Goal: Register for event/course

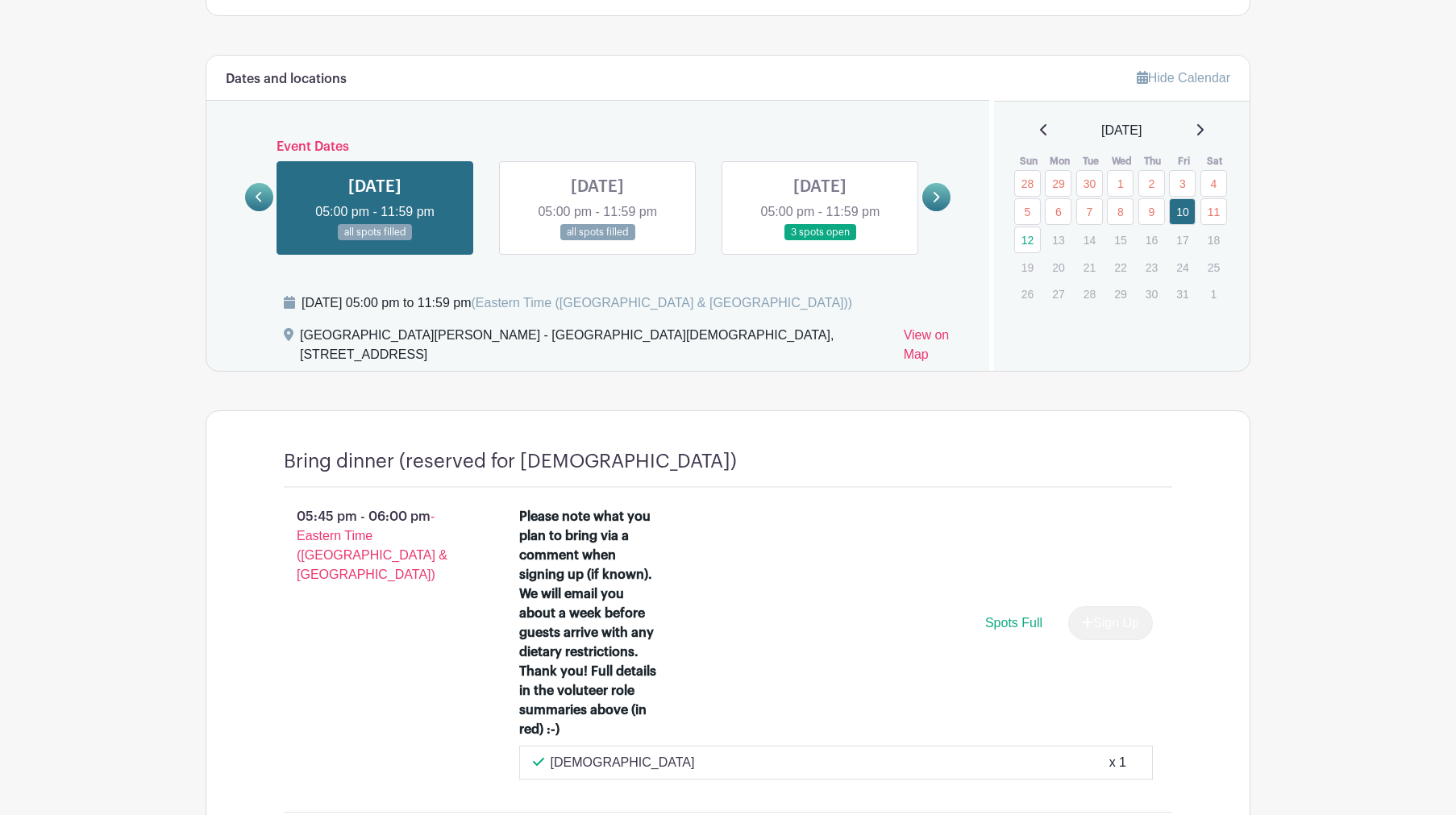
scroll to position [850, 0]
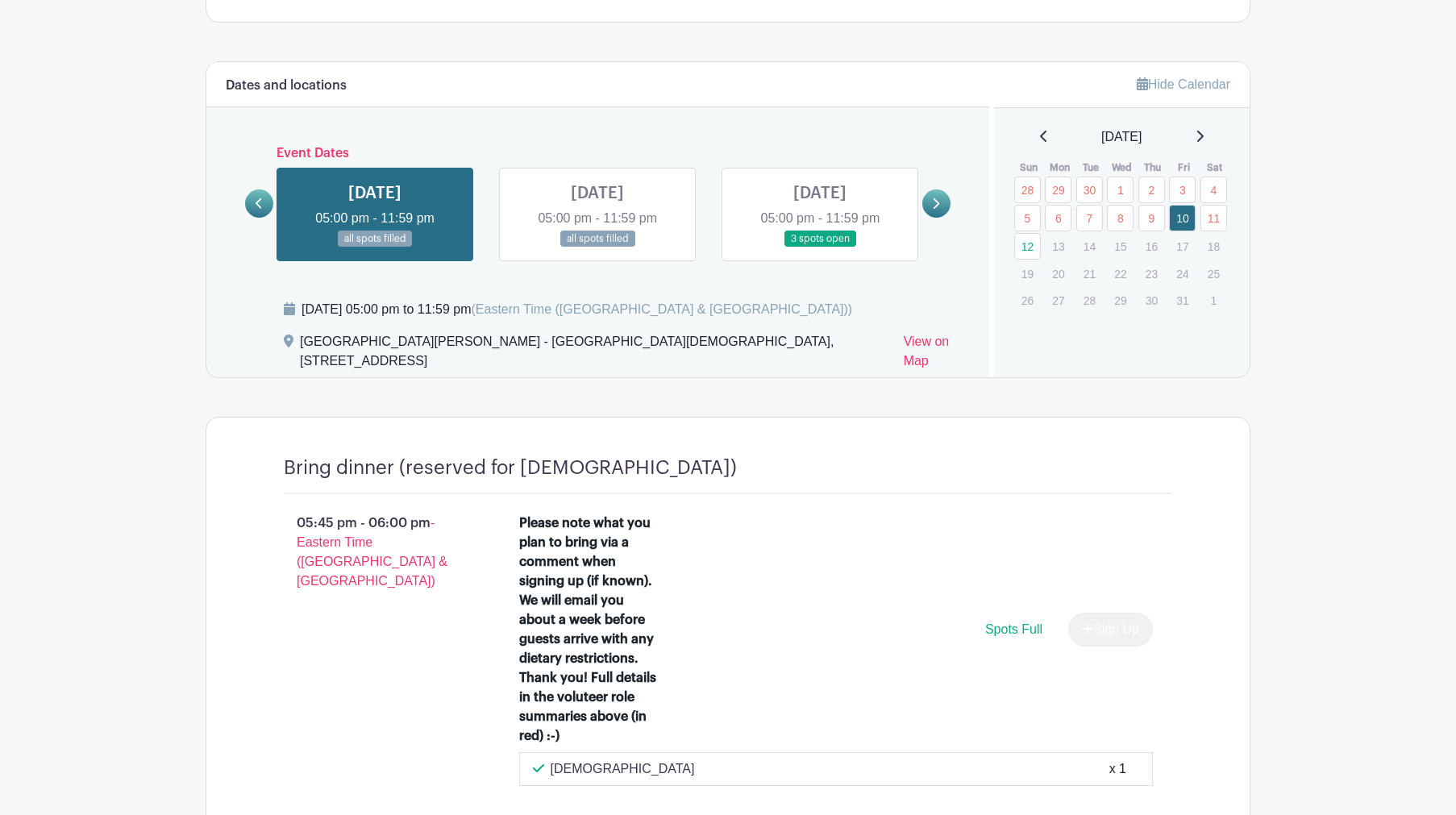
click at [819, 248] on link at bounding box center [819, 248] width 0 height 0
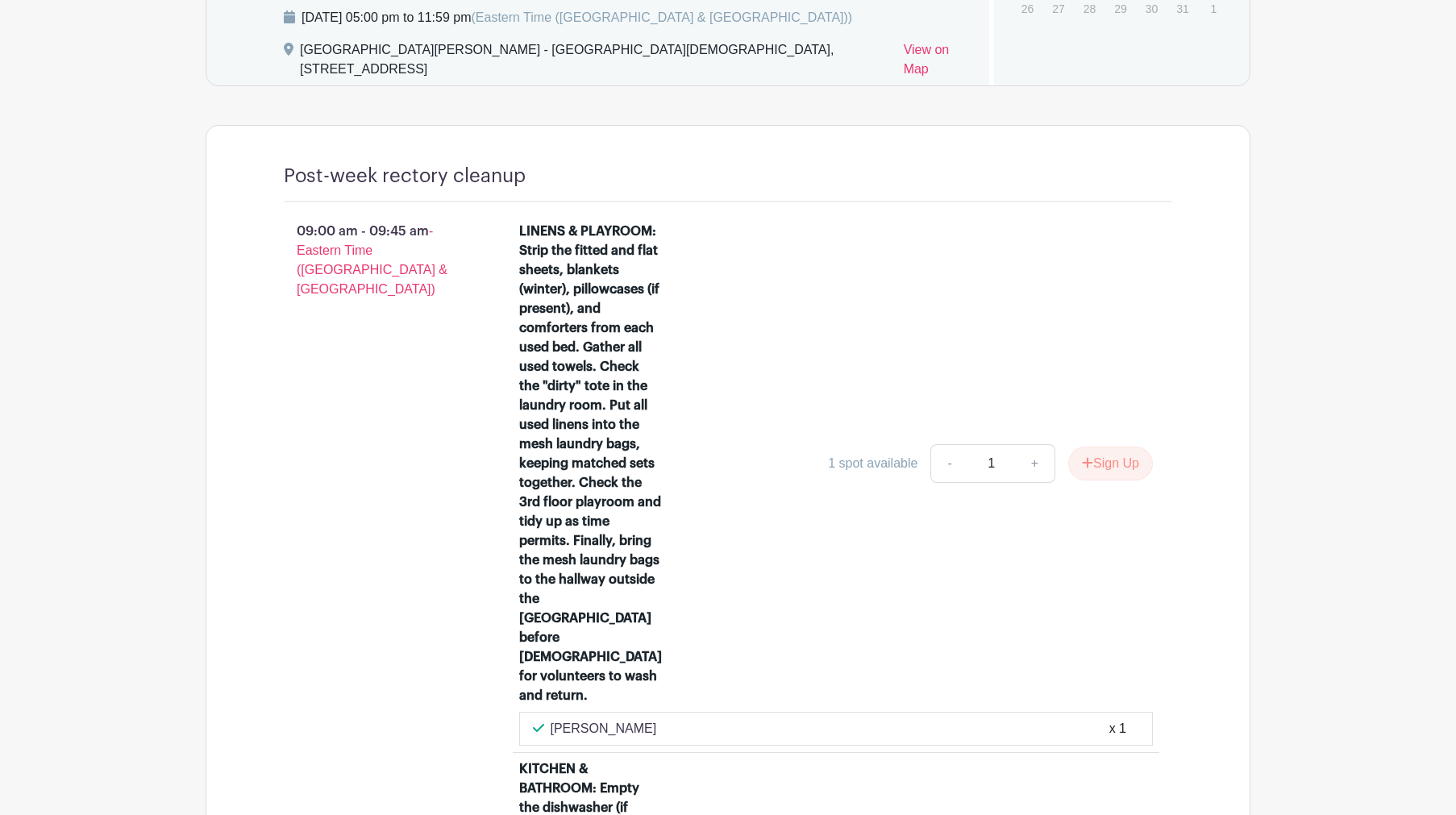
scroll to position [929, 0]
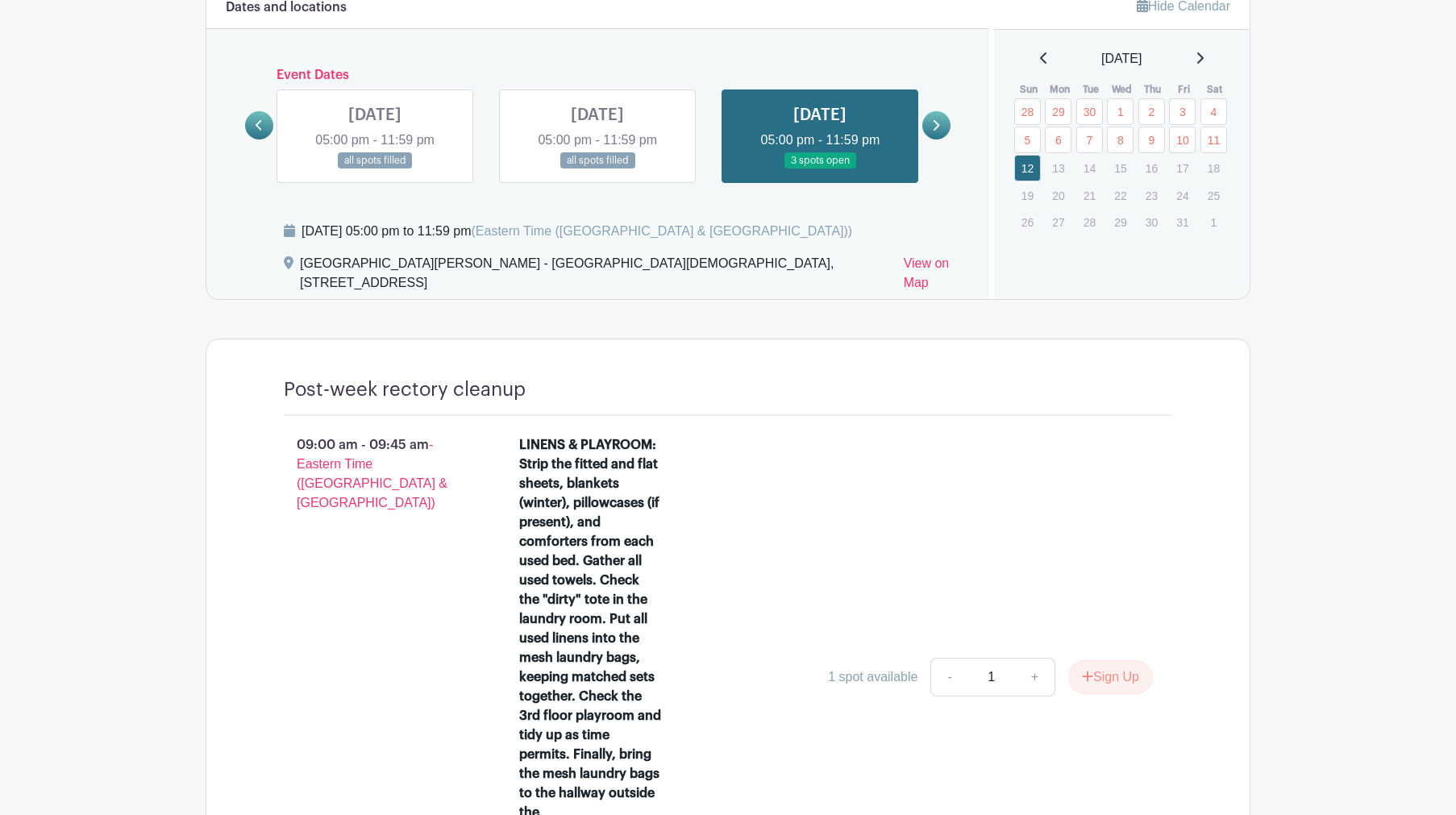
click at [598, 170] on link at bounding box center [598, 170] width 0 height 0
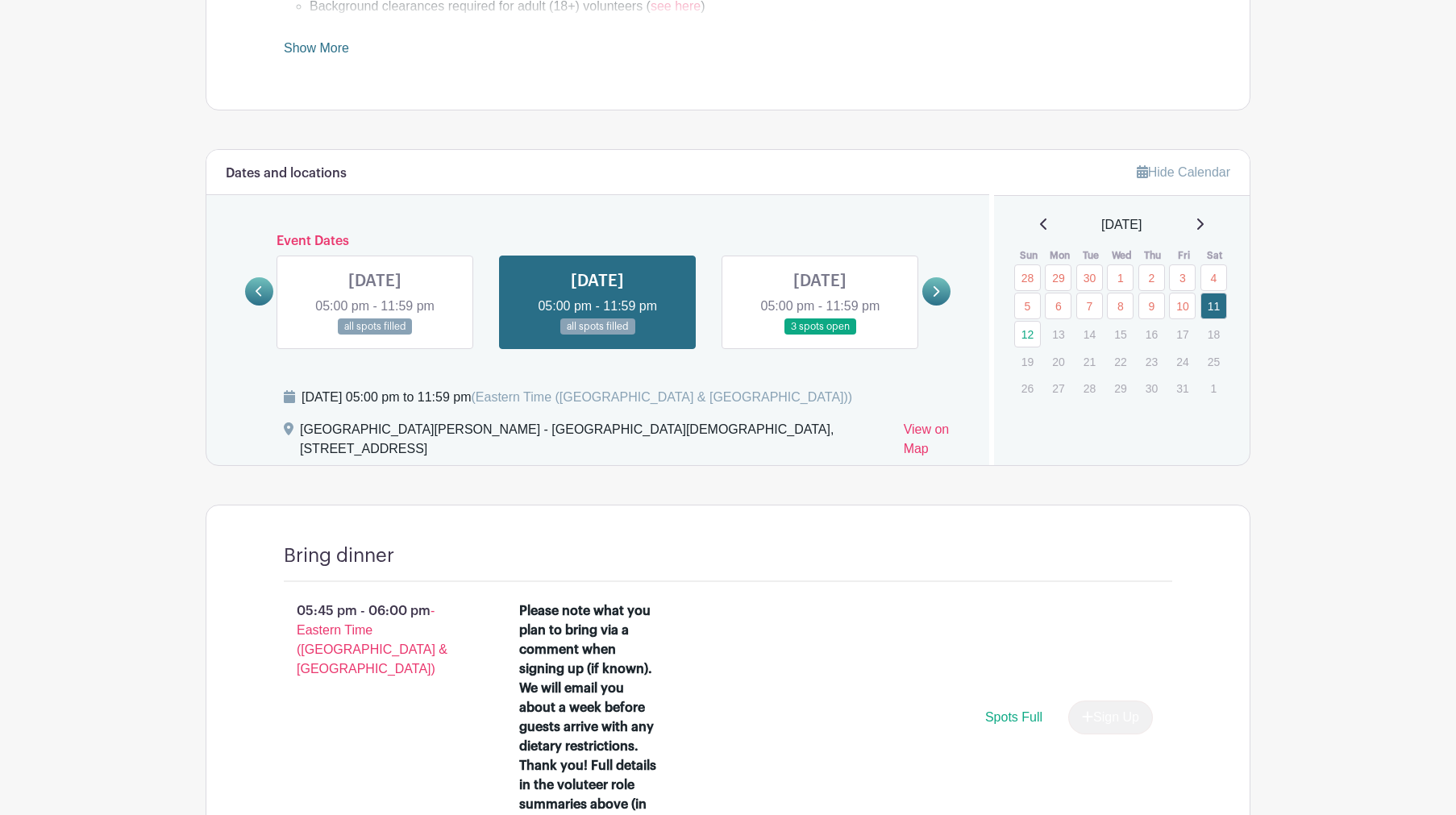
scroll to position [686, 0]
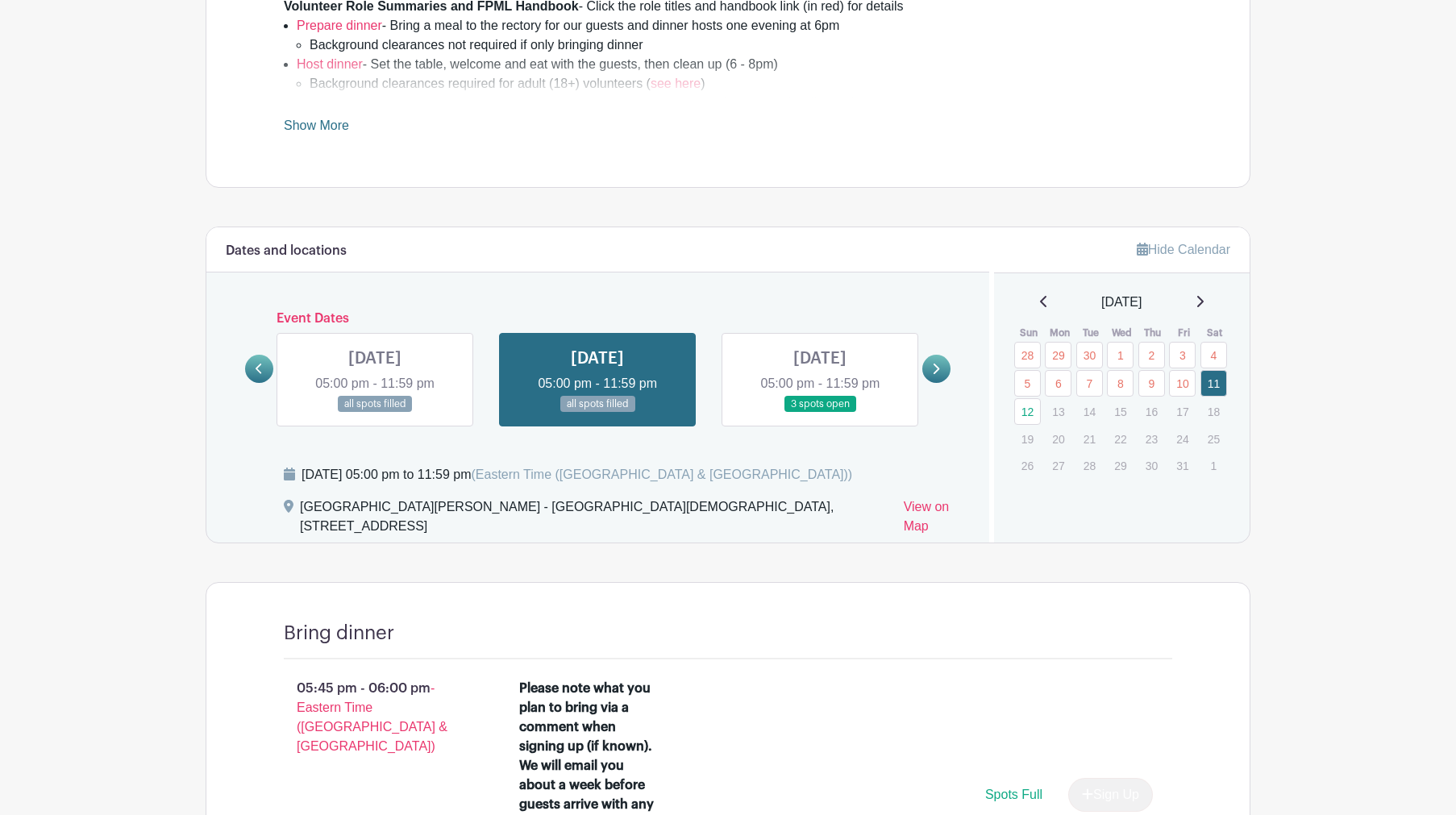
click at [258, 363] on icon at bounding box center [259, 369] width 7 height 12
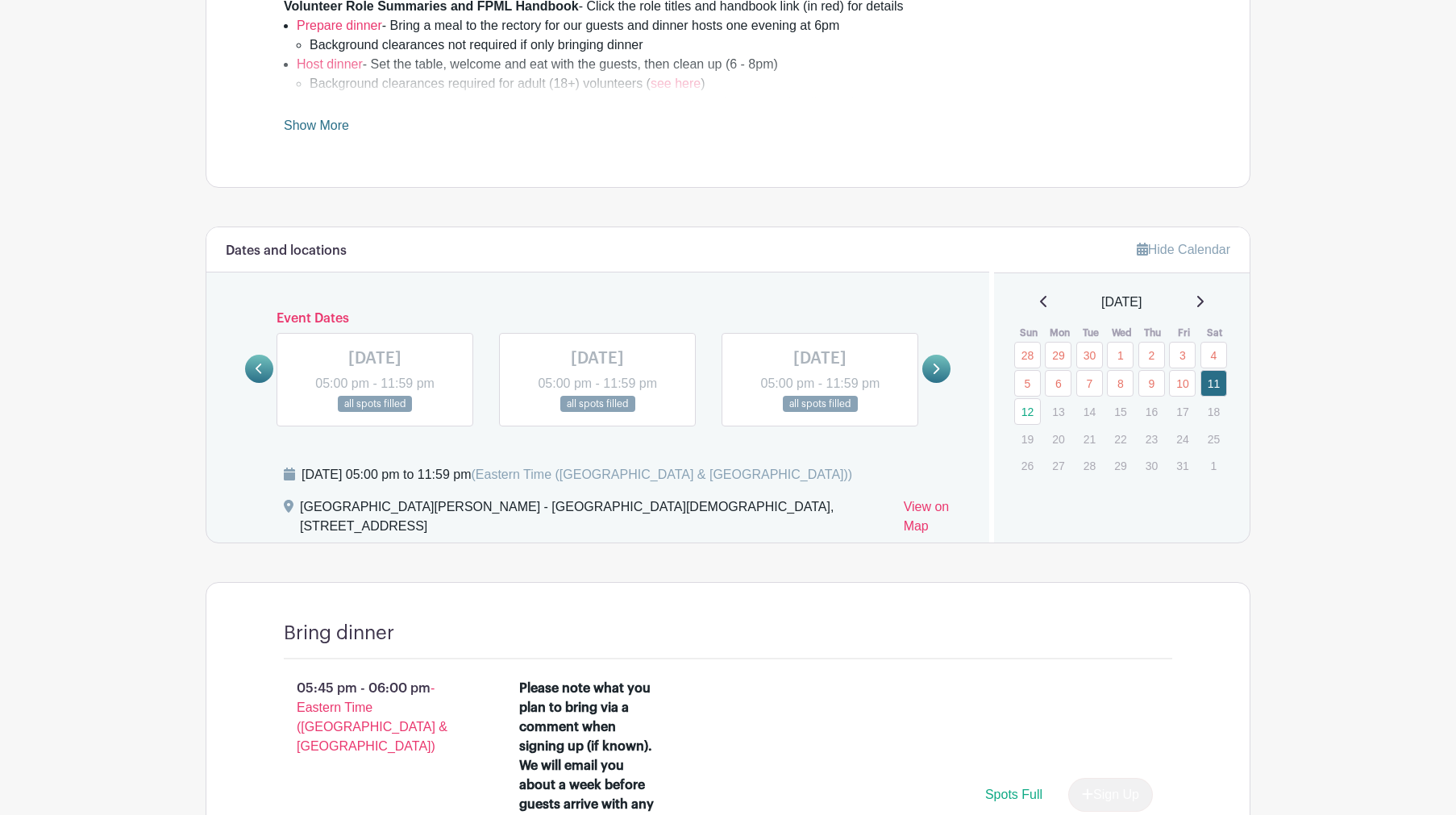
click at [258, 363] on icon at bounding box center [259, 369] width 7 height 12
click at [375, 413] on link at bounding box center [375, 413] width 0 height 0
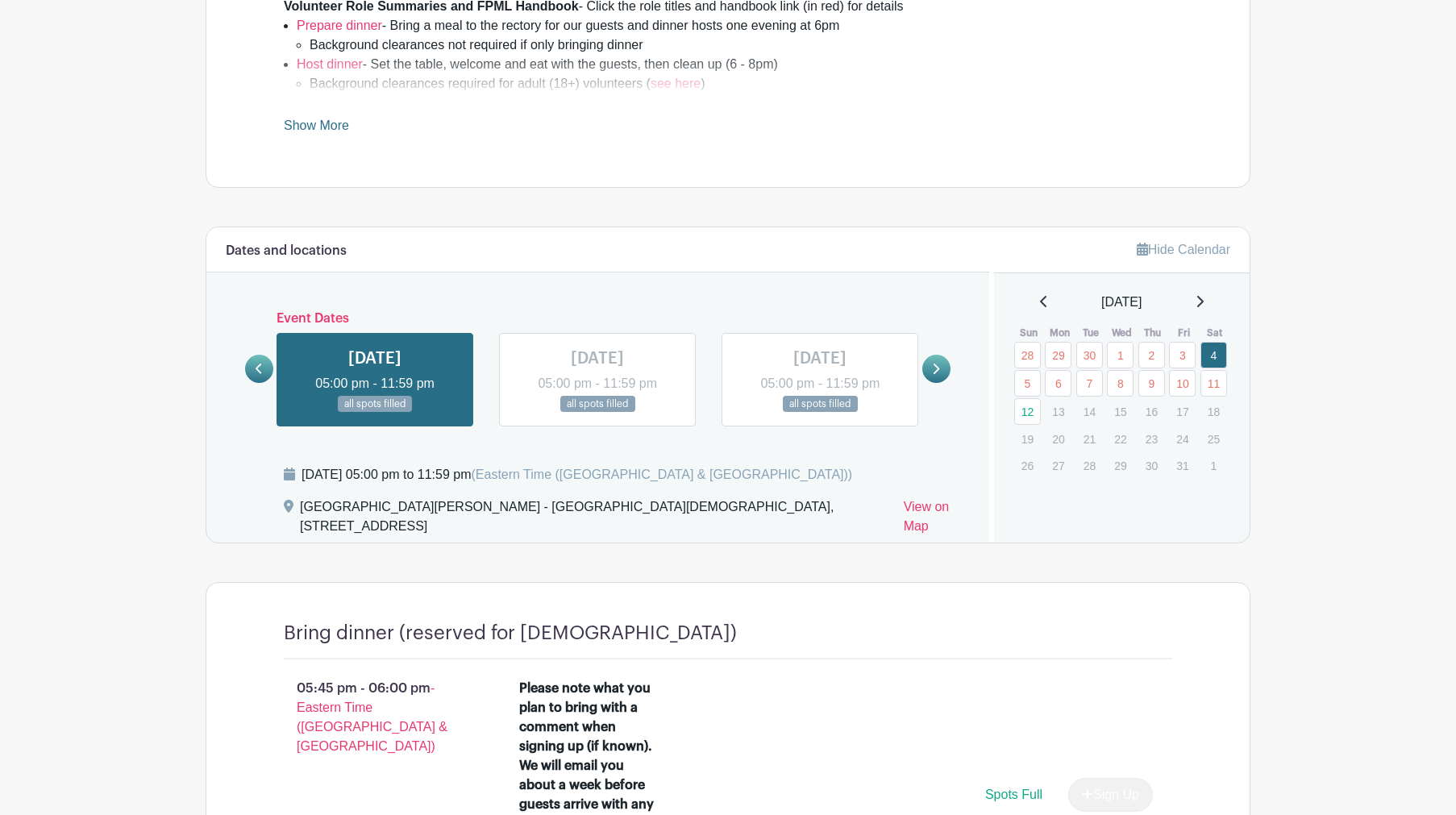
click at [598, 413] on link at bounding box center [598, 413] width 0 height 0
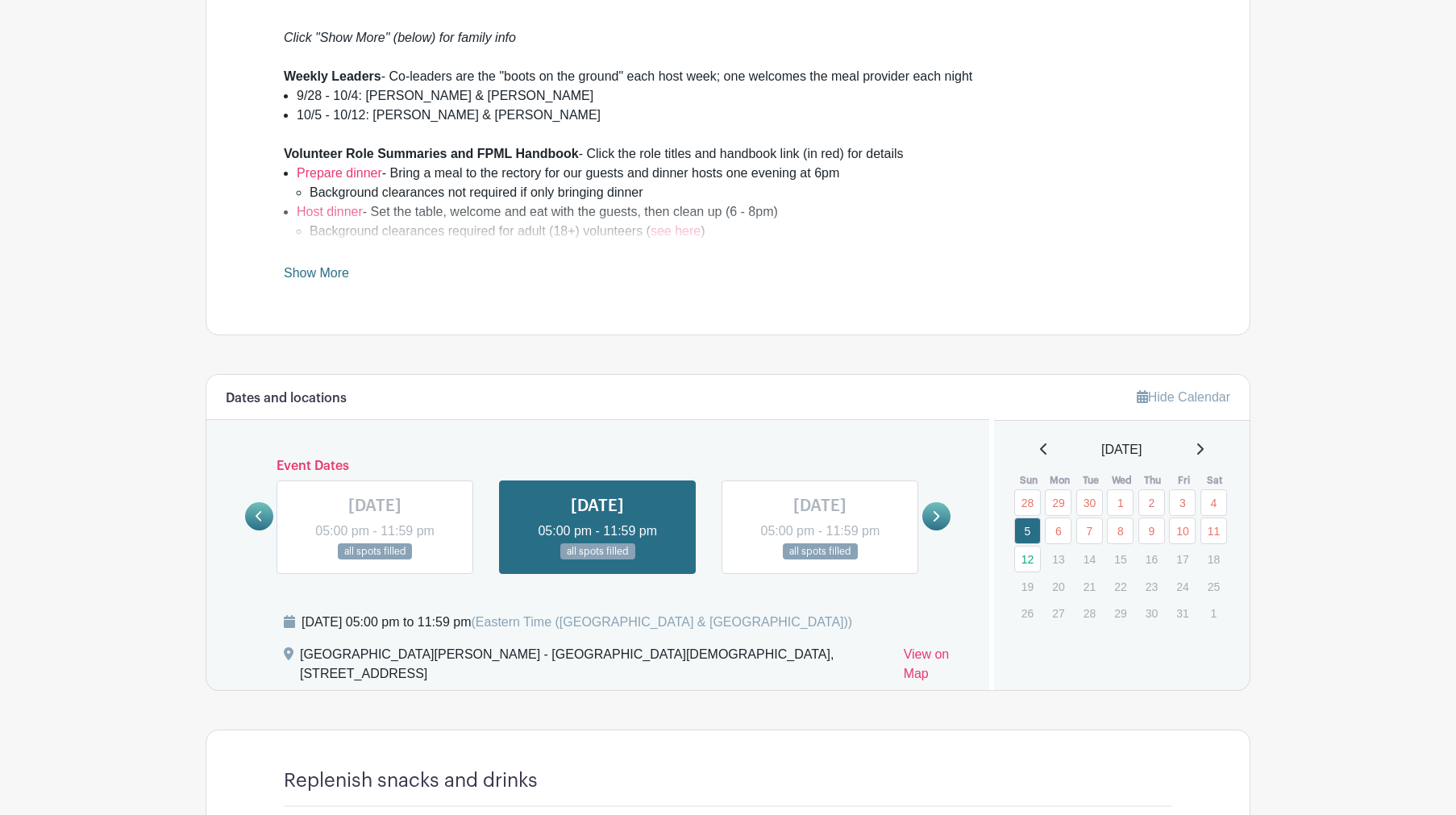
scroll to position [549, 0]
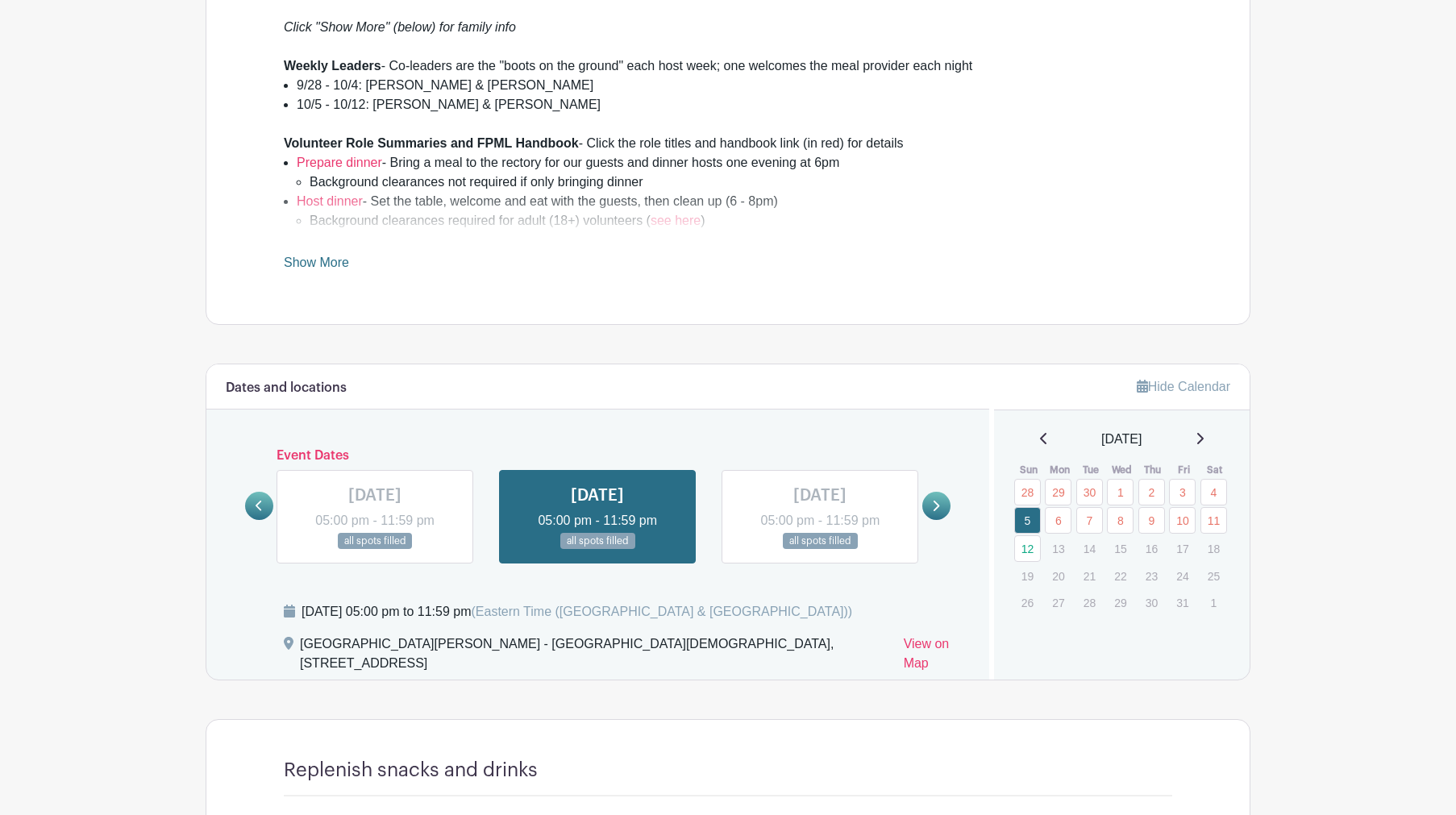
click at [819, 550] on link at bounding box center [819, 550] width 0 height 0
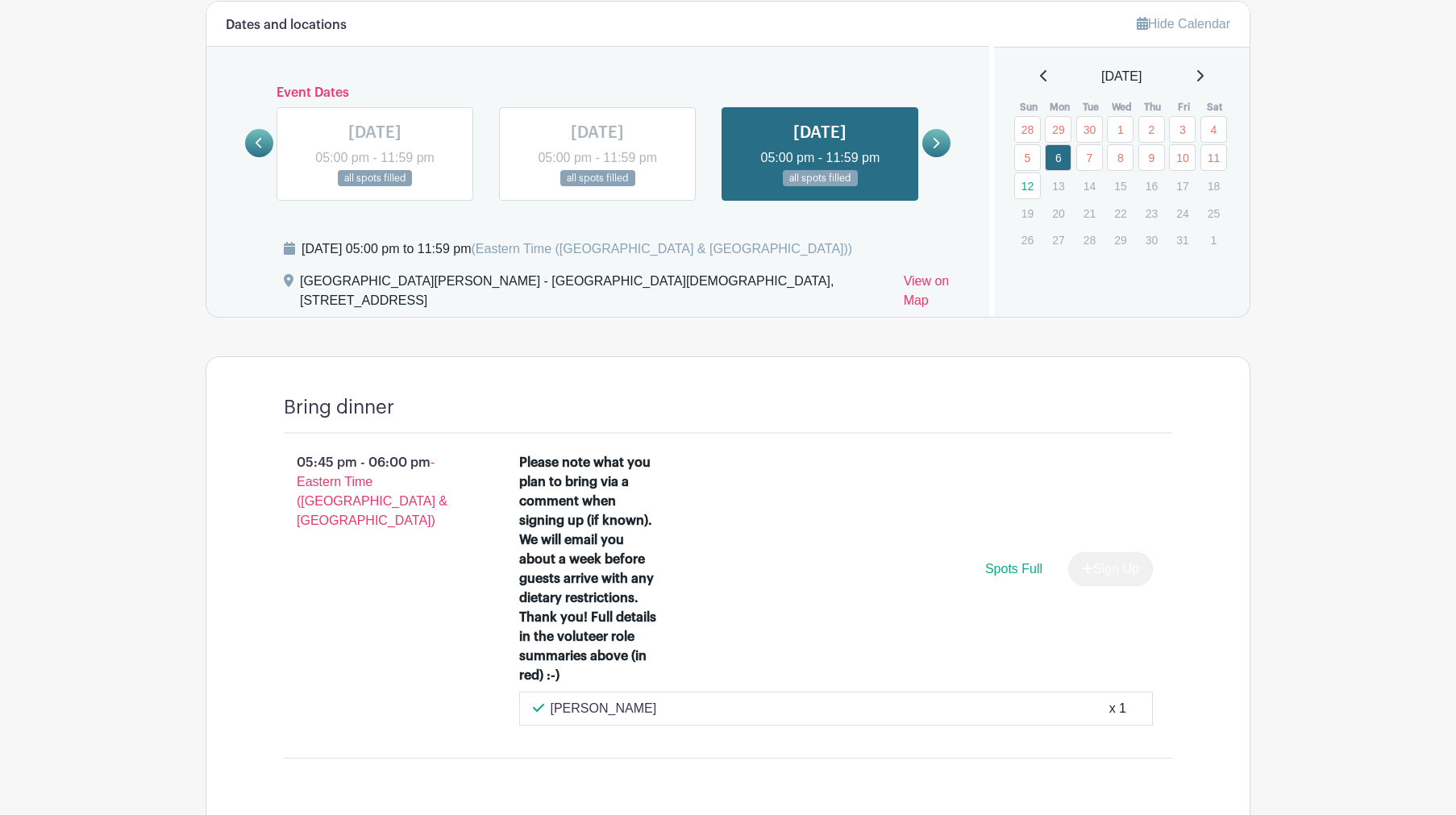
scroll to position [892, 0]
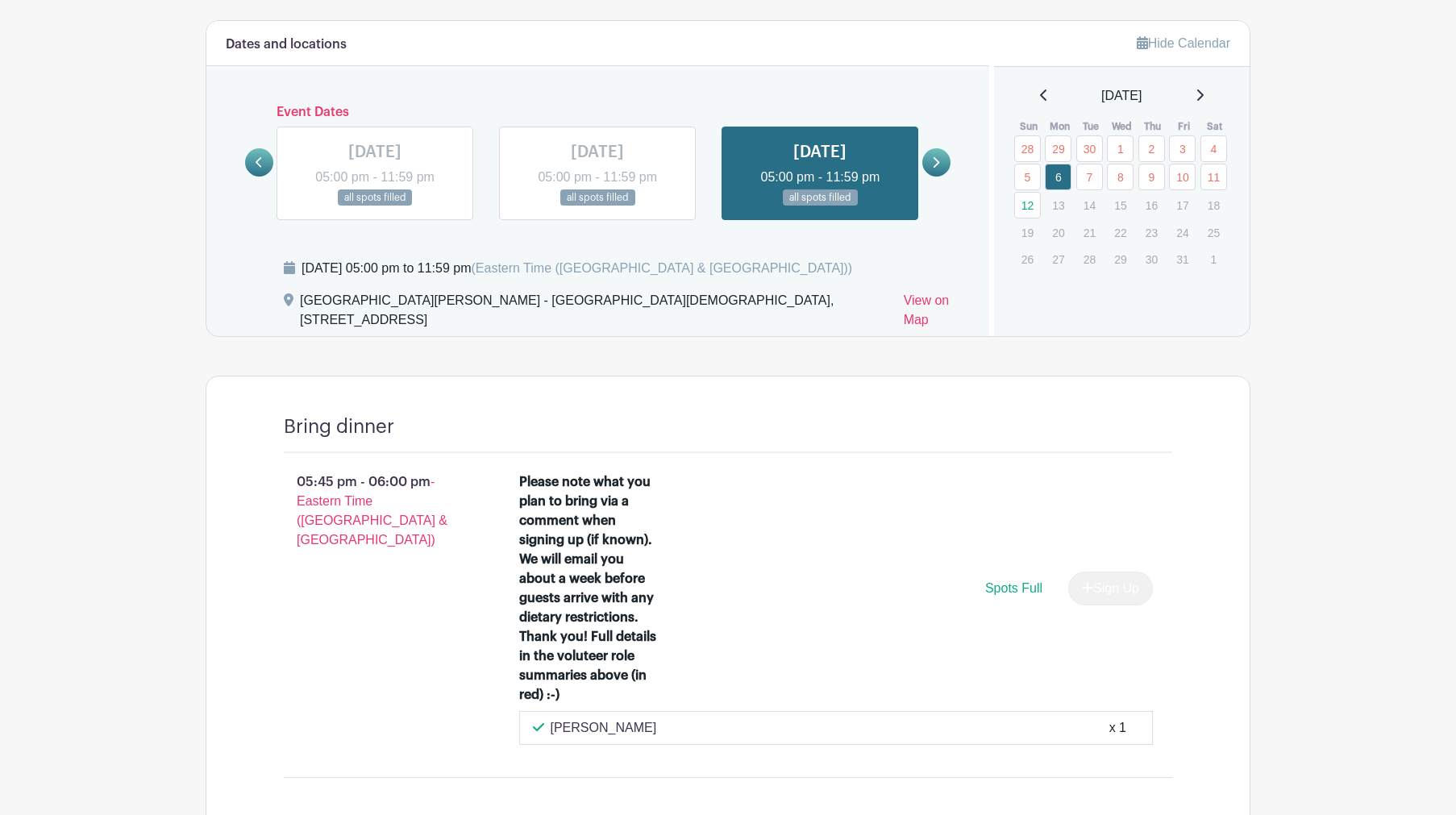
click at [935, 161] on icon at bounding box center [936, 162] width 7 height 12
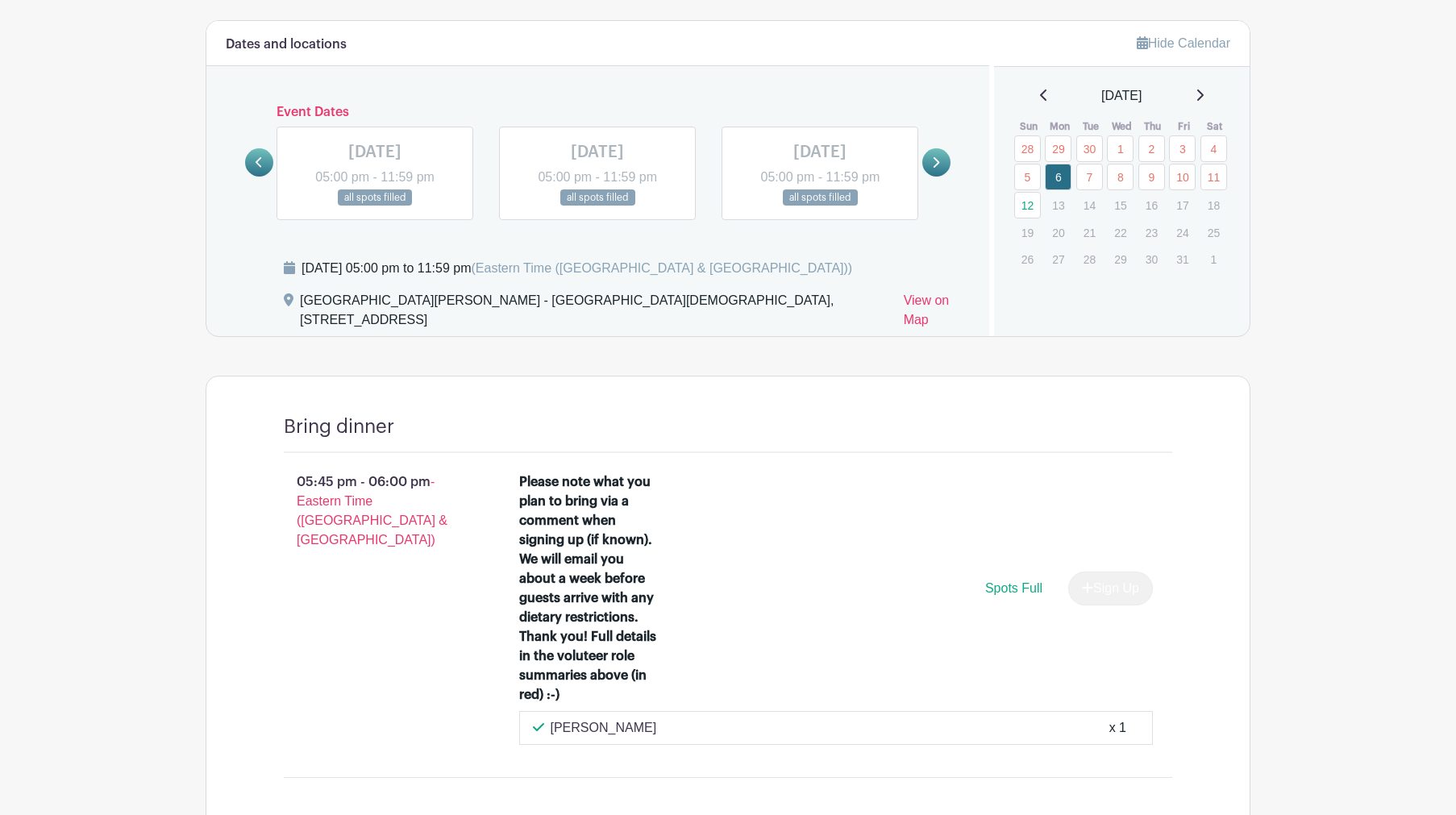
click at [375, 207] on link at bounding box center [375, 207] width 0 height 0
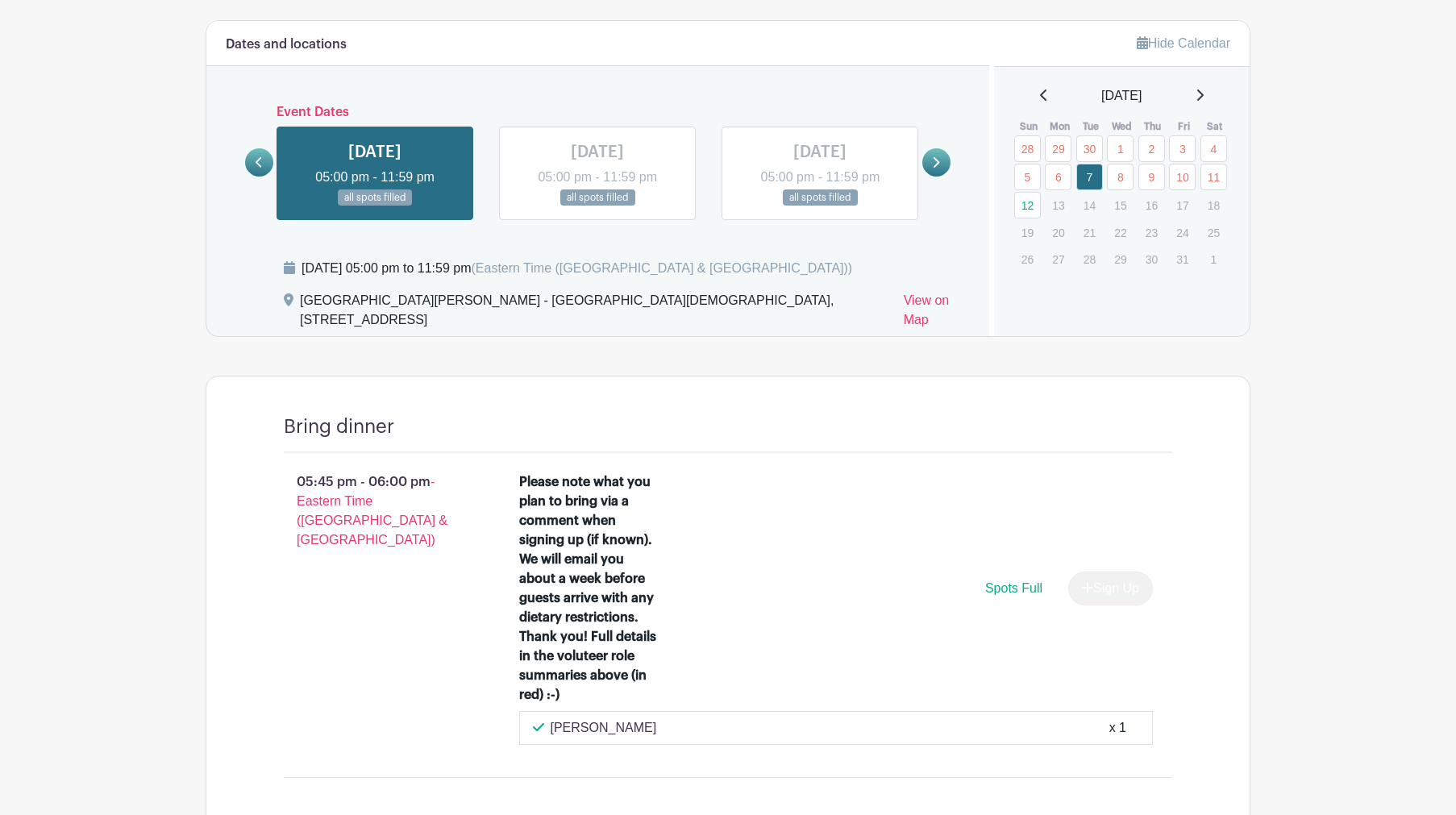
click at [375, 207] on link at bounding box center [375, 207] width 0 height 0
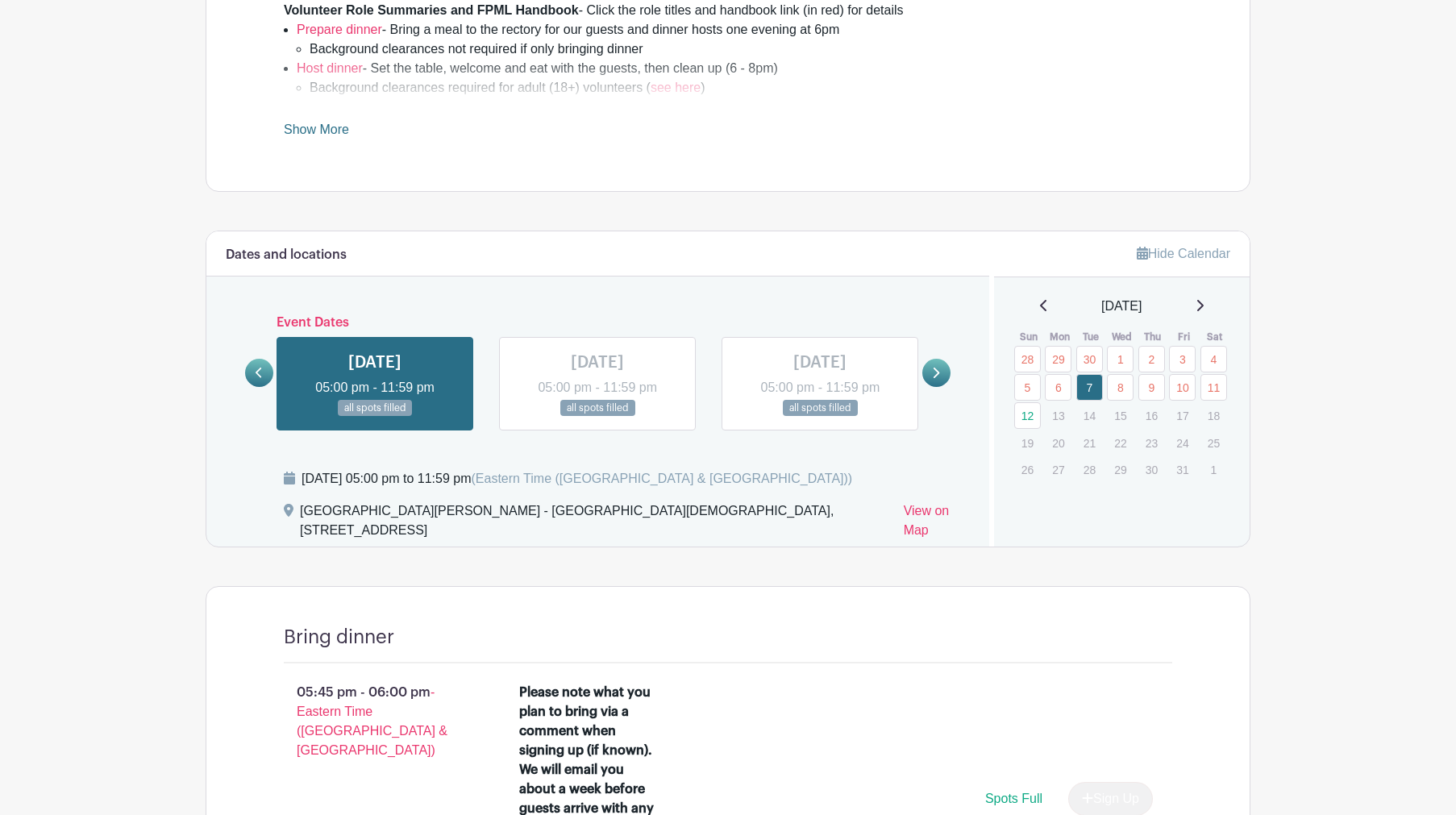
scroll to position [623, 0]
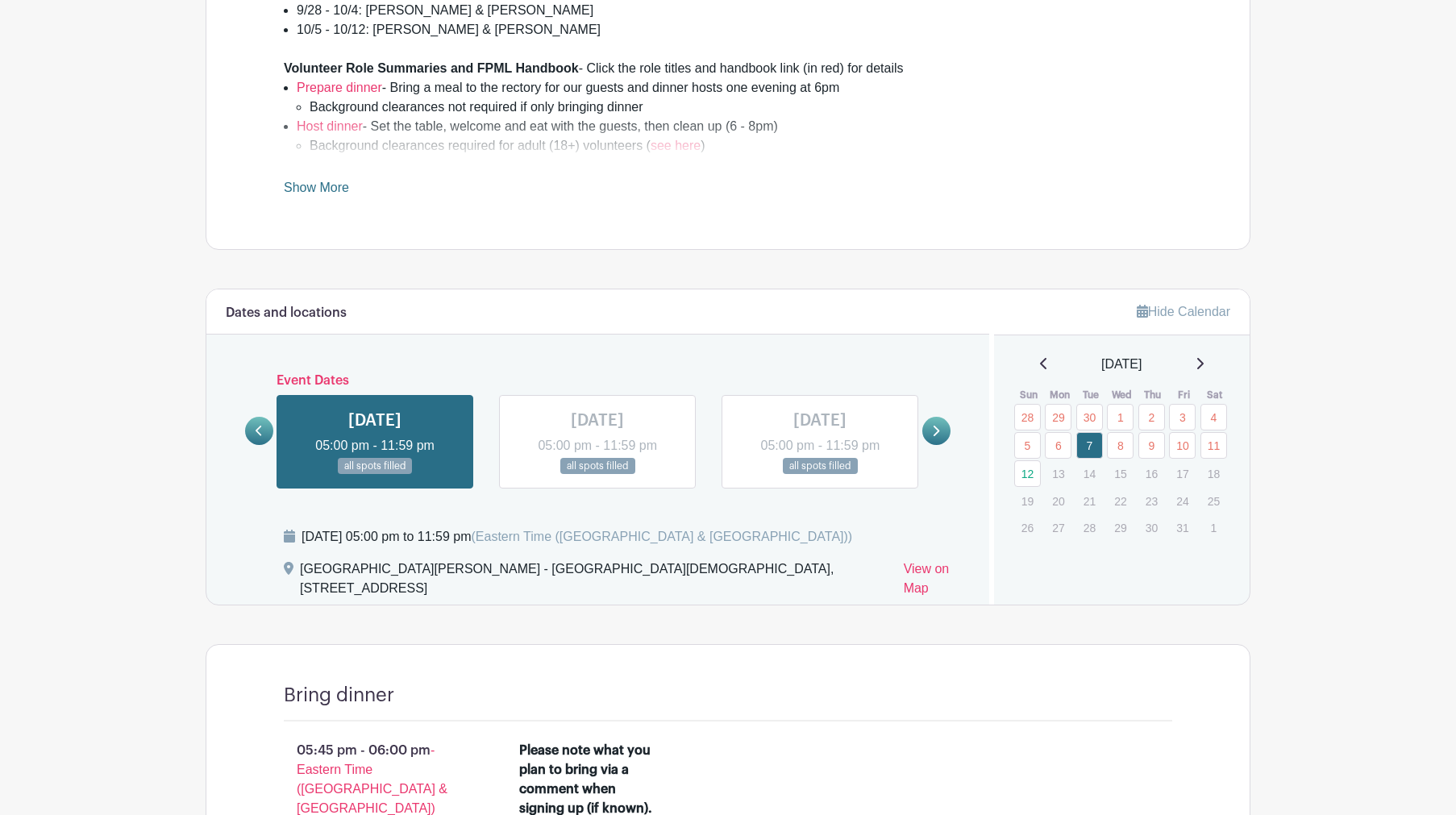
click at [598, 475] on link at bounding box center [598, 475] width 0 height 0
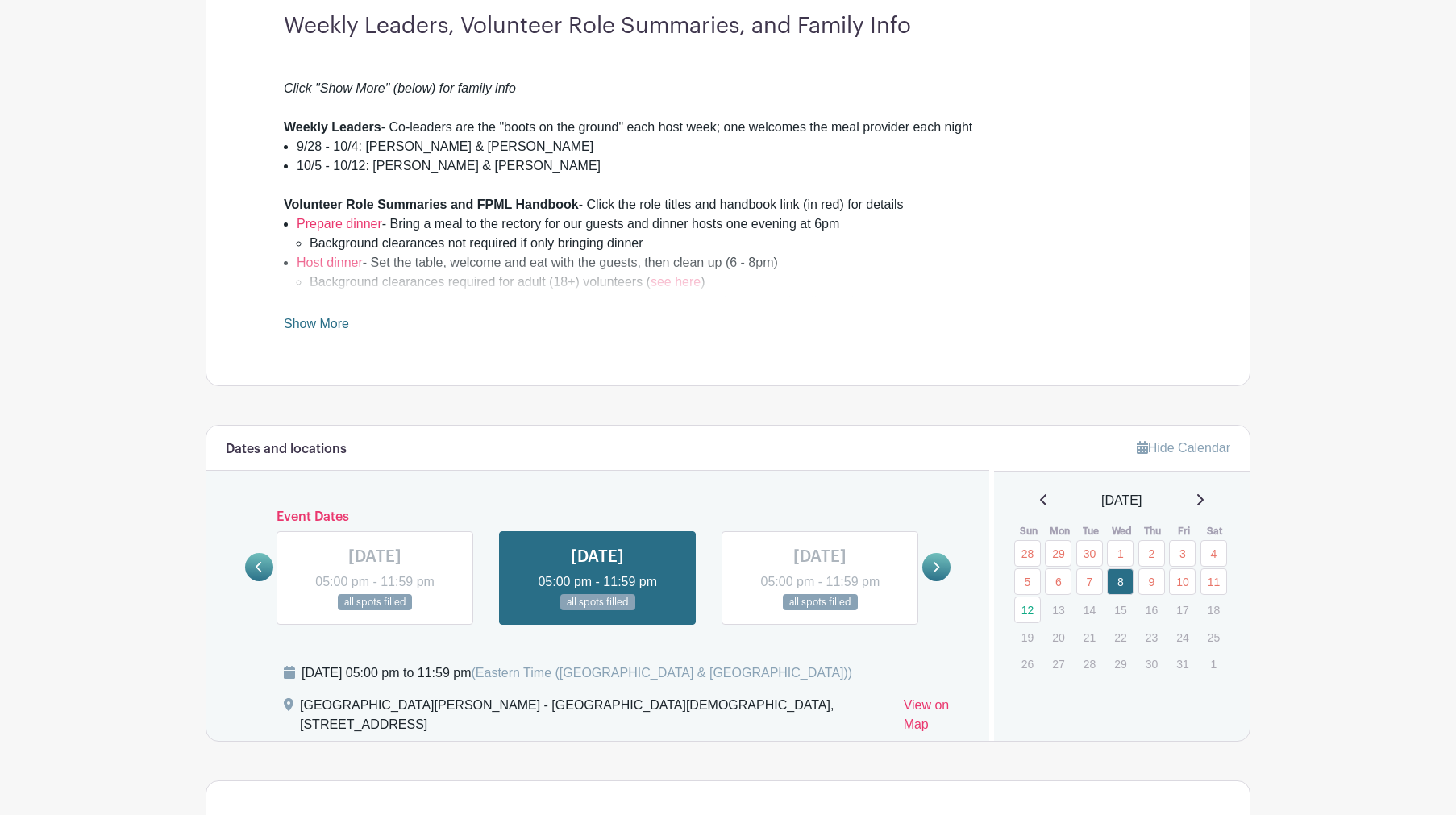
scroll to position [417, 0]
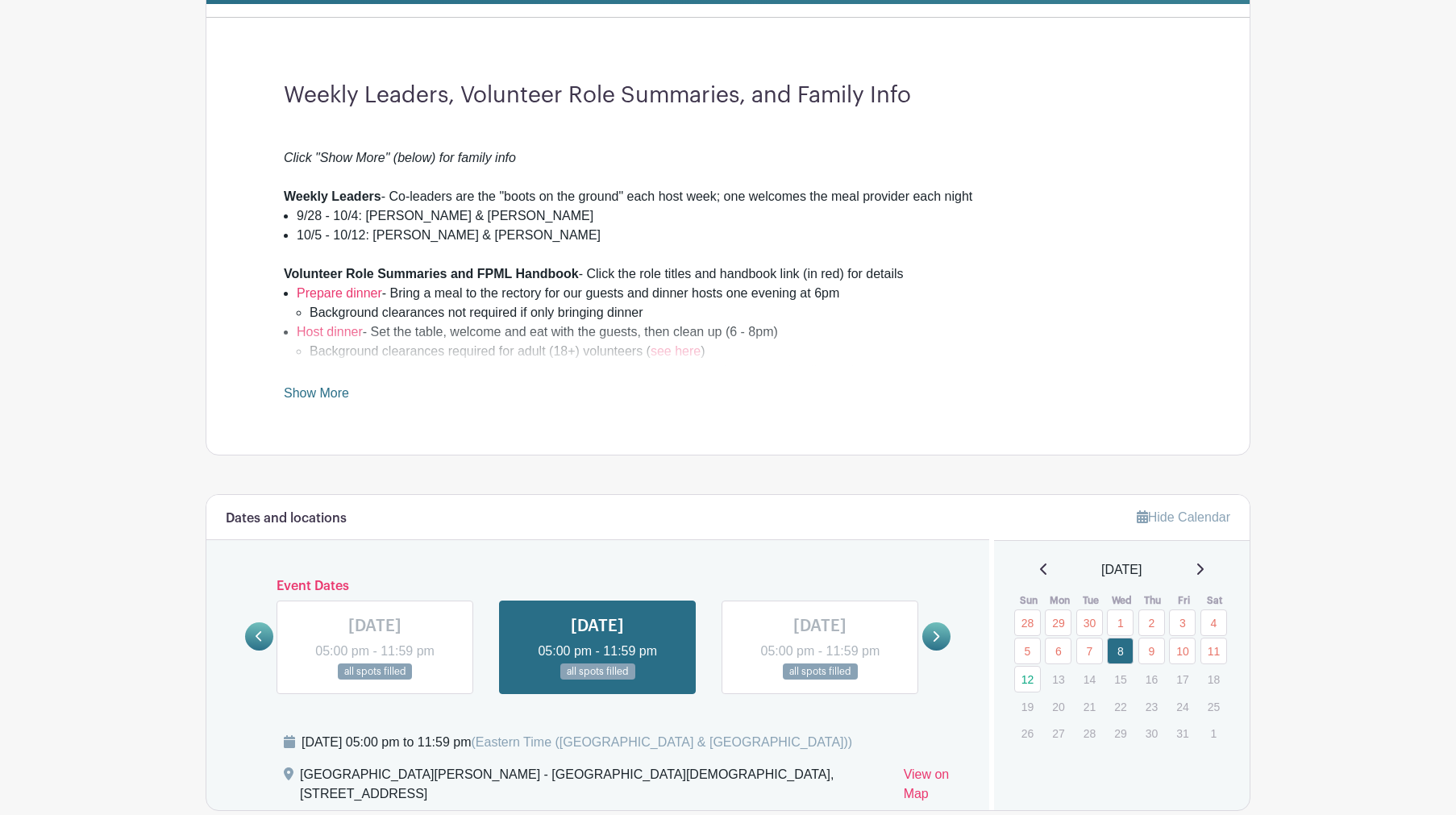
click at [819, 681] on link at bounding box center [819, 681] width 0 height 0
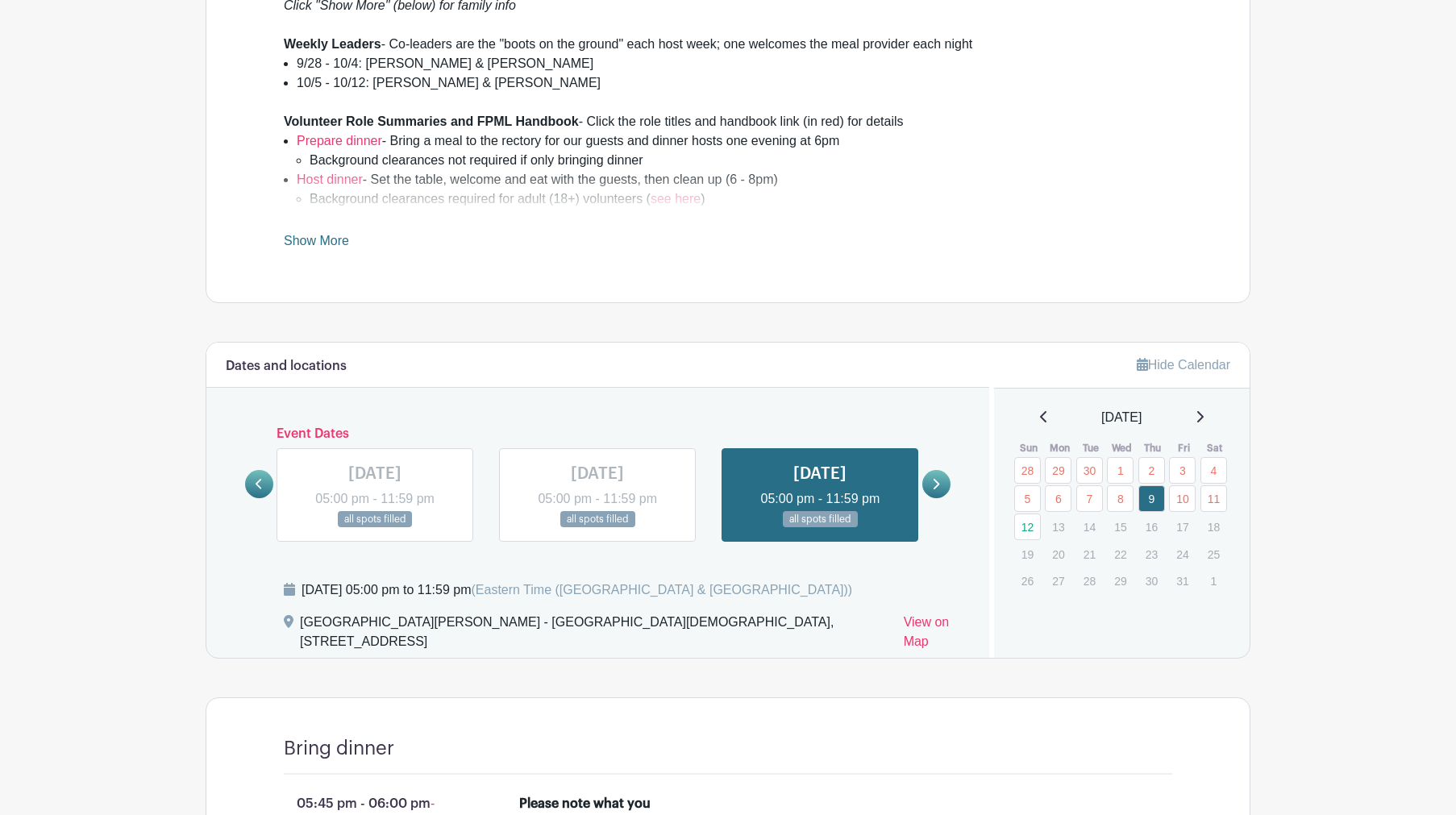
scroll to position [580, 0]
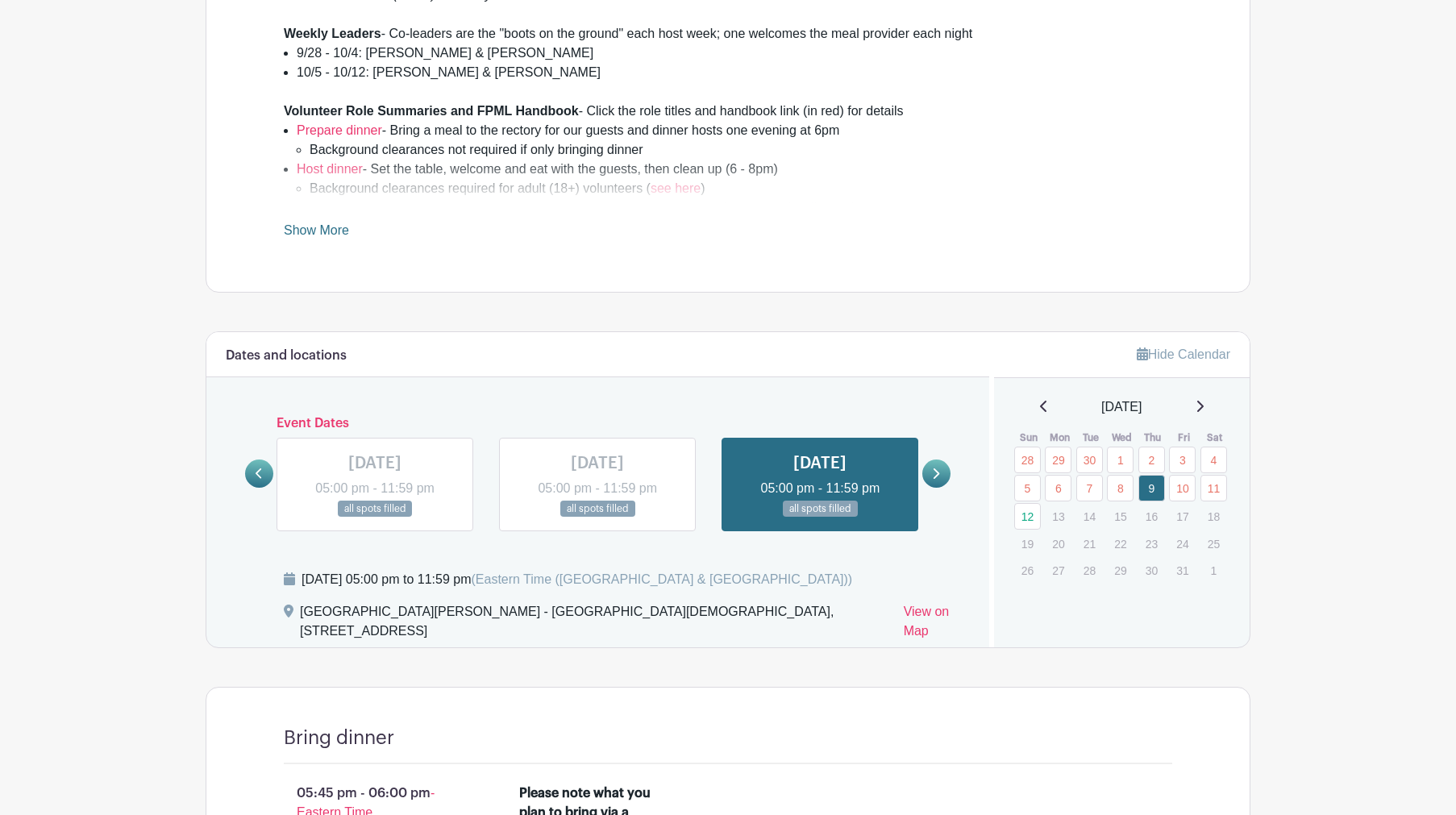
click at [933, 466] on link at bounding box center [936, 473] width 28 height 28
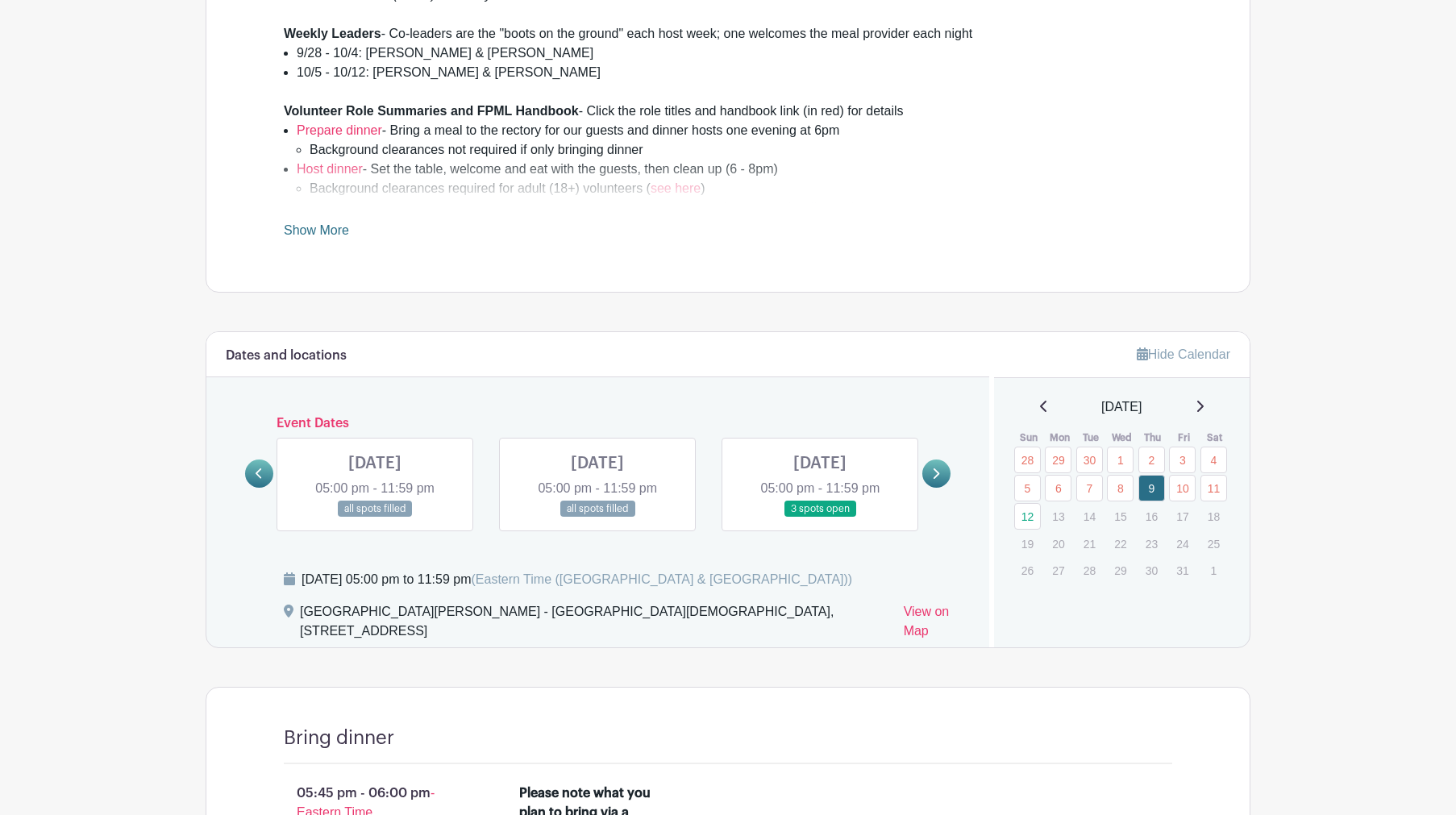
click at [933, 468] on icon at bounding box center [936, 473] width 7 height 12
click at [819, 518] on link at bounding box center [819, 518] width 0 height 0
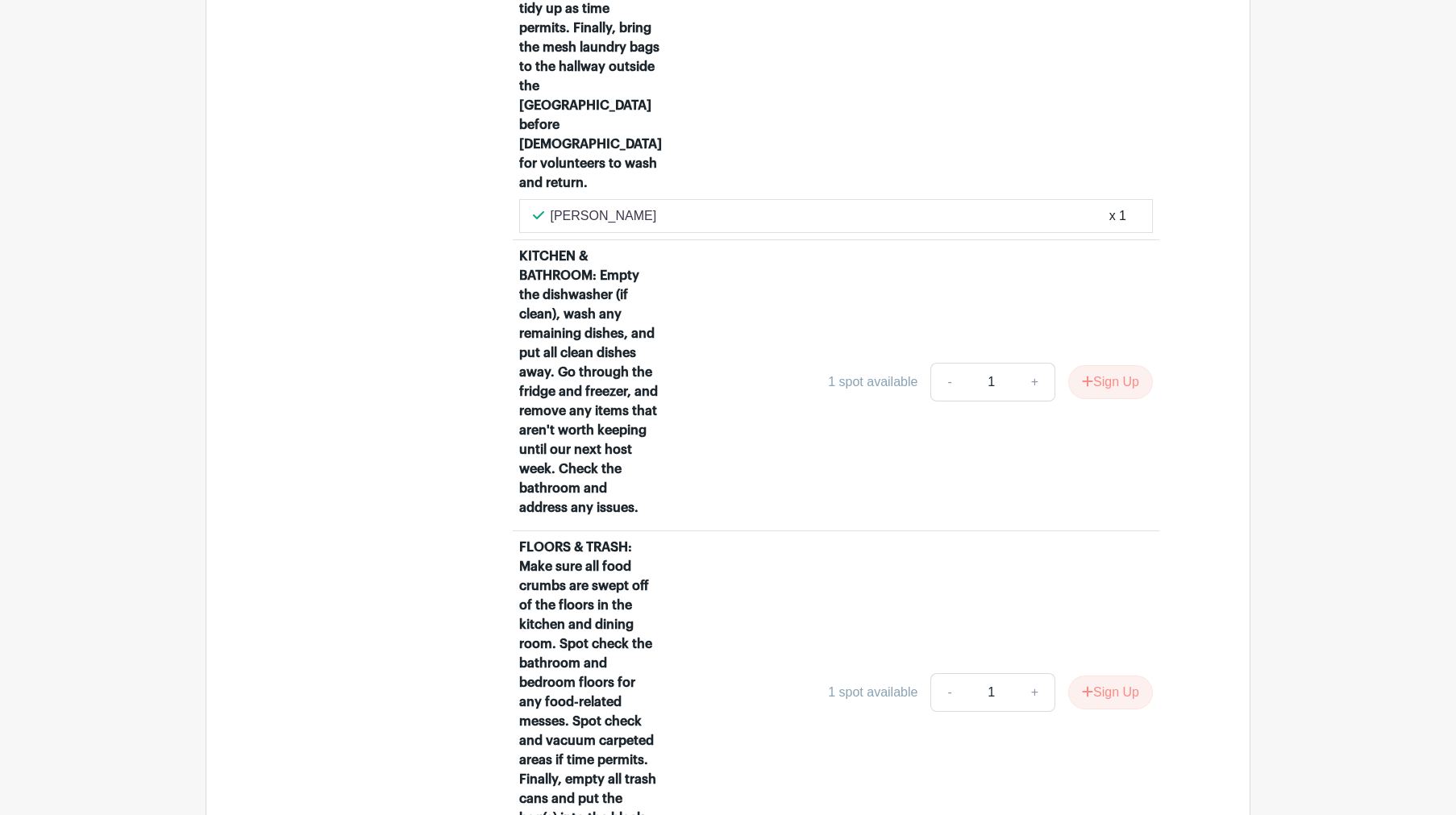
scroll to position [1672, 0]
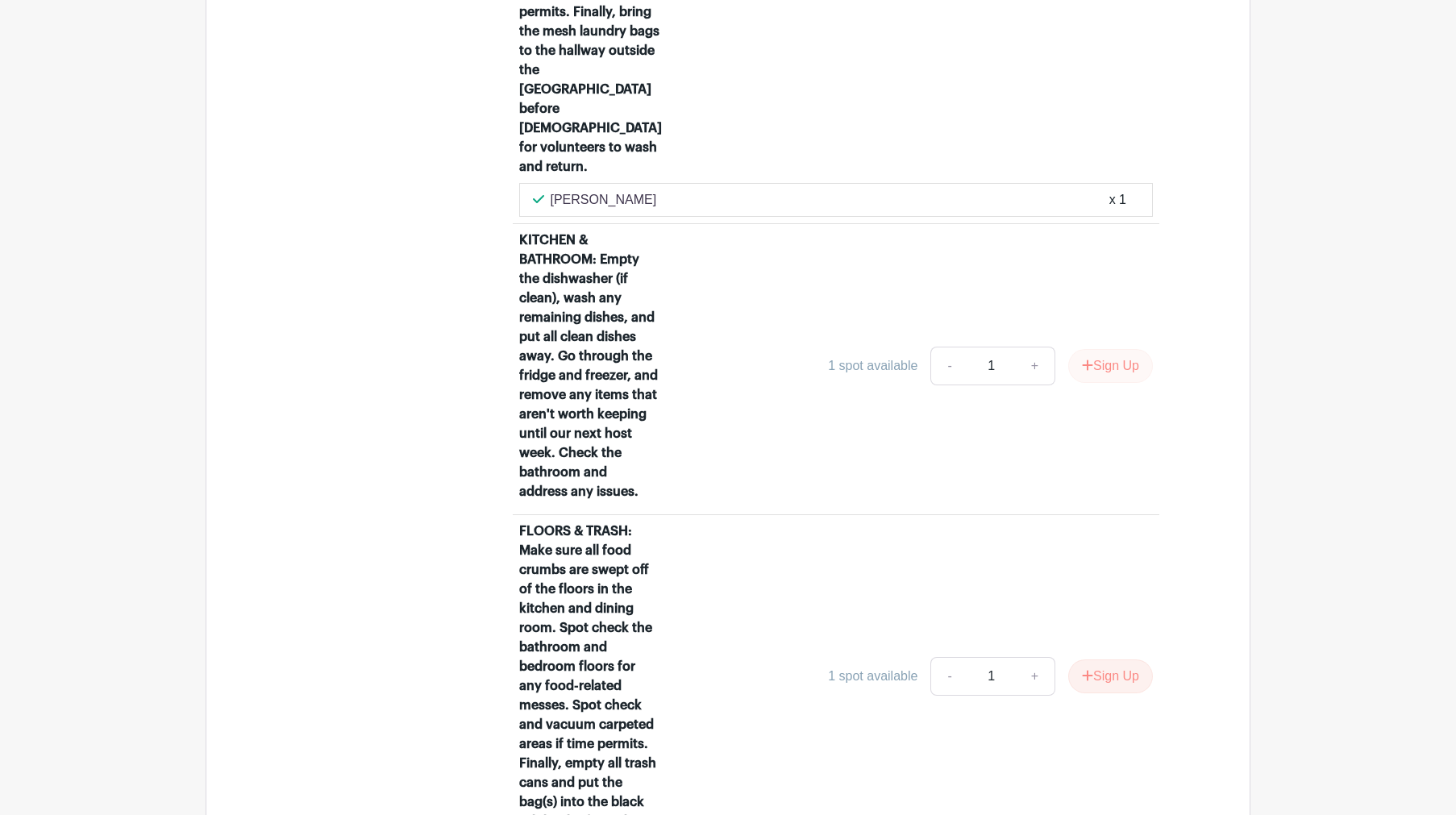
click at [1117, 383] on button "Sign Up" at bounding box center [1110, 366] width 85 height 34
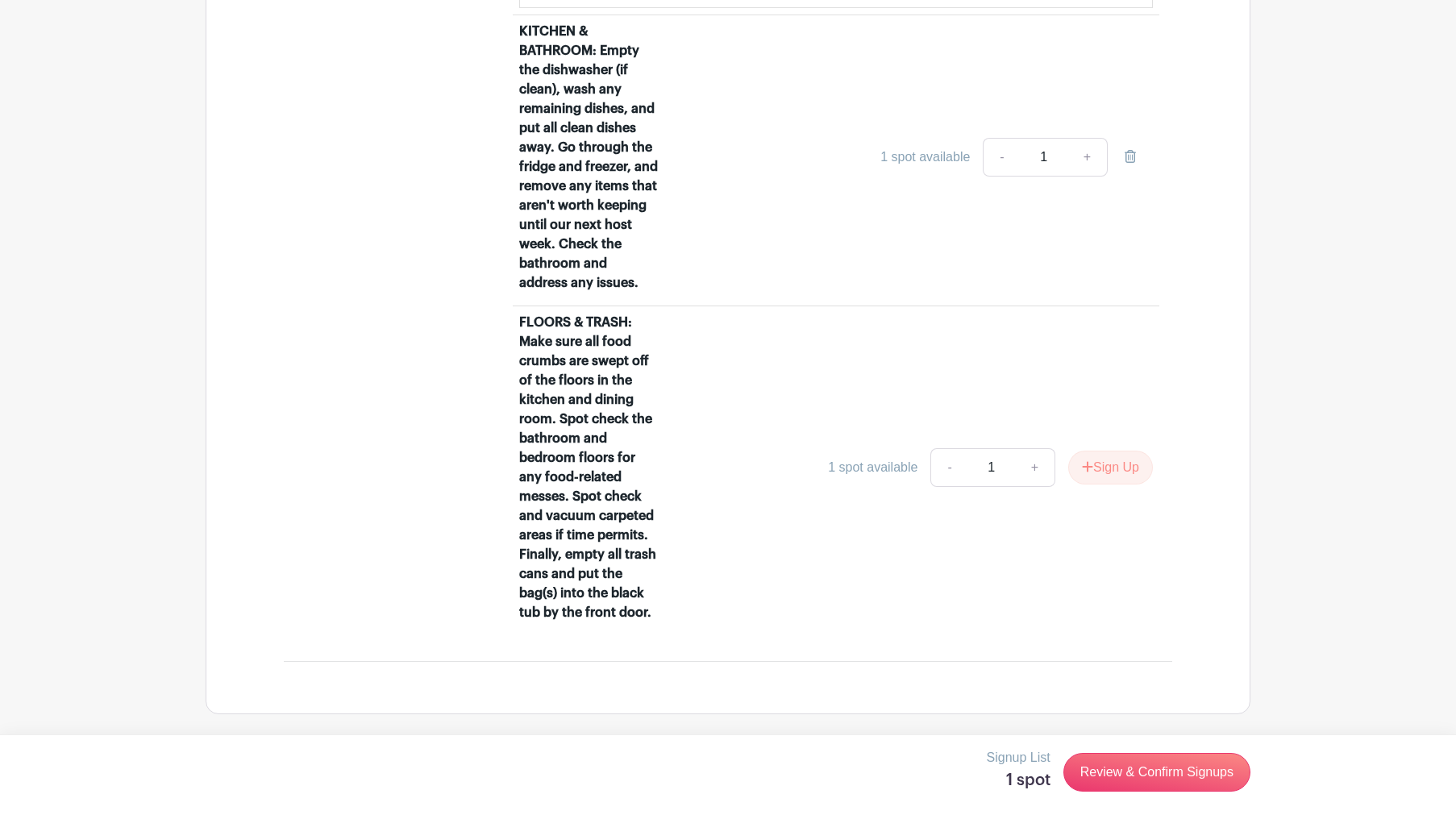
scroll to position [1844, 0]
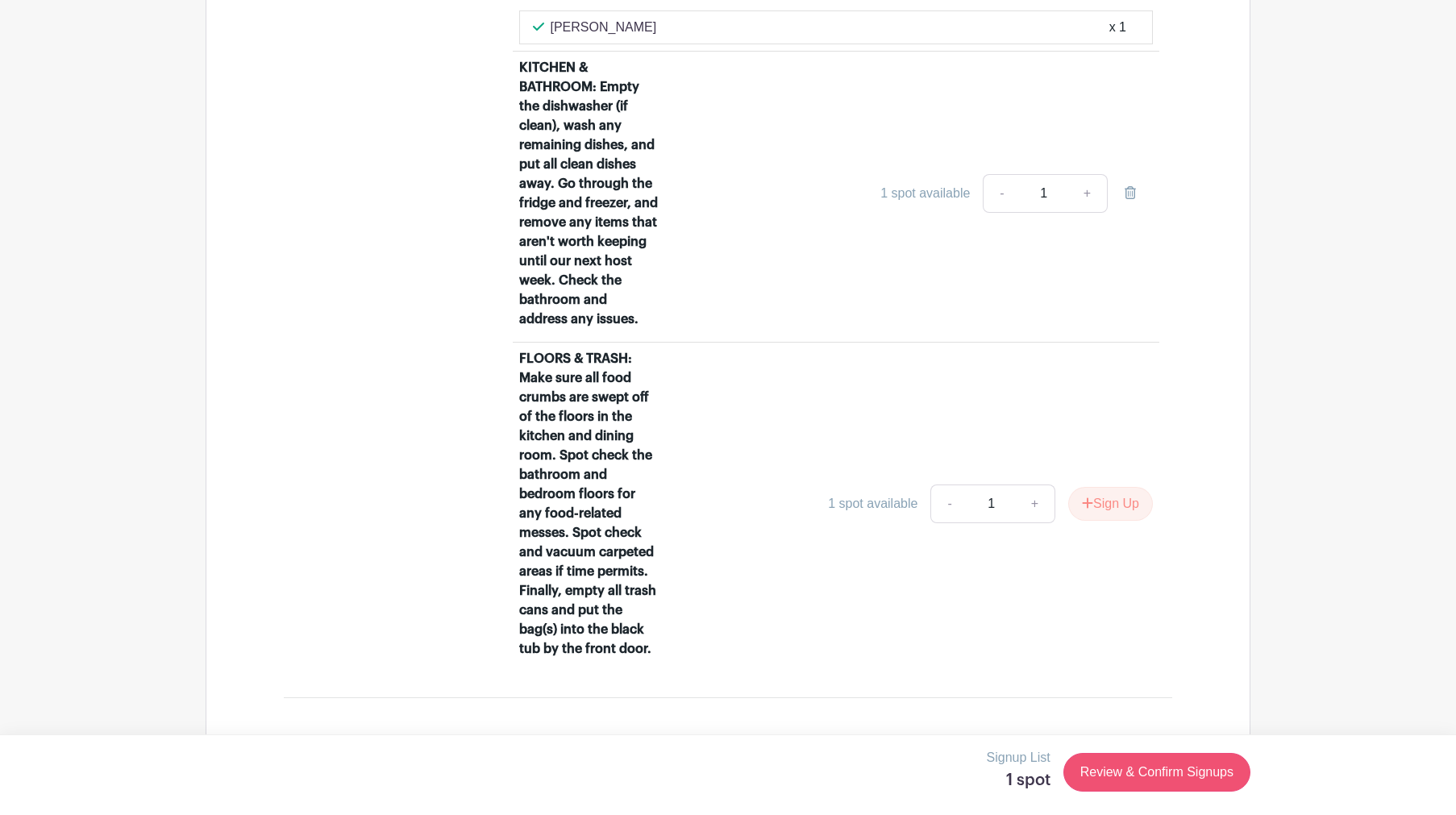
click at [1127, 769] on link "Review & Confirm Signups" at bounding box center [1156, 773] width 187 height 39
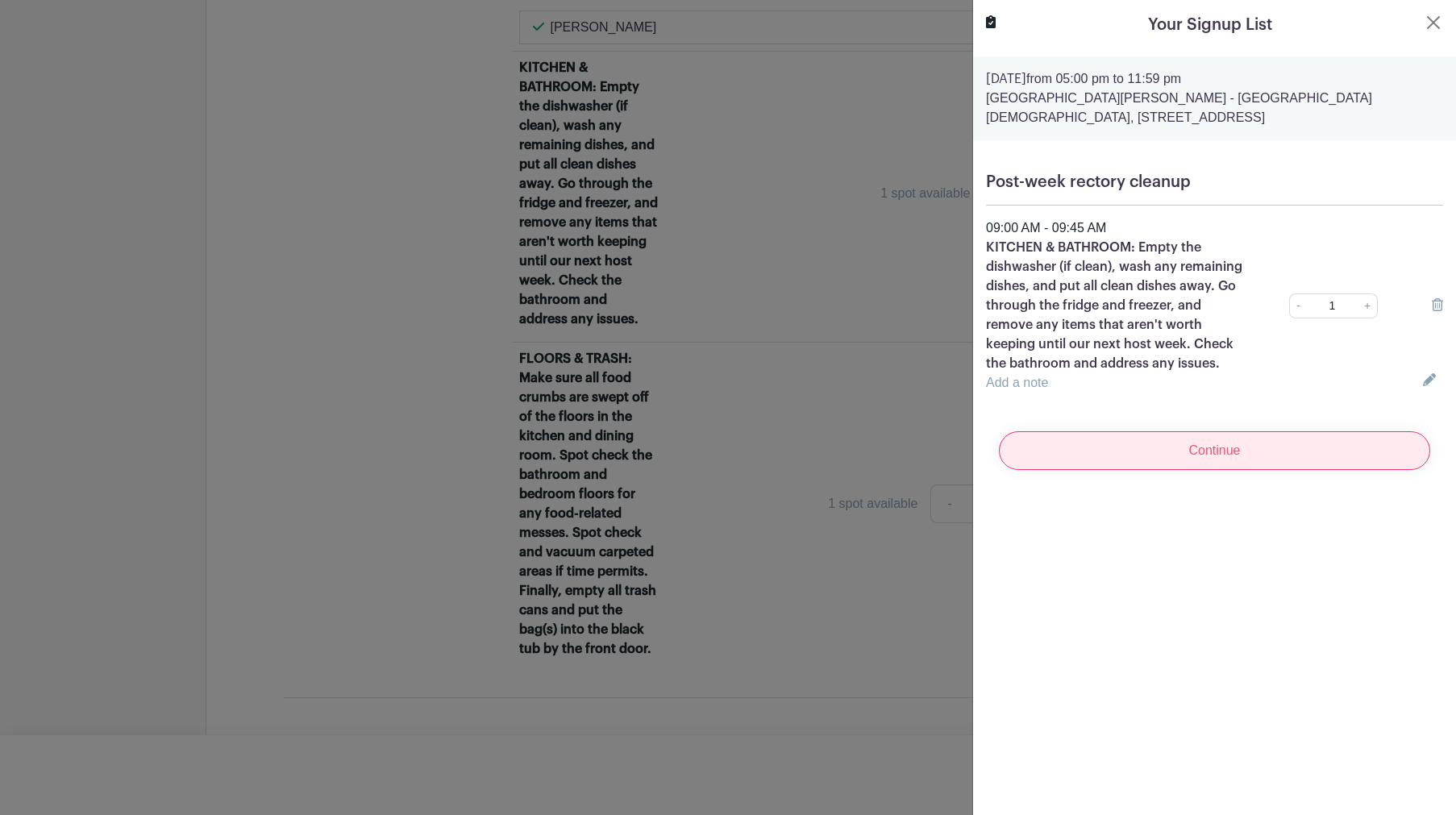
click at [1106, 456] on input "Continue" at bounding box center [1214, 451] width 431 height 39
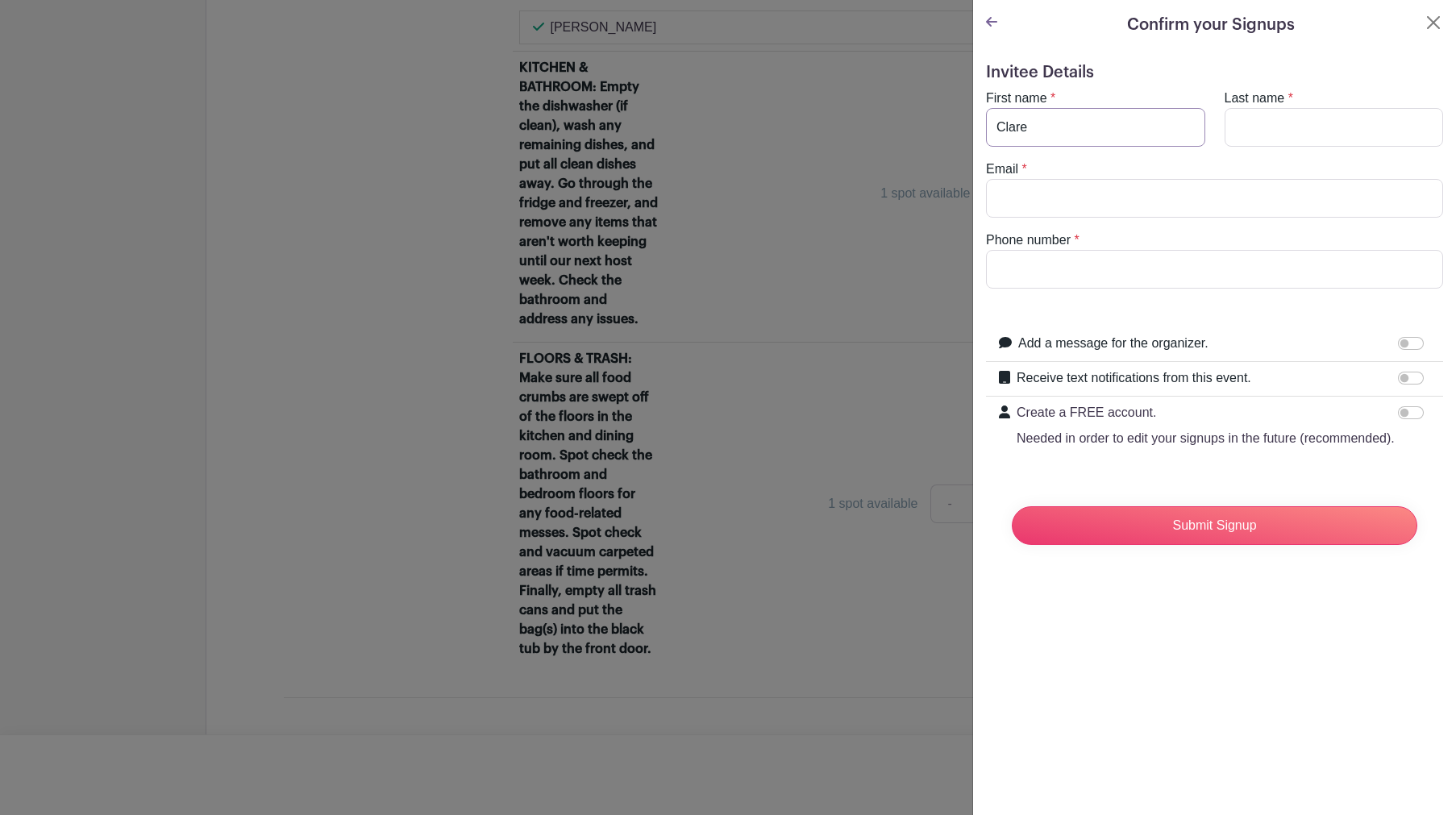
type input "Clare"
type input "Yellin"
type input "clyellin@mac.com"
click at [1045, 273] on input "Phone number" at bounding box center [1214, 269] width 457 height 39
type input "6102034"
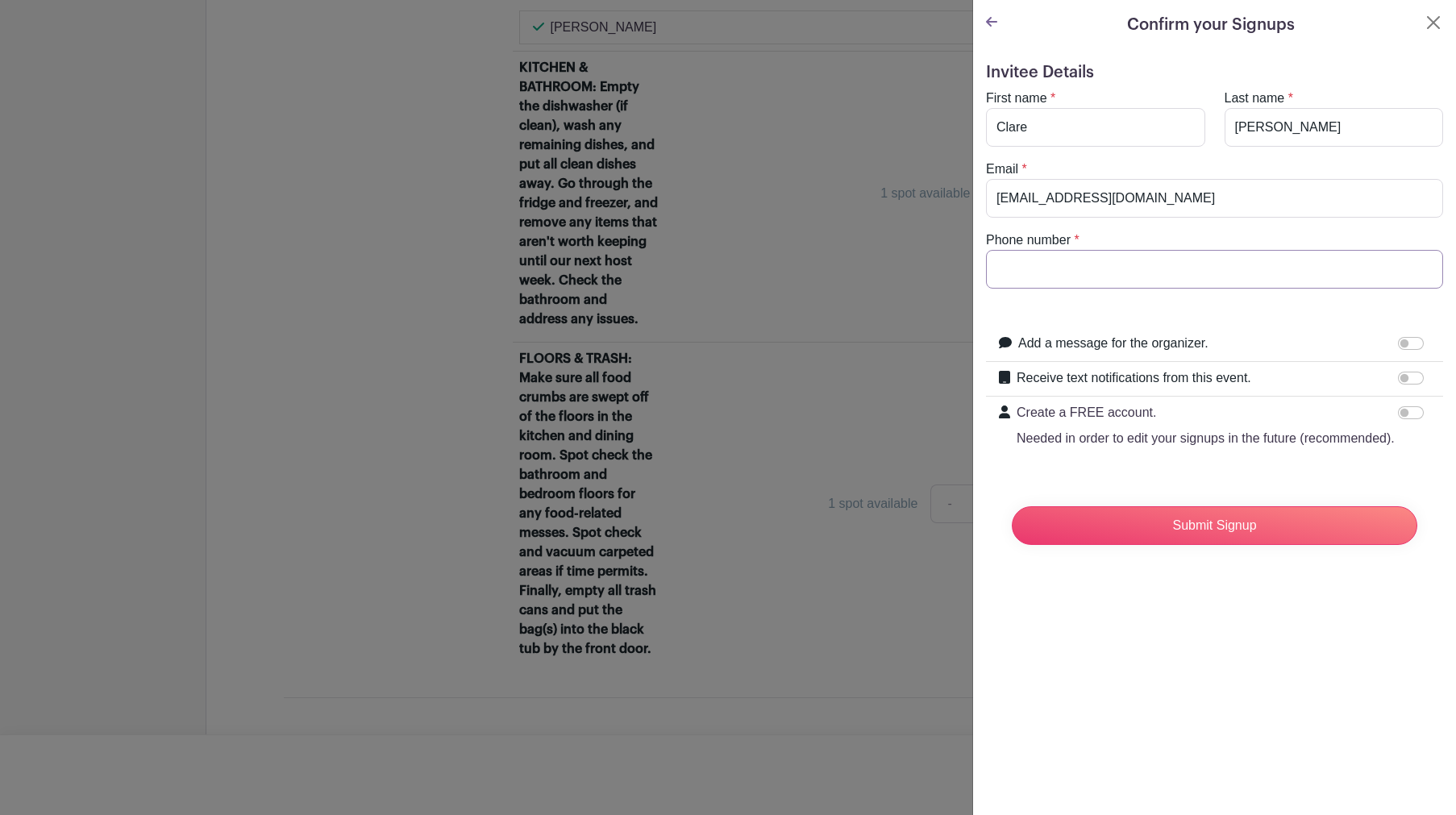
type input "6102034275"
click at [1139, 528] on input "Submit Signup" at bounding box center [1214, 526] width 405 height 39
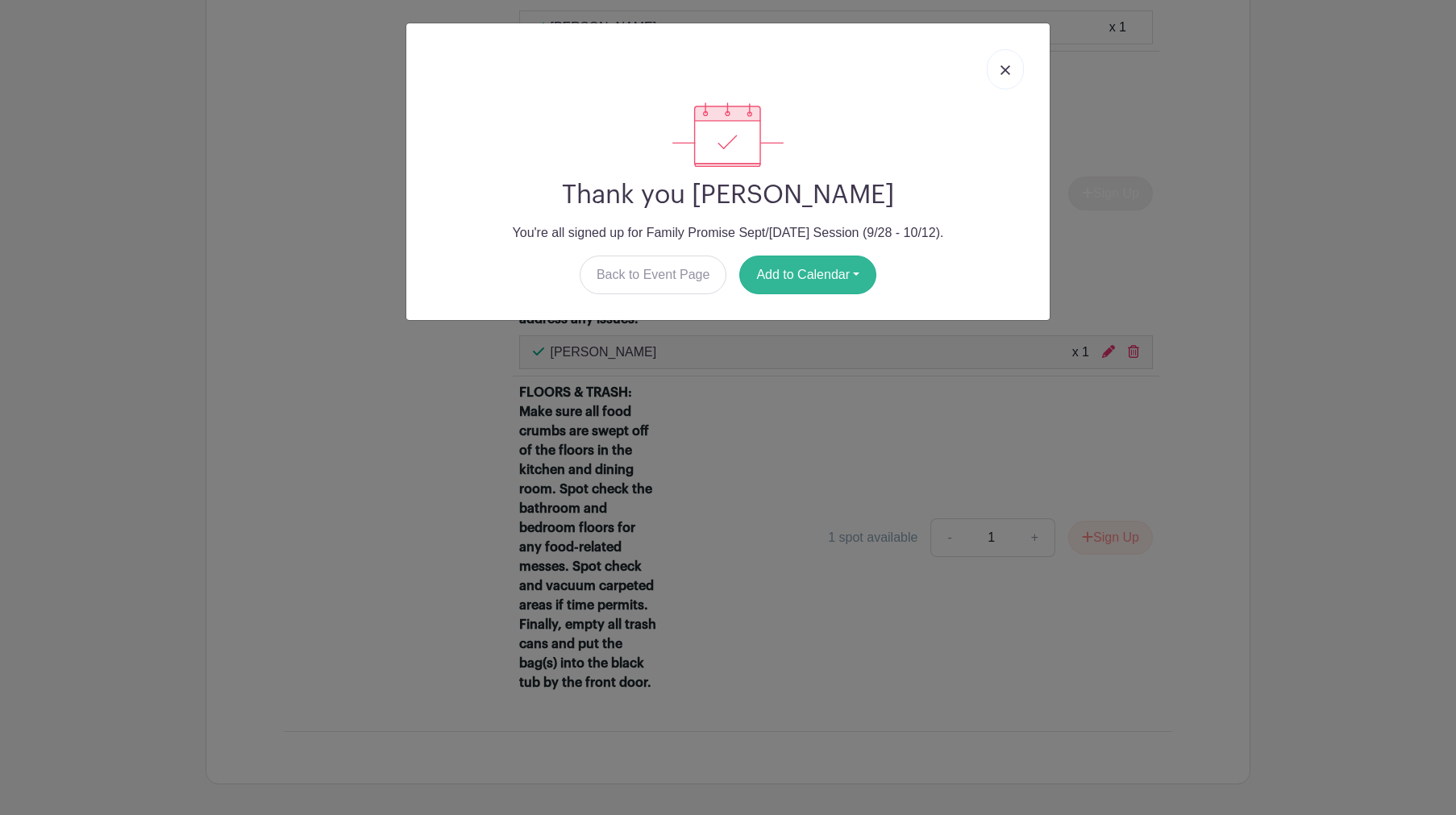
click at [794, 268] on button "Add to Calendar" at bounding box center [807, 275] width 137 height 39
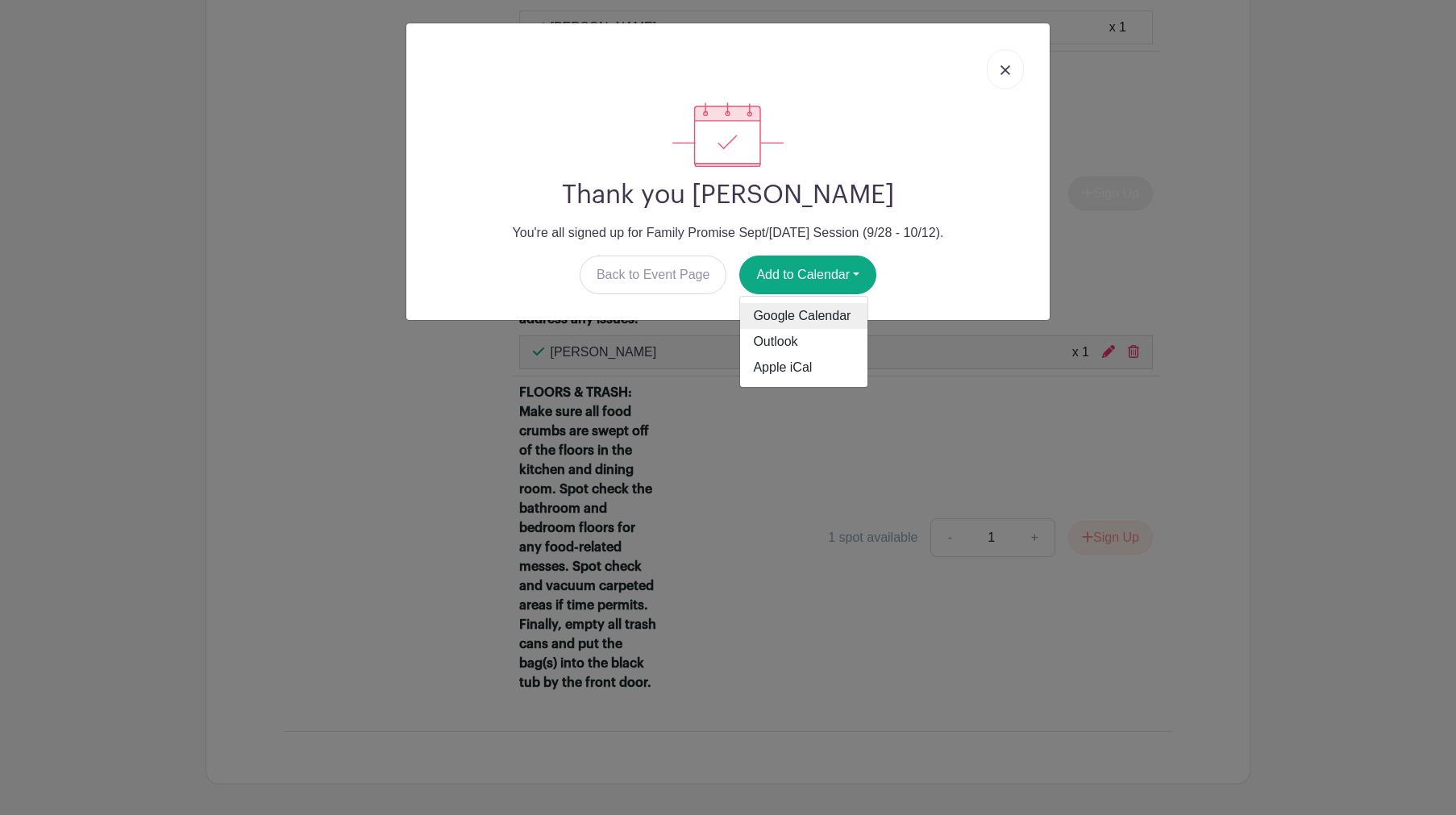
click at [789, 315] on link "Google Calendar" at bounding box center [803, 317] width 128 height 26
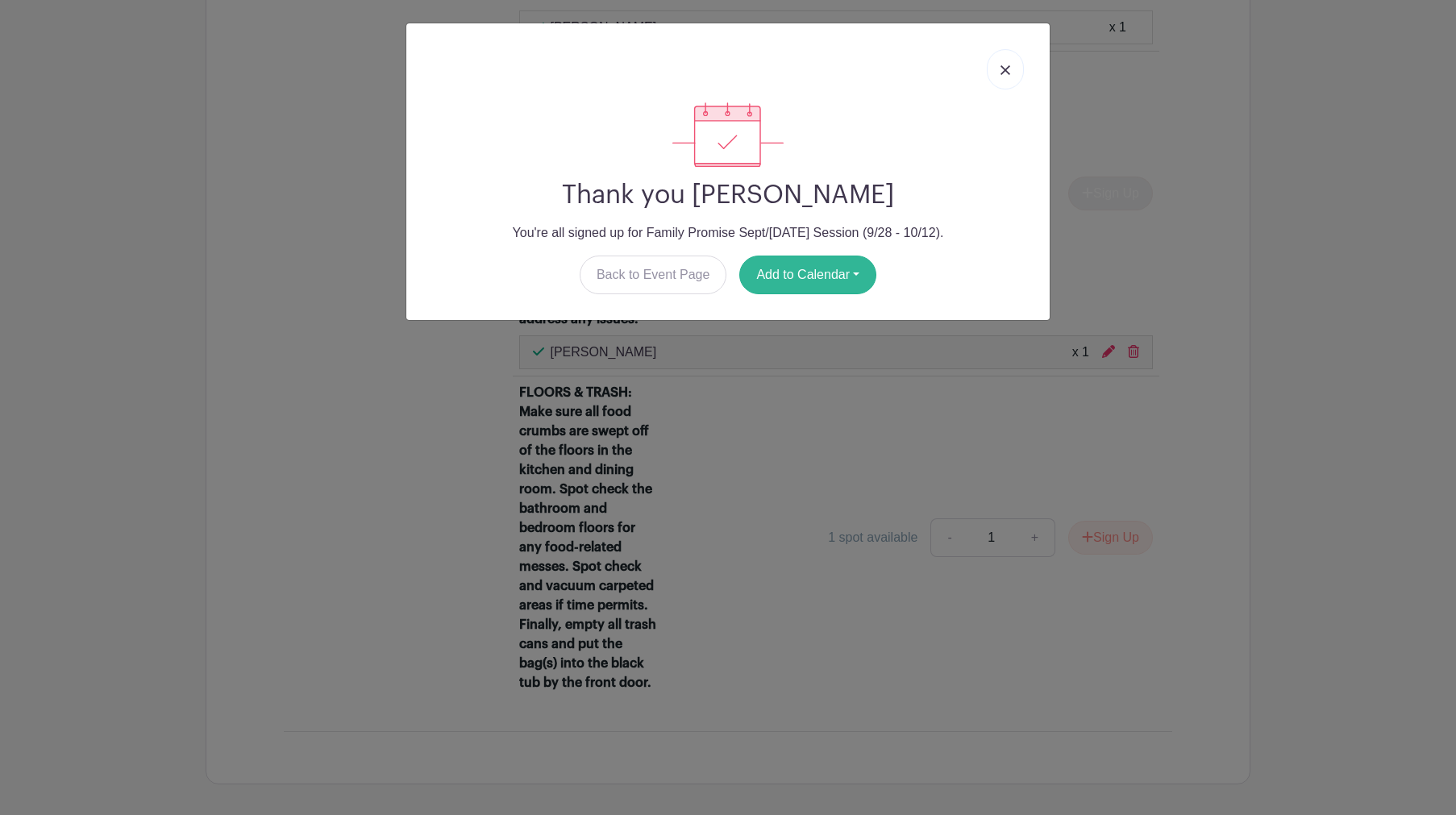
click at [805, 273] on button "Add to Calendar" at bounding box center [807, 275] width 137 height 39
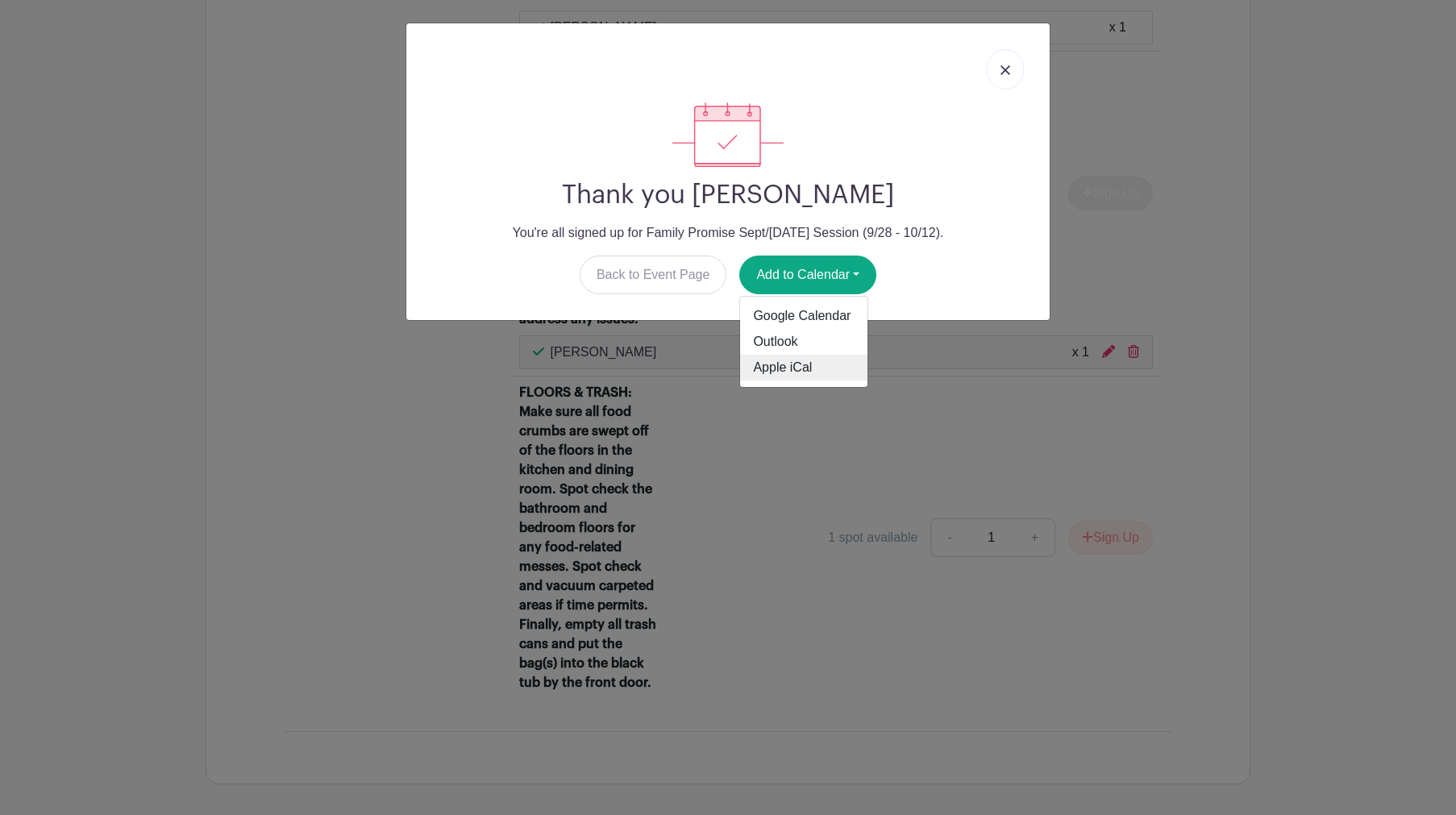
click at [792, 362] on link "Apple iCal" at bounding box center [803, 368] width 128 height 26
click at [1005, 70] on img at bounding box center [1004, 70] width 9 height 9
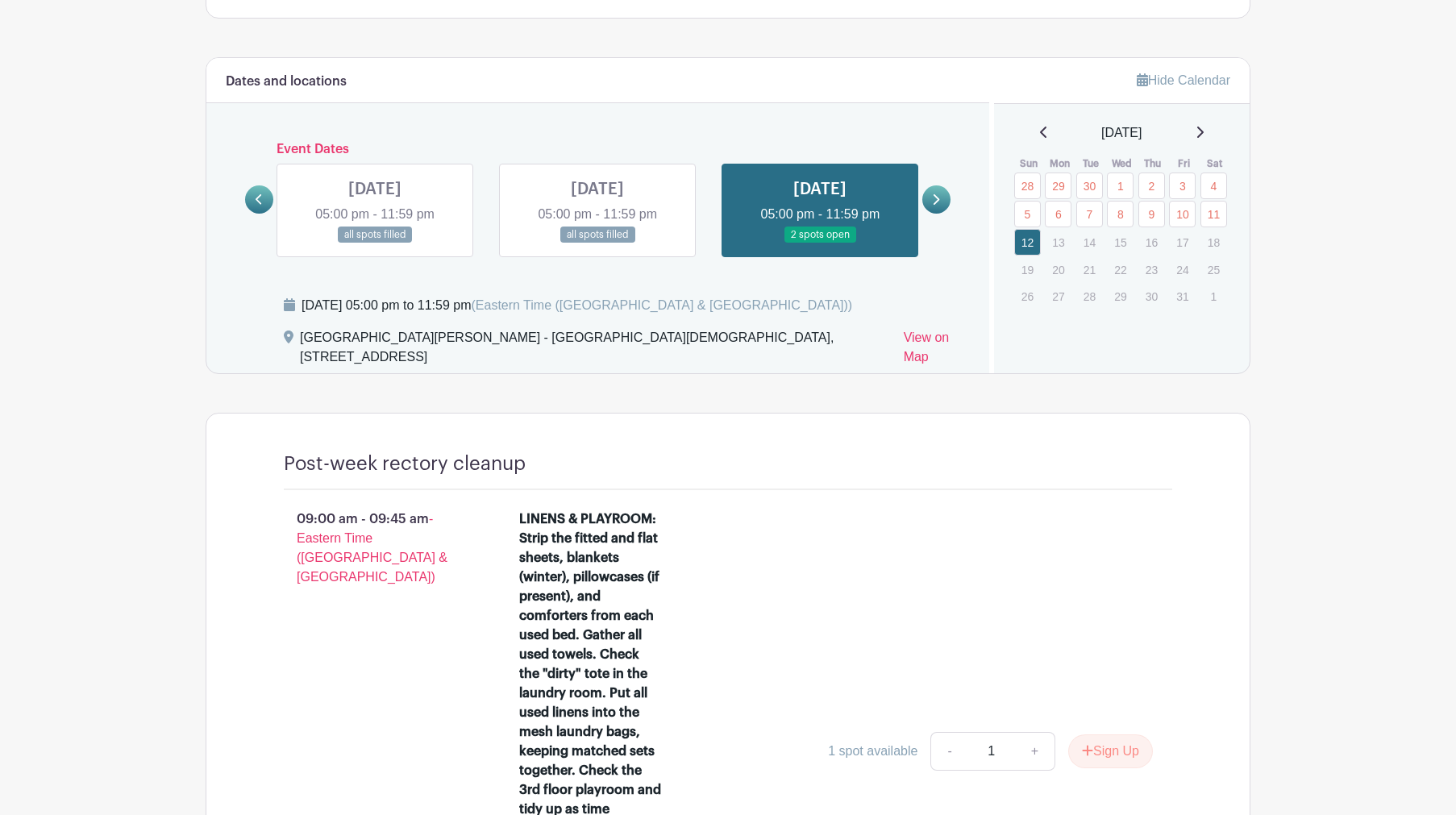
scroll to position [843, 0]
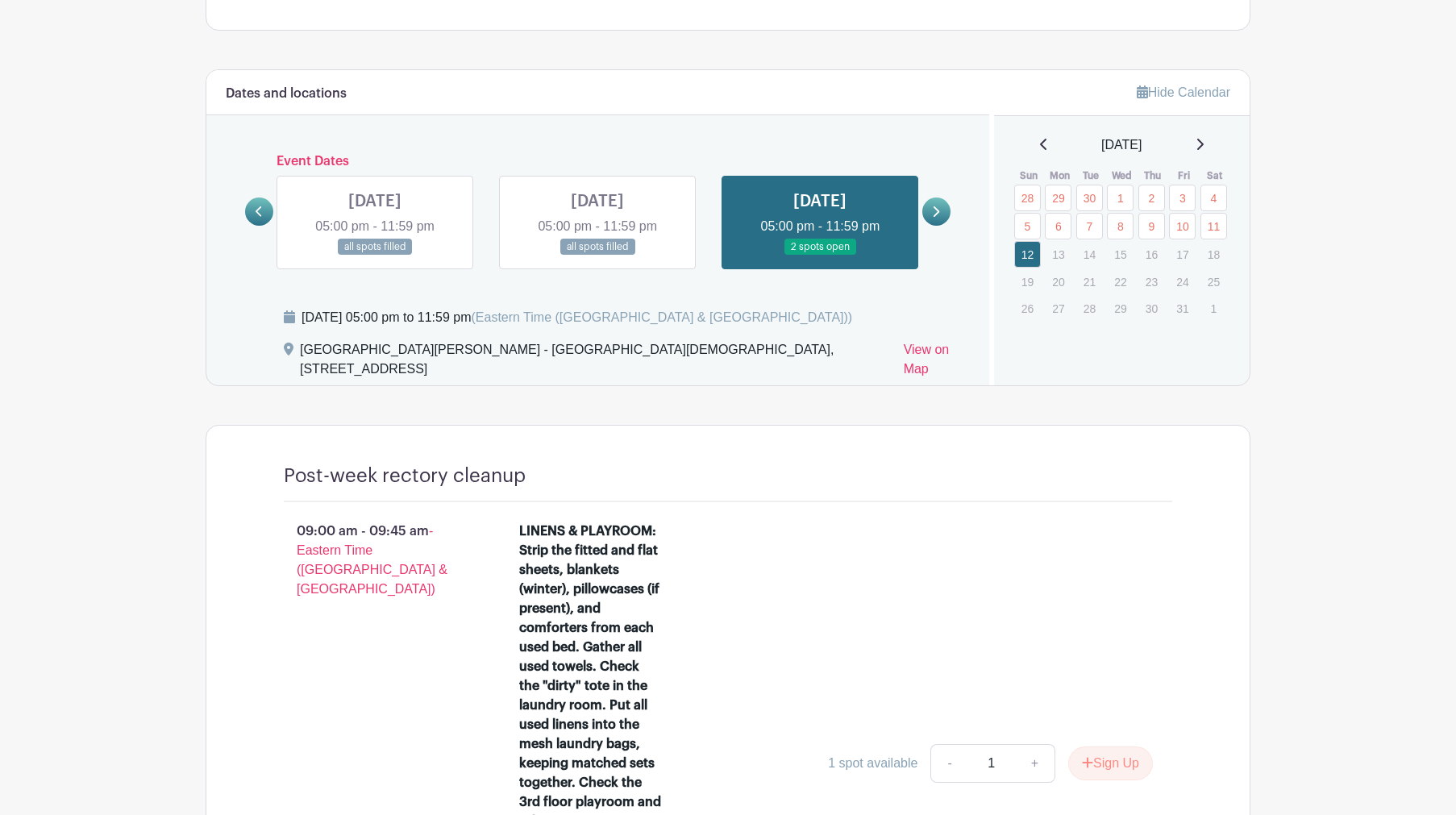
click at [598, 255] on link at bounding box center [598, 255] width 0 height 0
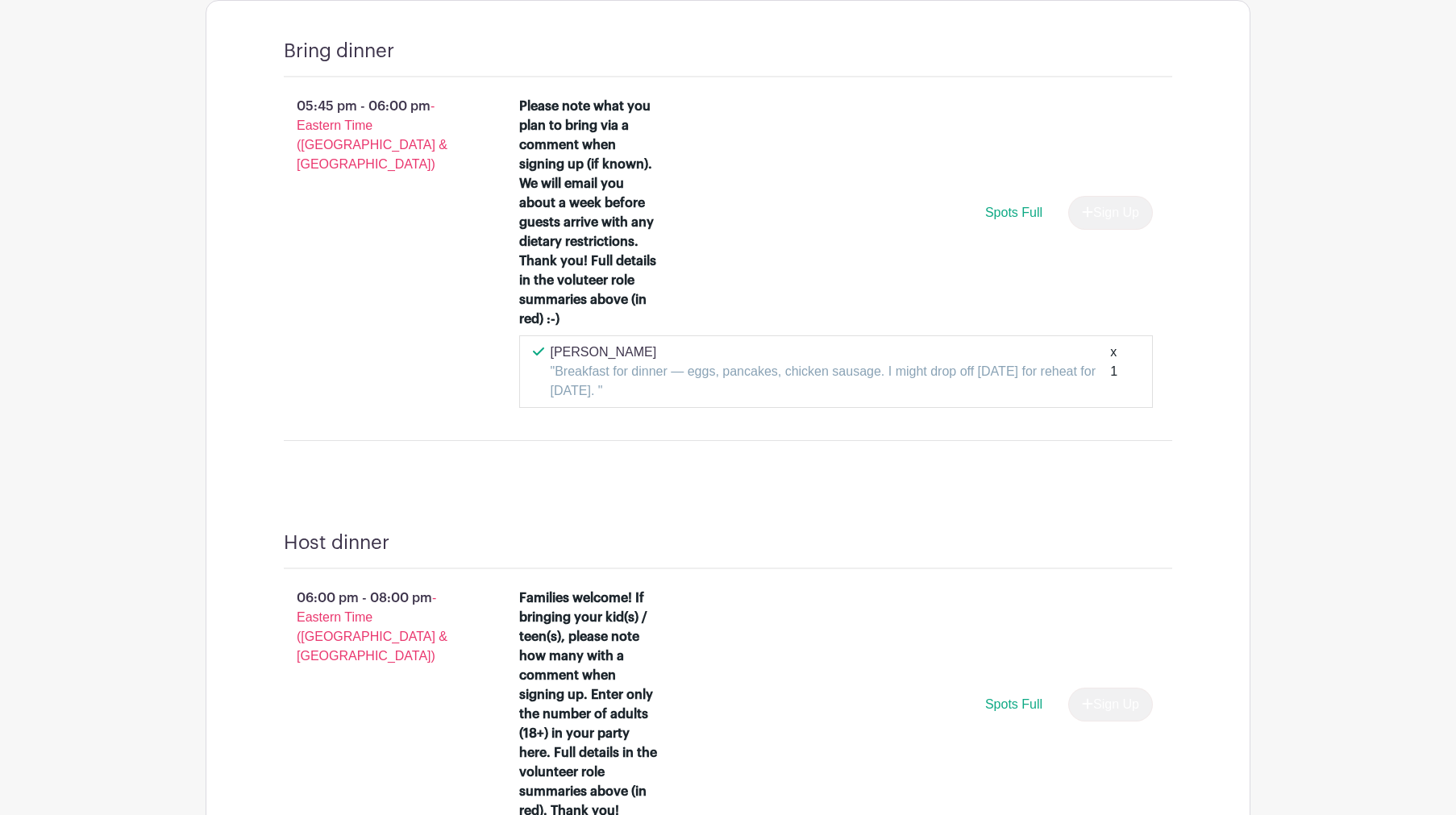
scroll to position [988, 0]
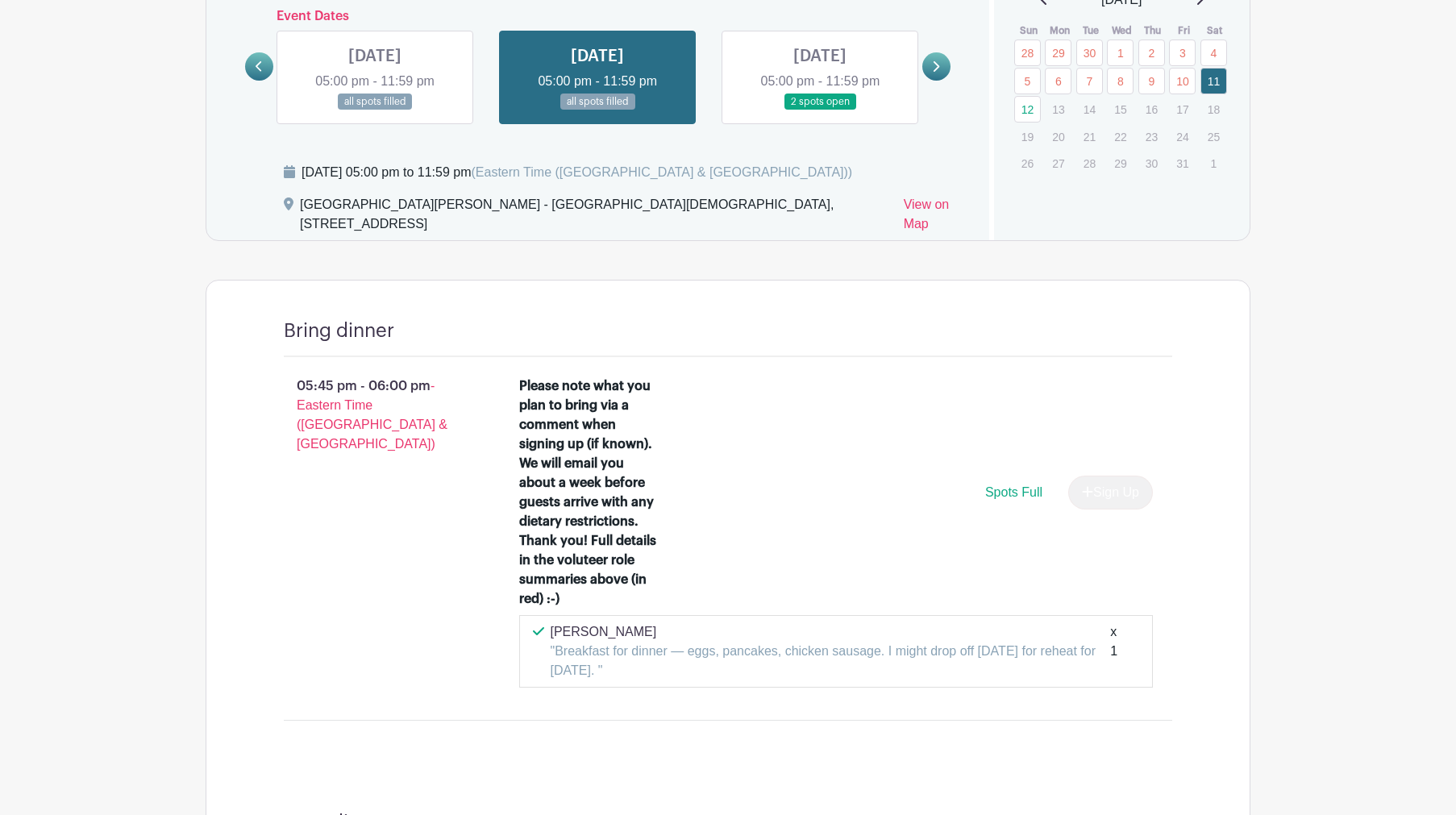
click at [819, 111] on link at bounding box center [819, 111] width 0 height 0
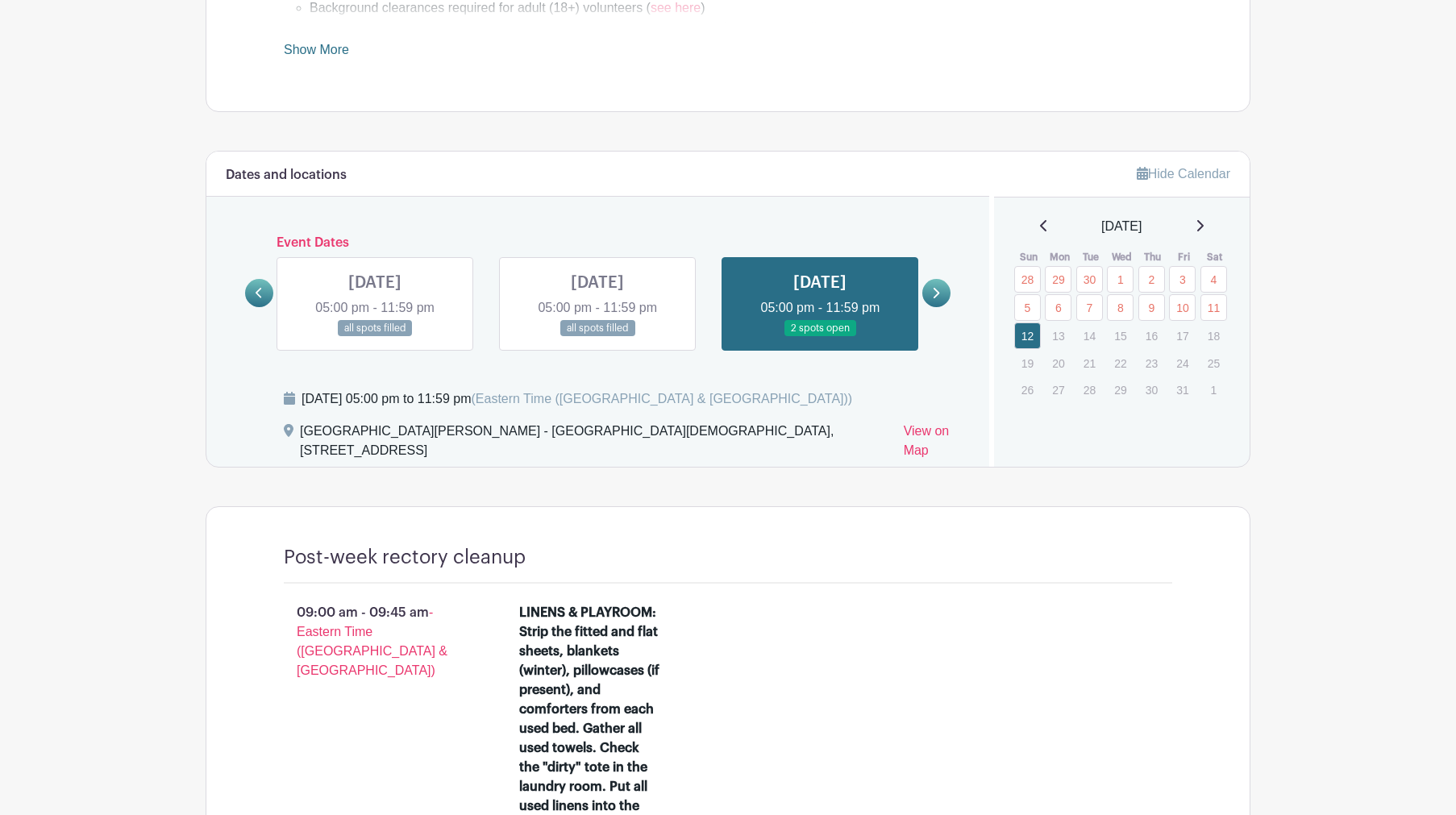
scroll to position [749, 0]
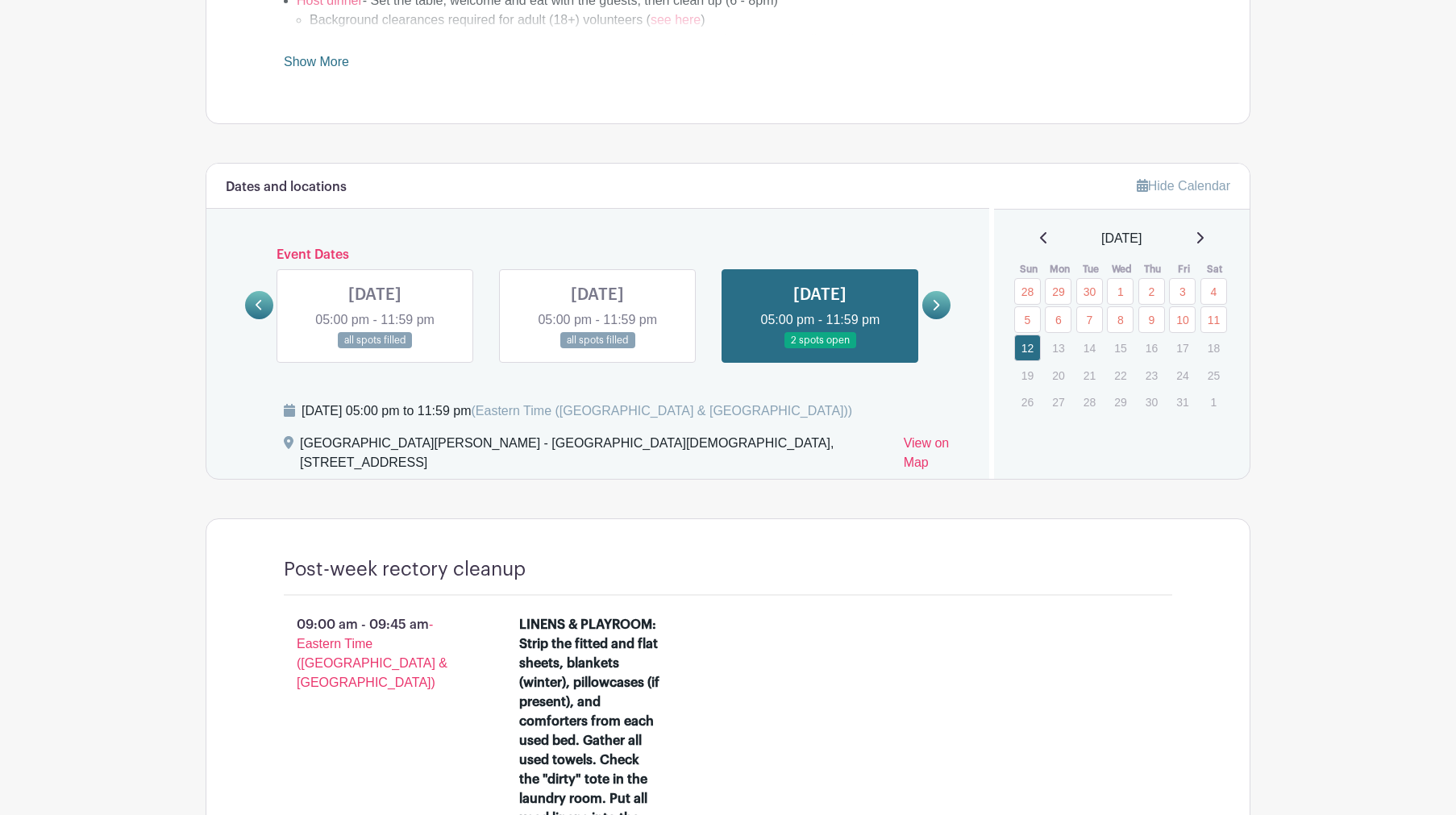
click at [375, 349] on link at bounding box center [375, 349] width 0 height 0
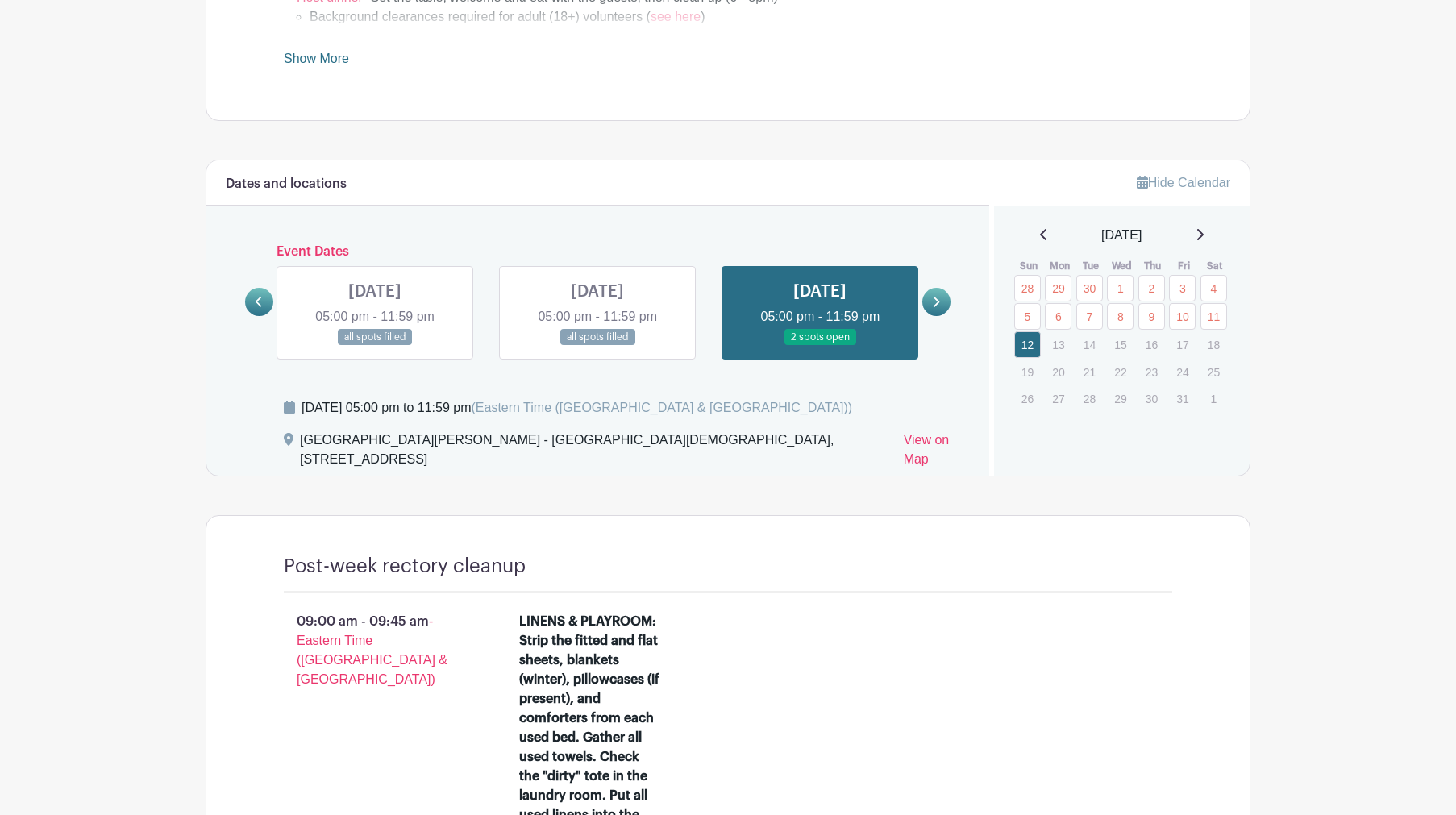
scroll to position [753, 0]
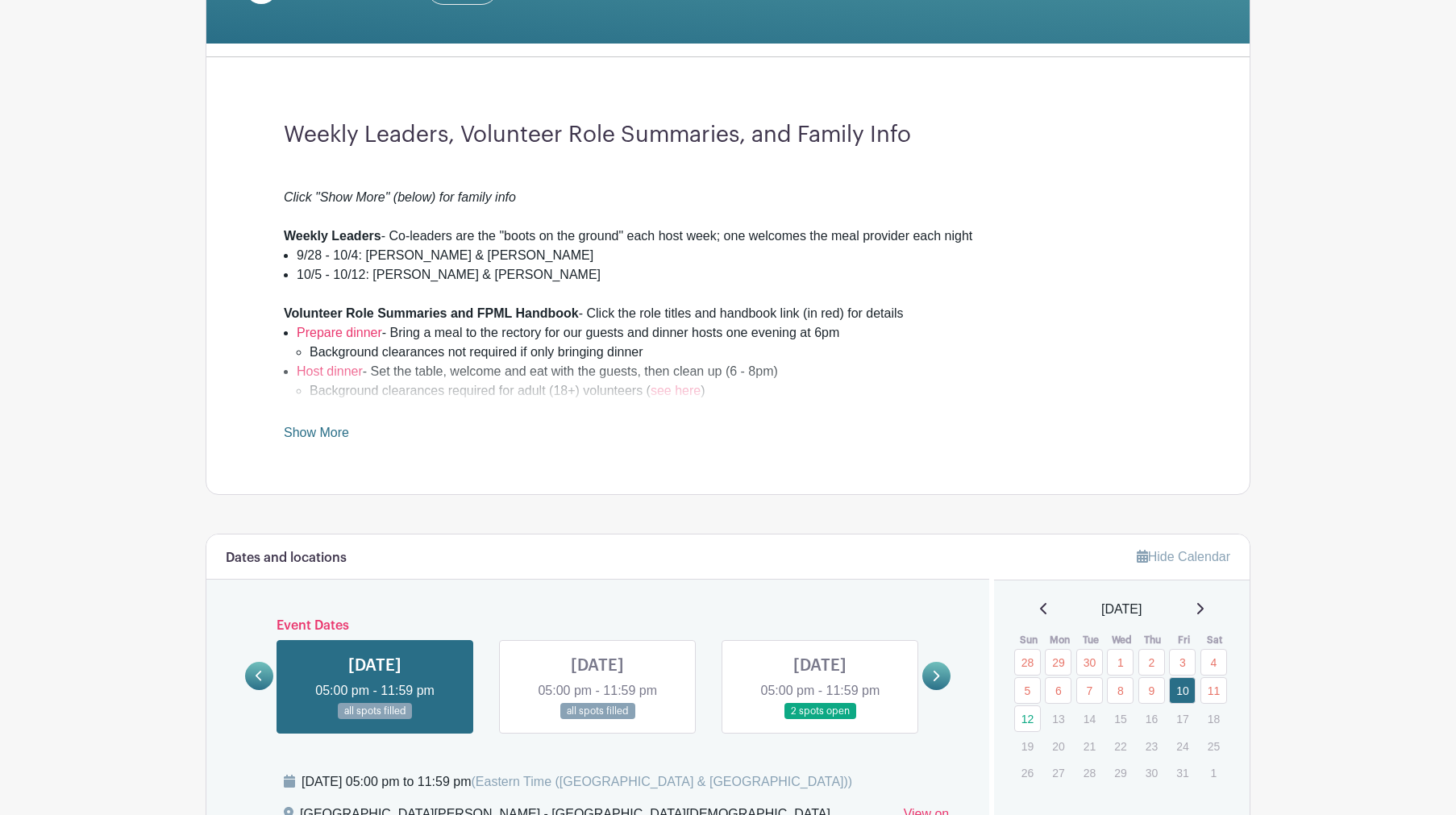
scroll to position [533, 0]
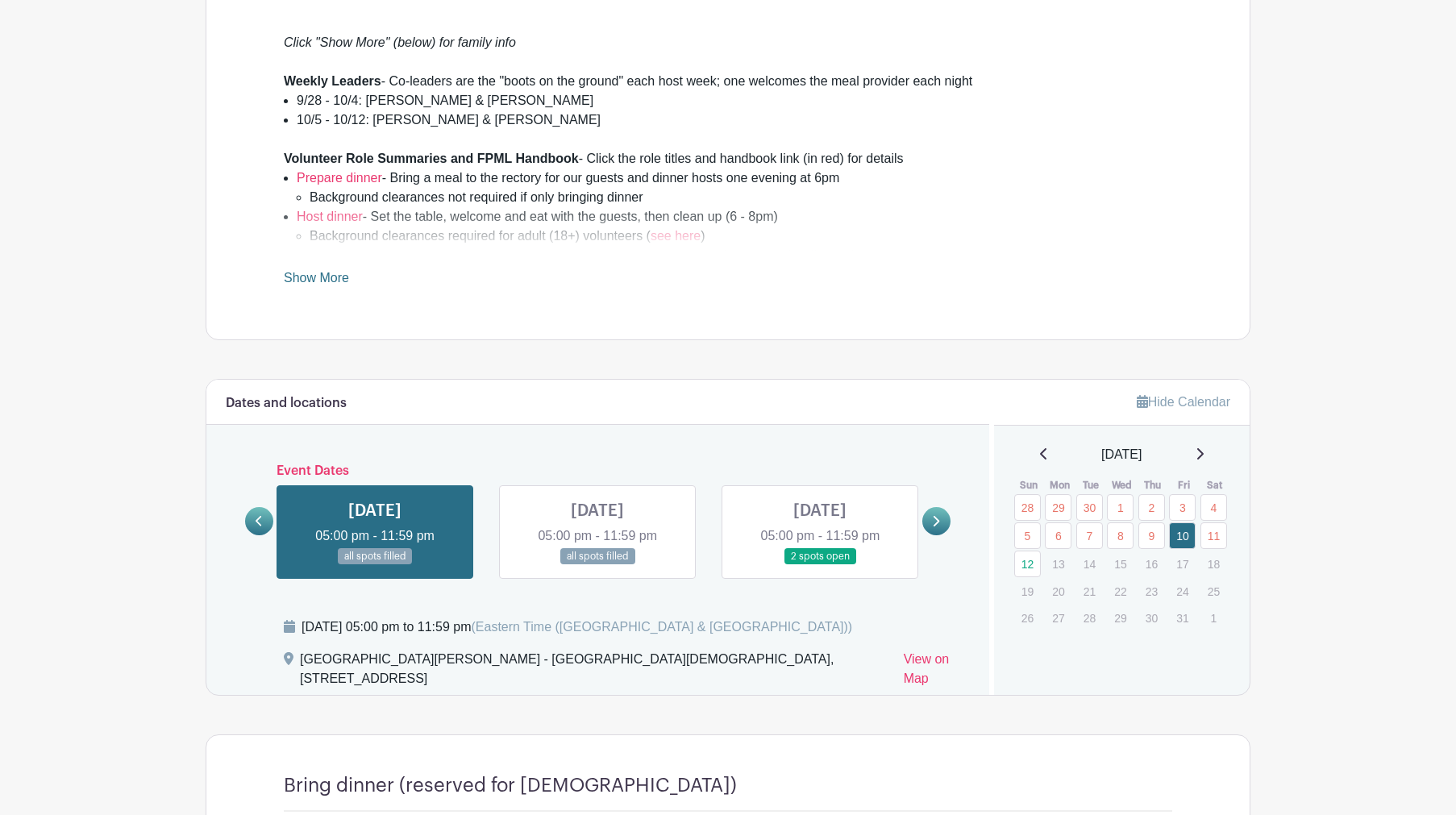
click at [255, 519] on icon at bounding box center [259, 521] width 7 height 12
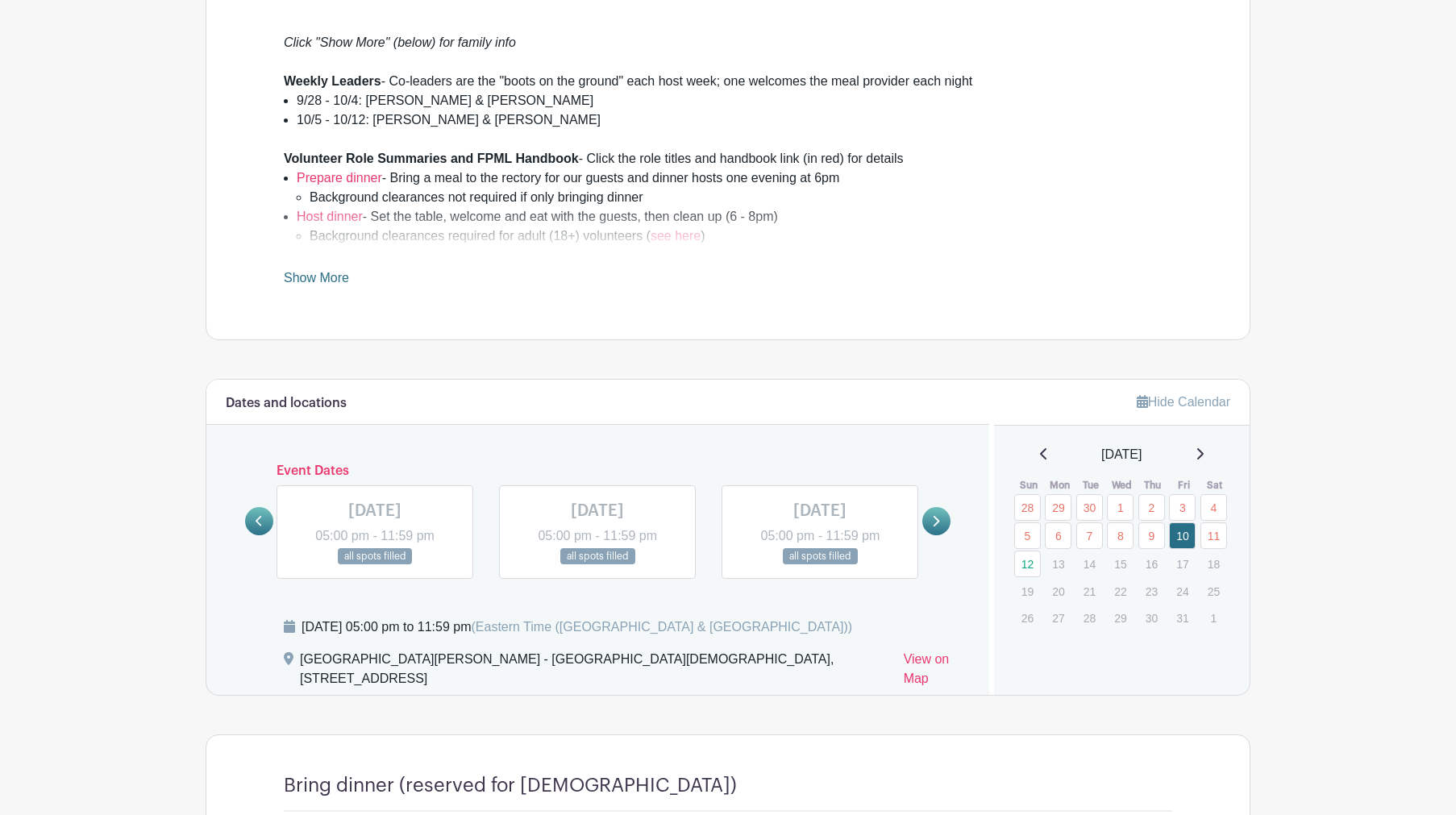
click at [255, 519] on icon at bounding box center [259, 521] width 7 height 12
click at [256, 517] on icon at bounding box center [259, 521] width 7 height 12
click at [598, 565] on link at bounding box center [598, 565] width 0 height 0
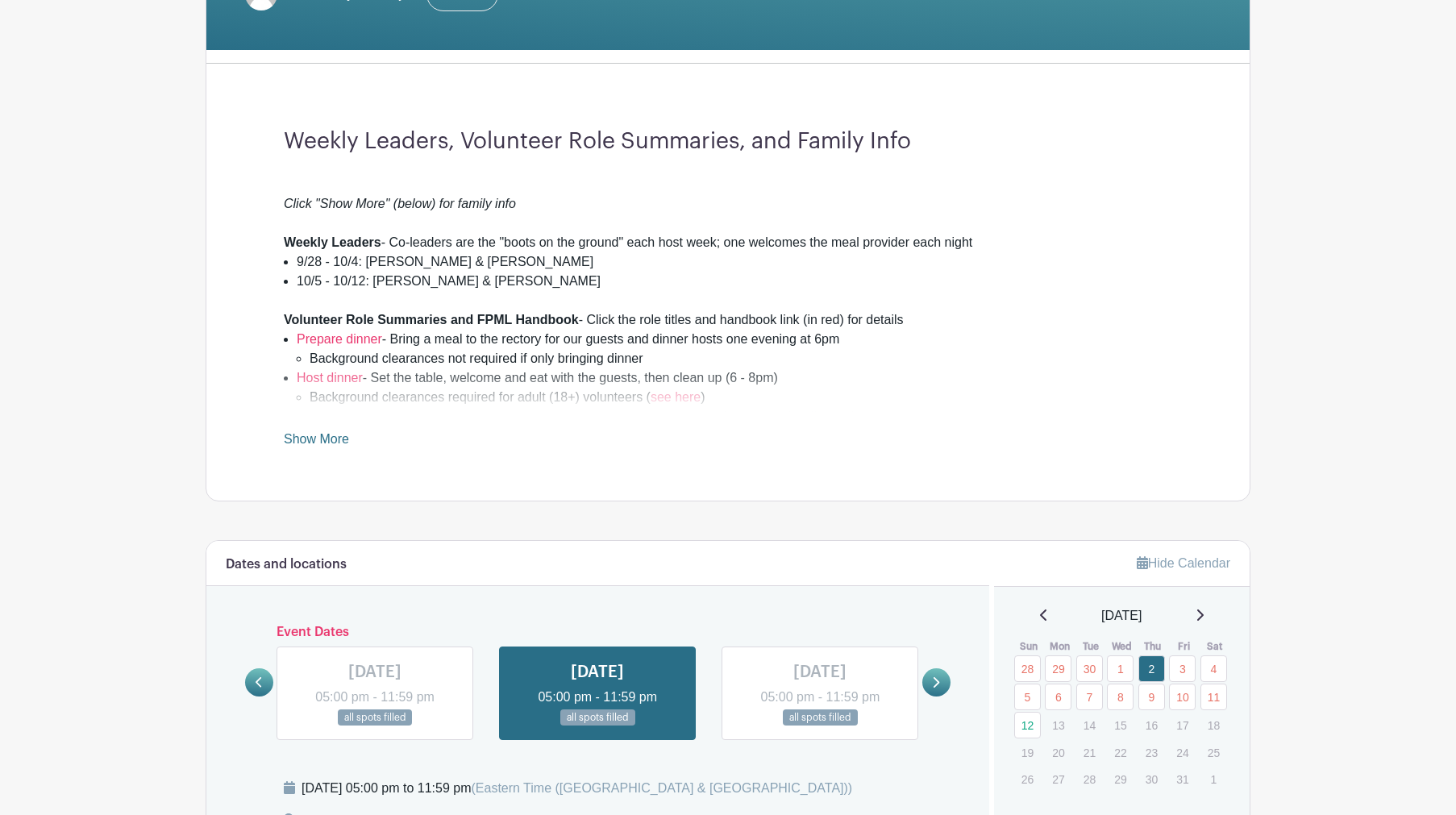
scroll to position [454, 0]
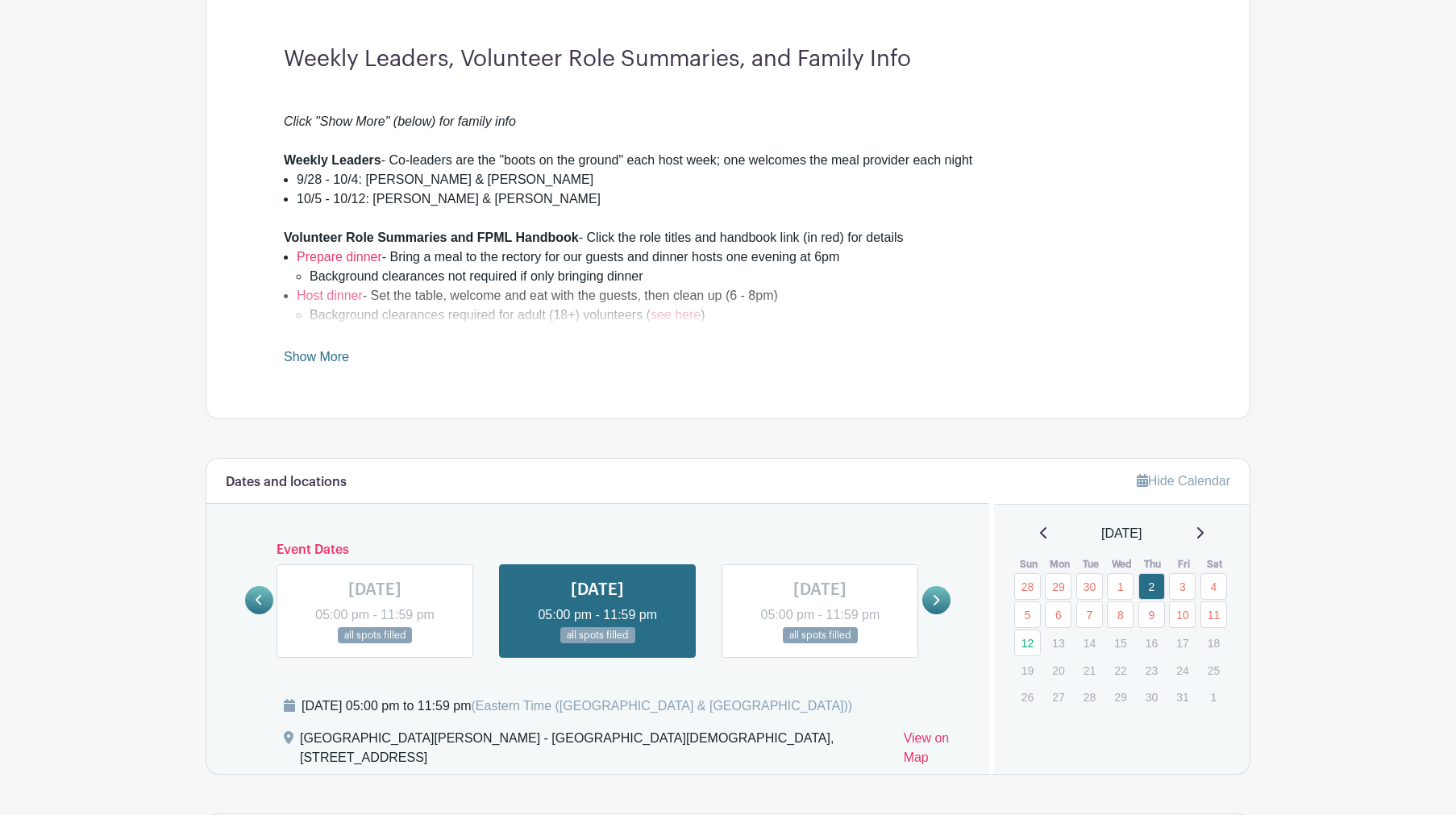
click at [819, 645] on link at bounding box center [819, 645] width 0 height 0
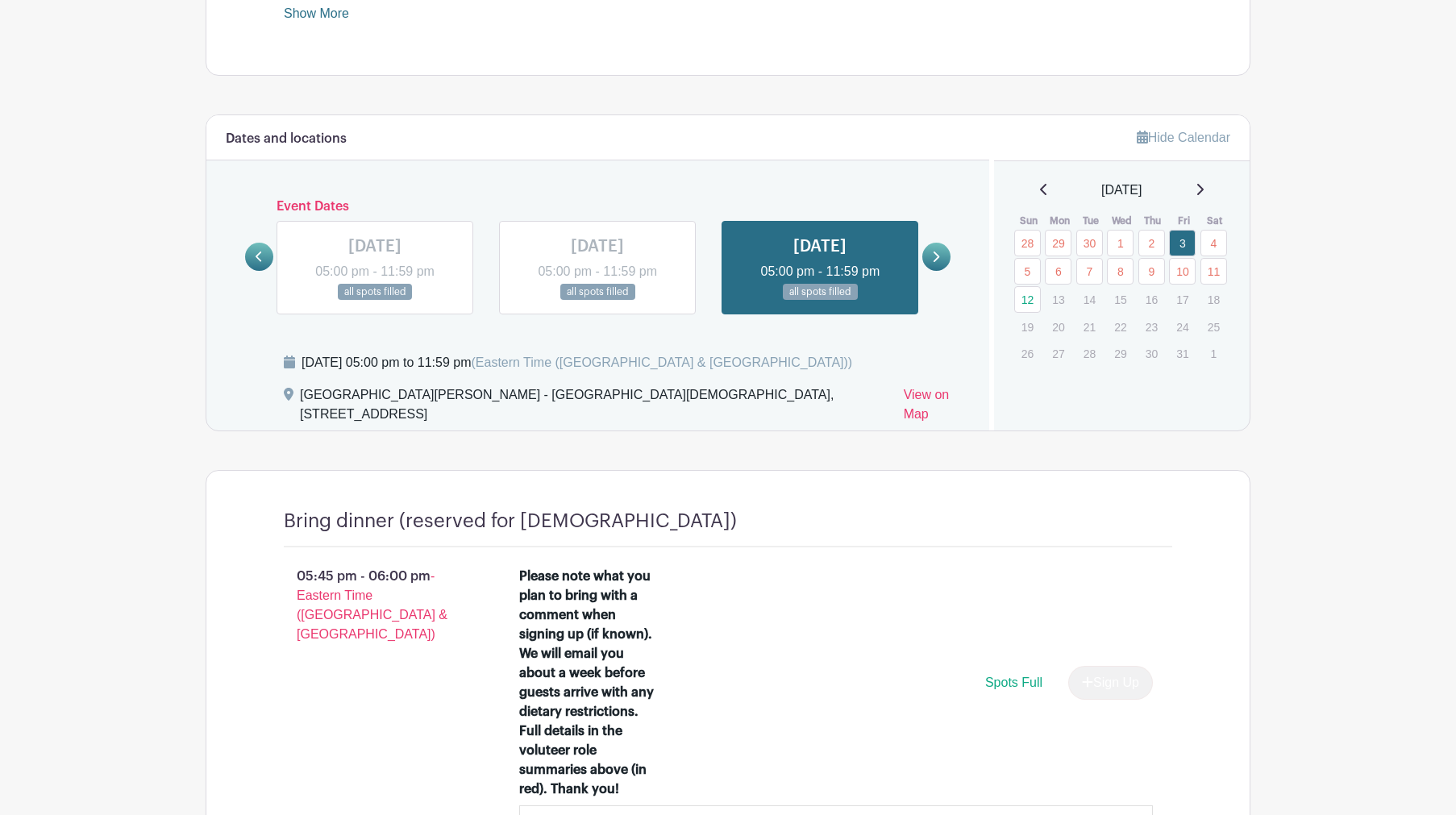
scroll to position [821, 0]
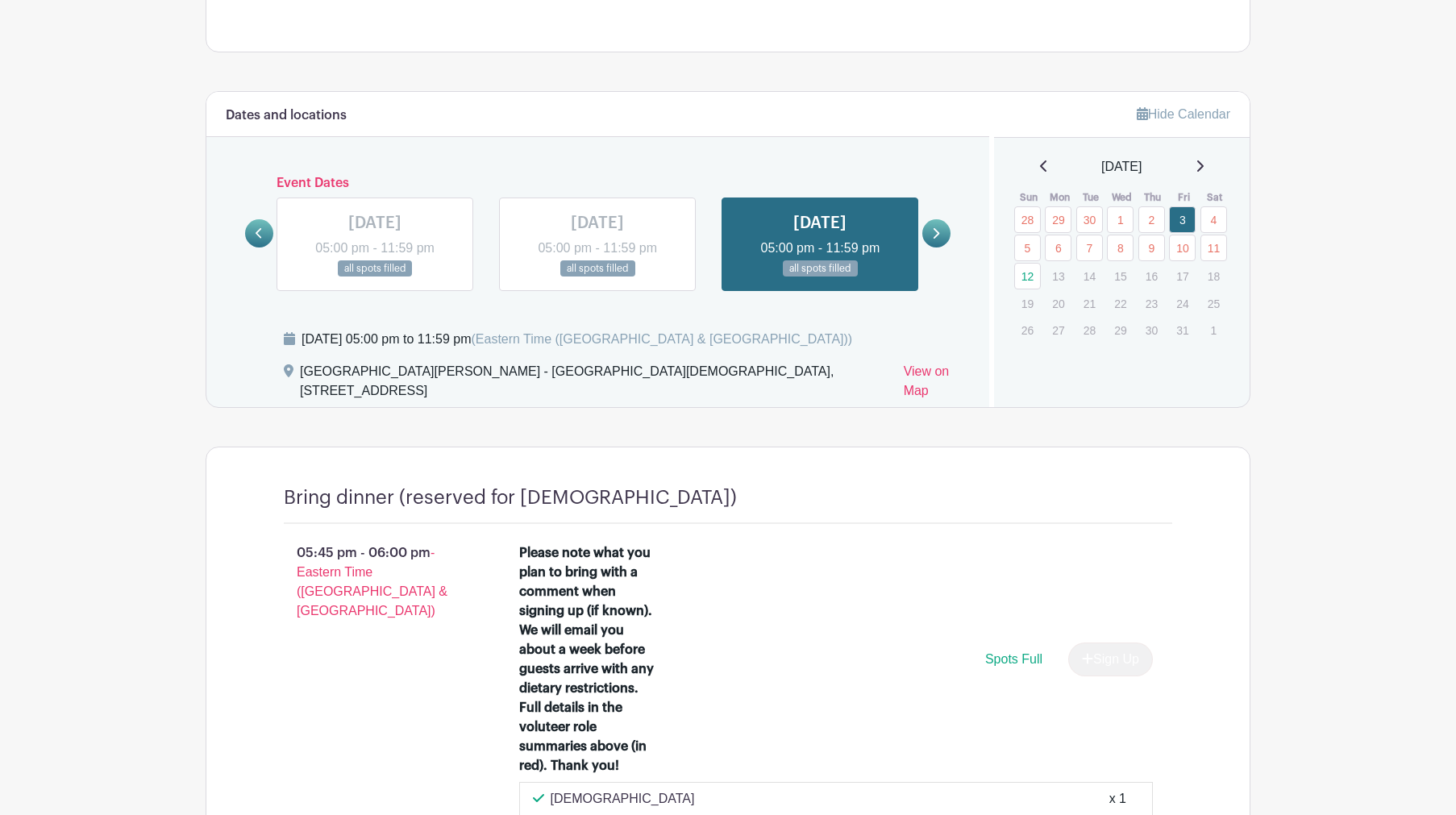
click at [934, 227] on icon at bounding box center [936, 233] width 7 height 12
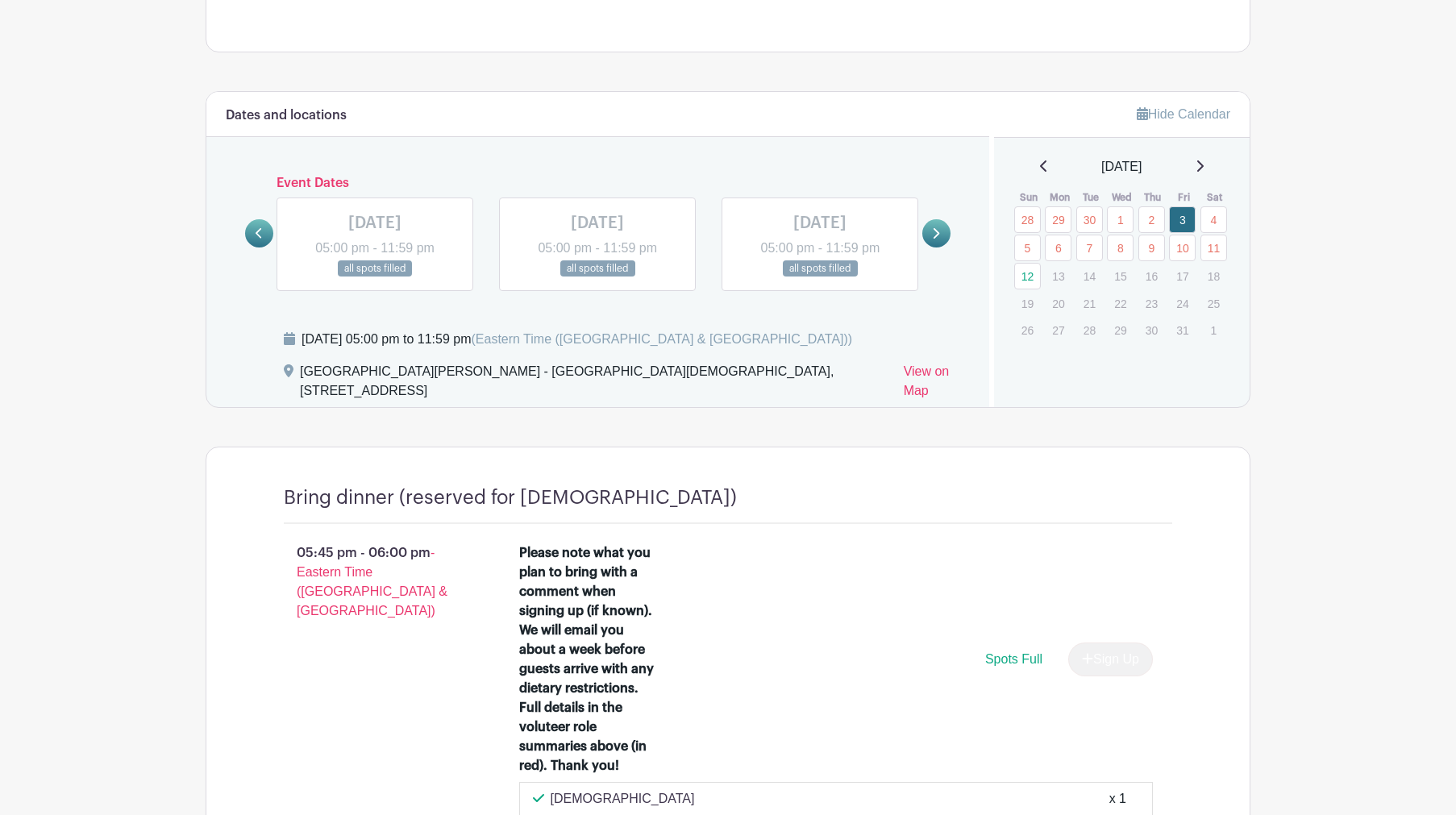
click at [938, 229] on icon at bounding box center [936, 233] width 7 height 12
click at [819, 278] on link at bounding box center [819, 278] width 0 height 0
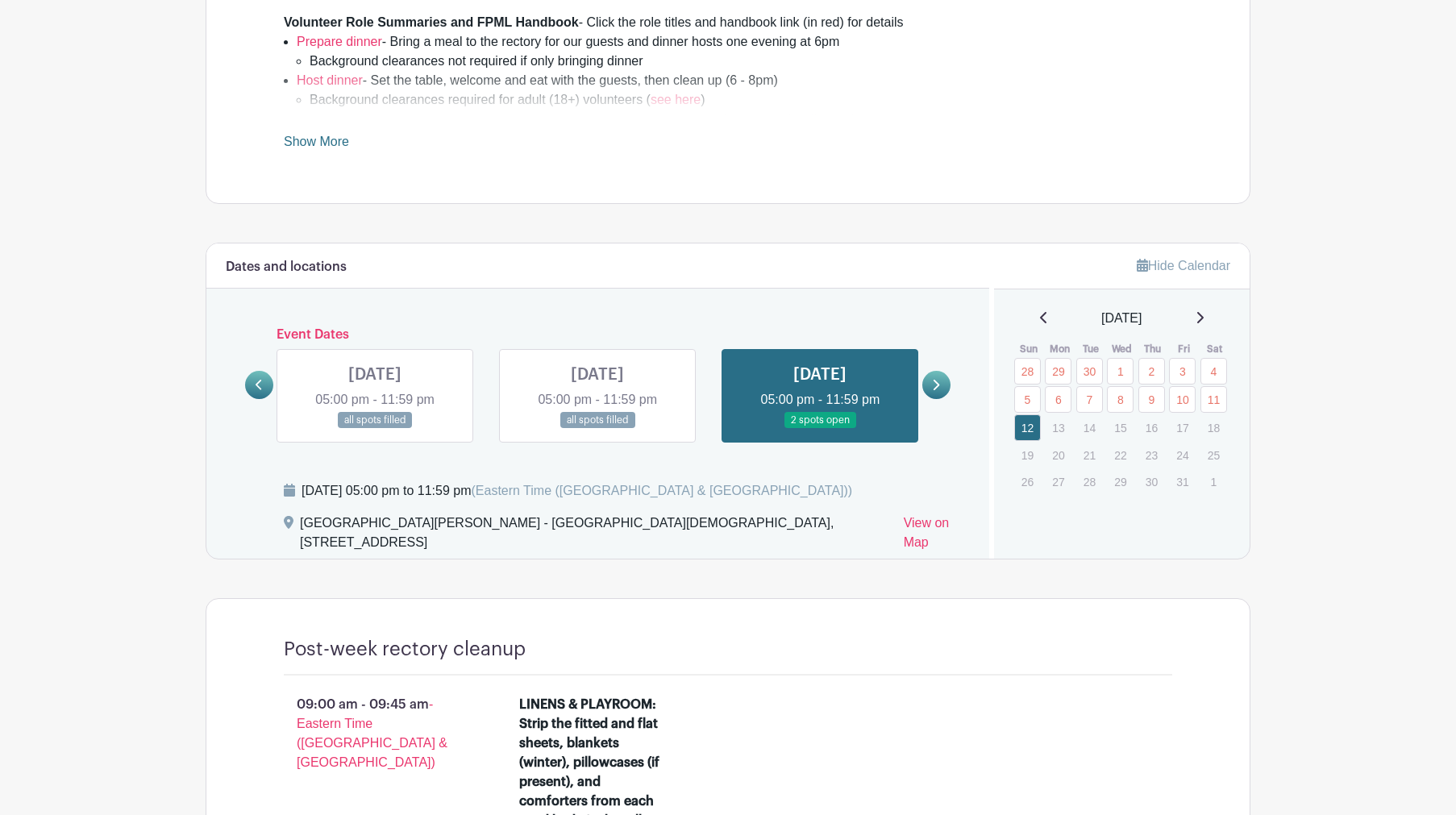
scroll to position [650, 0]
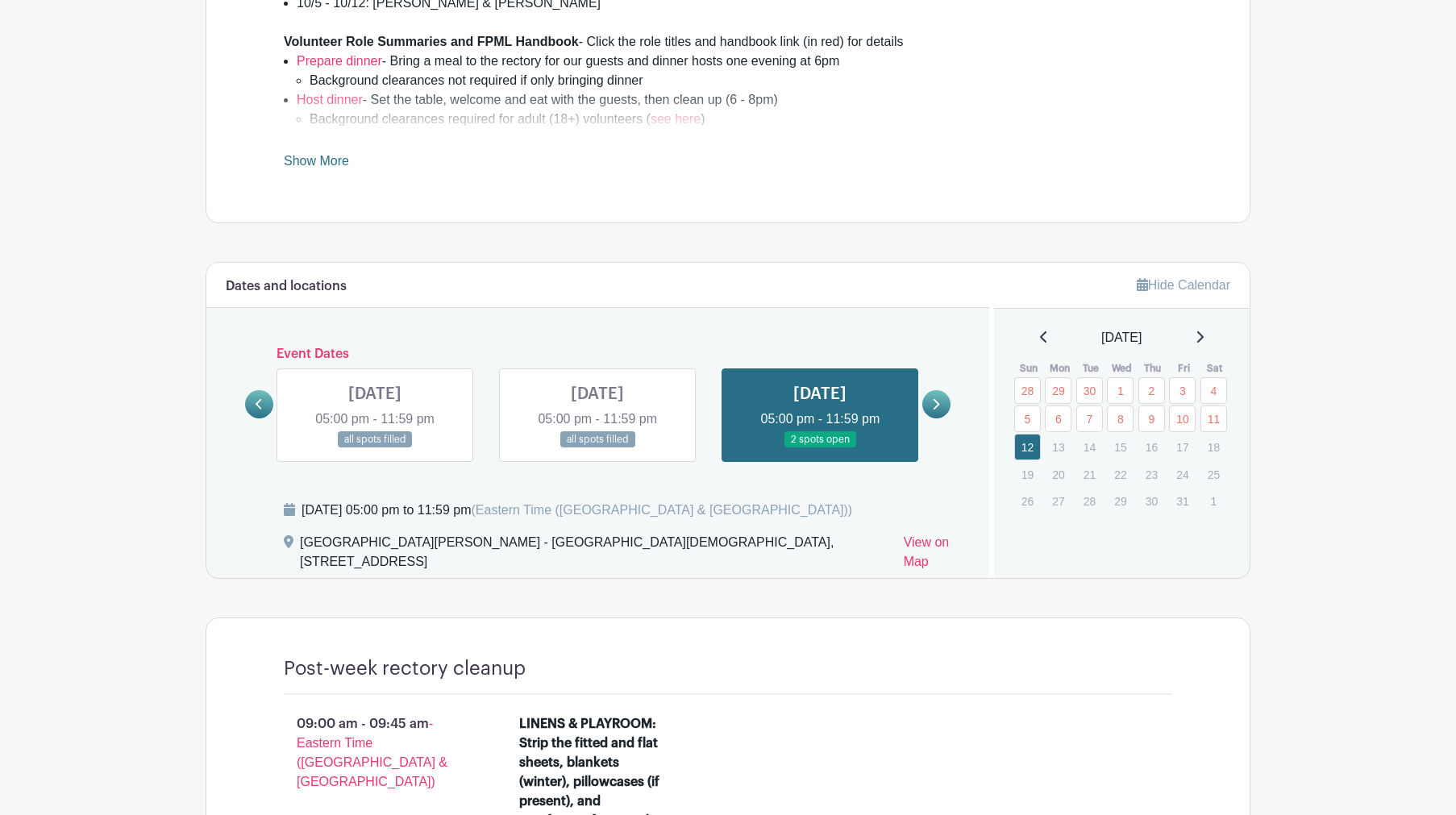
click at [263, 401] on icon at bounding box center [259, 404] width 7 height 12
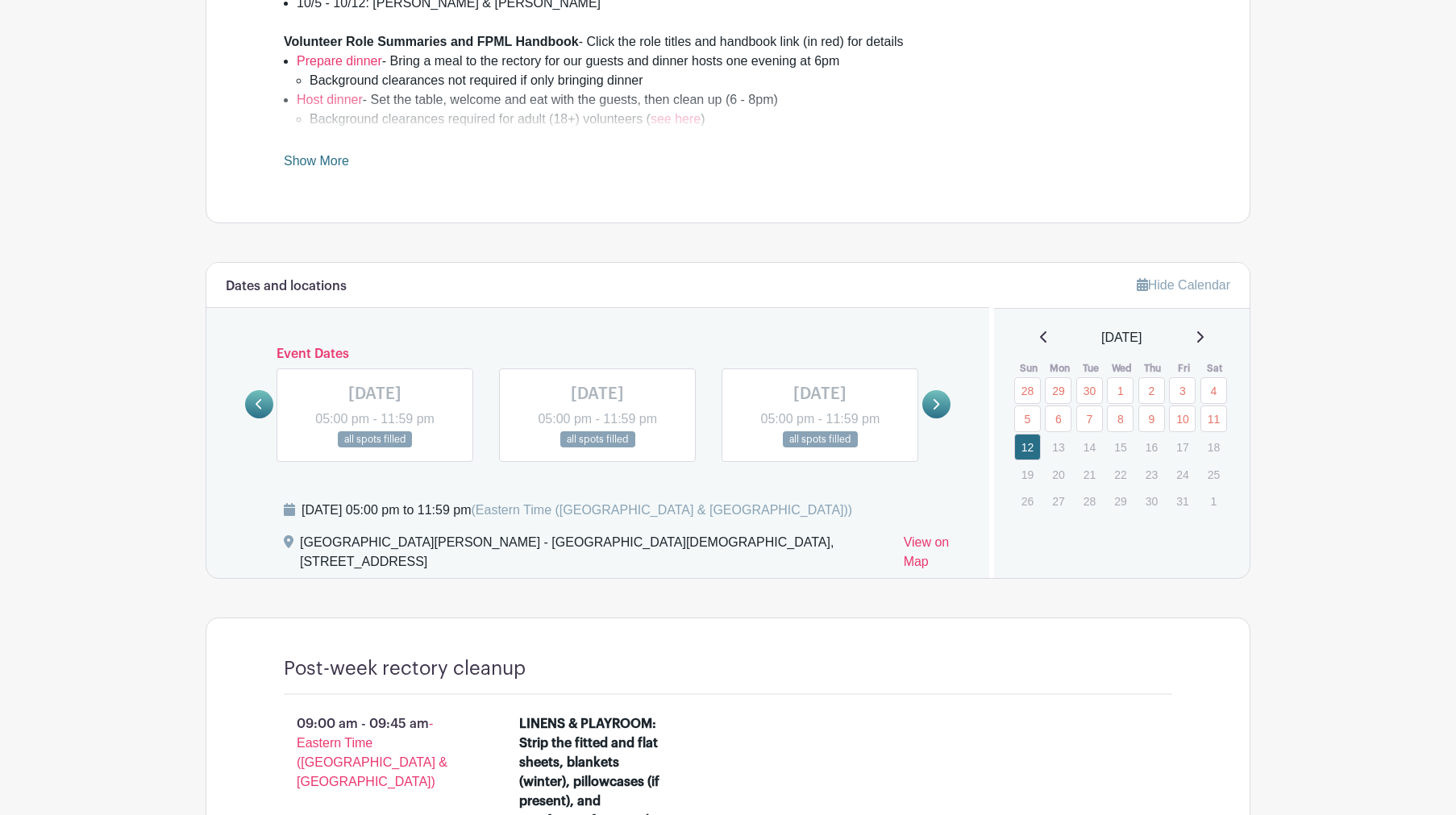
click at [251, 399] on link at bounding box center [259, 404] width 28 height 28
click at [819, 448] on link at bounding box center [819, 448] width 0 height 0
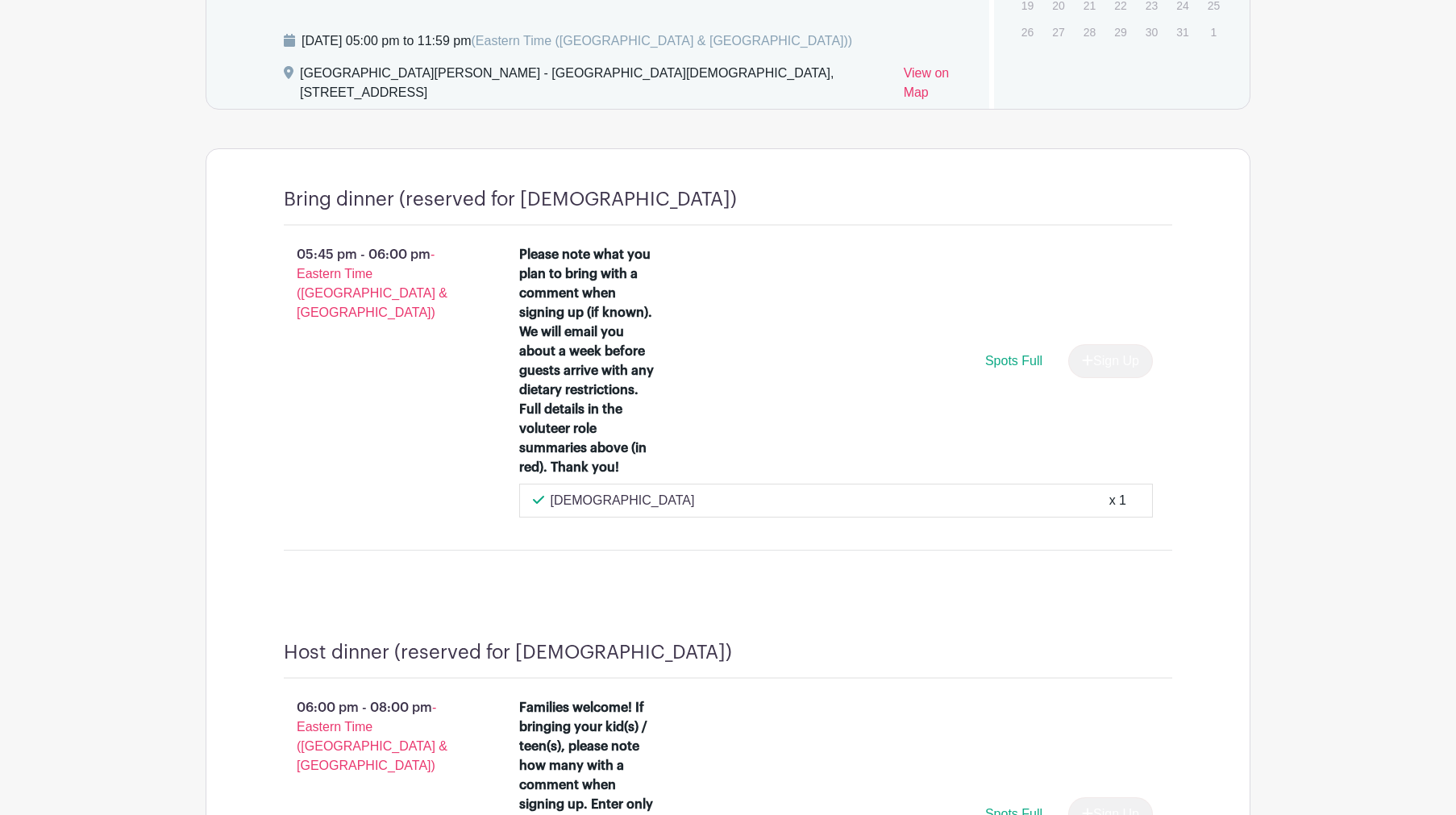
scroll to position [1107, 0]
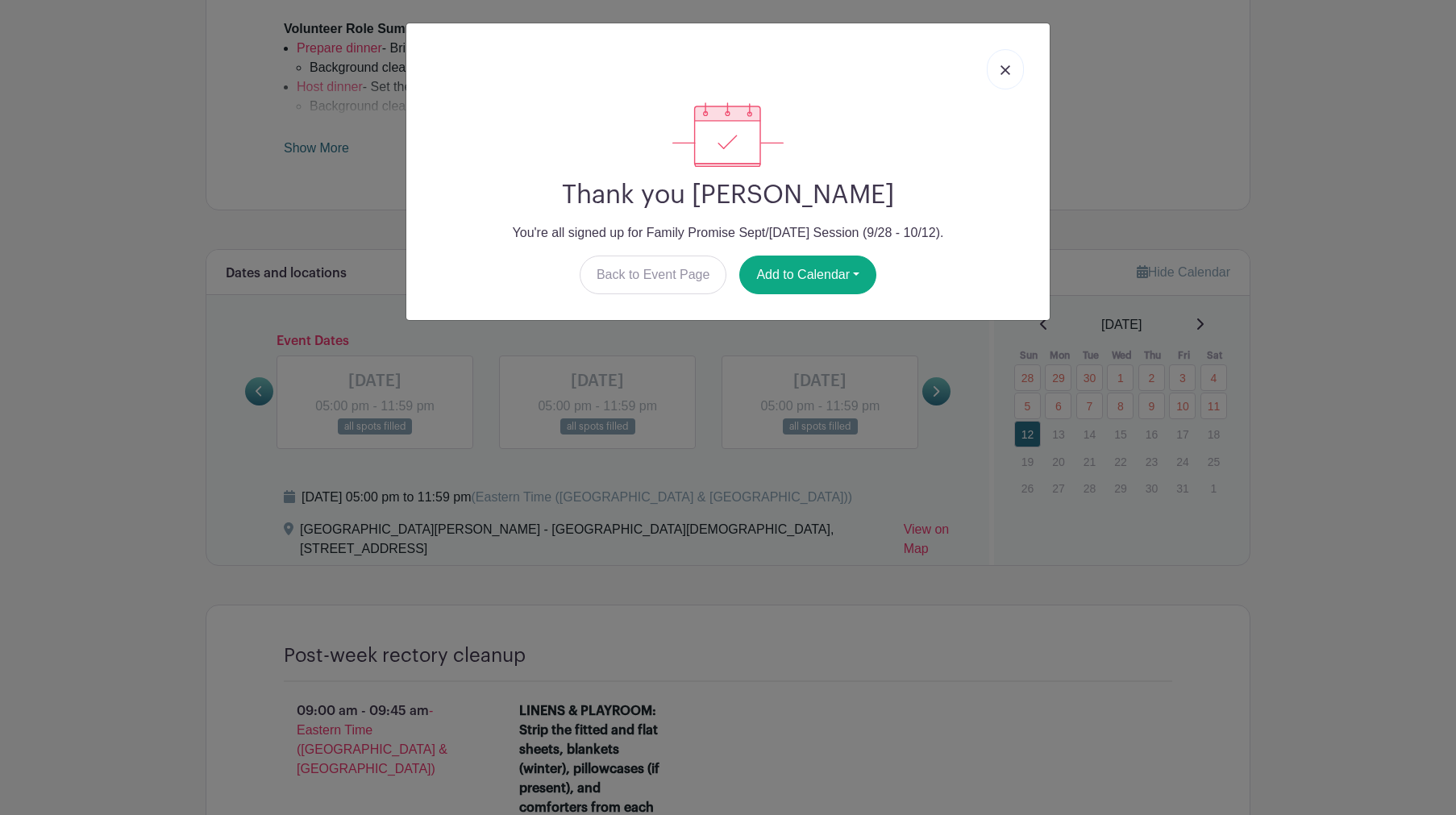
scroll to position [650, 0]
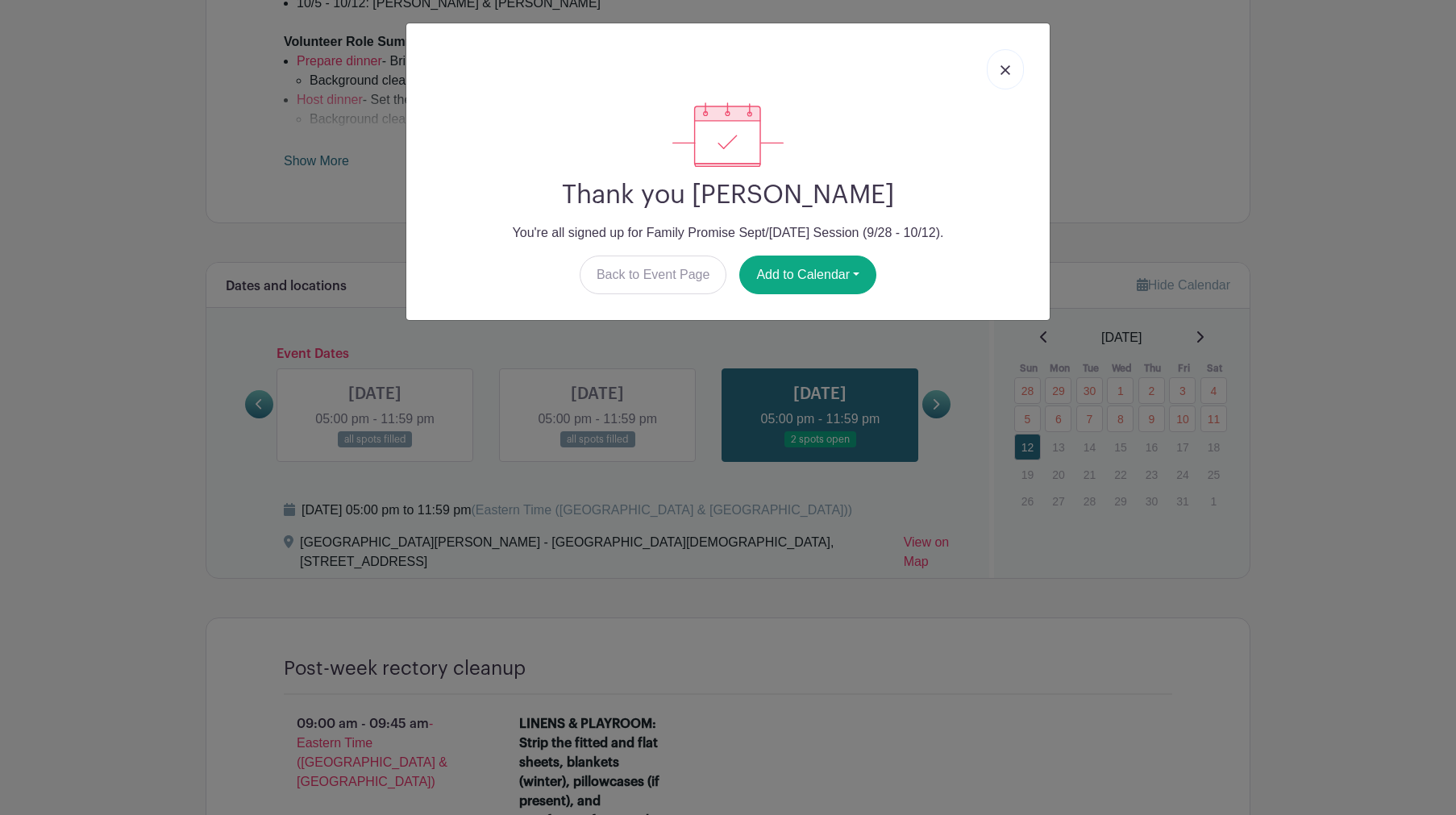
click at [1005, 67] on img at bounding box center [1004, 70] width 9 height 9
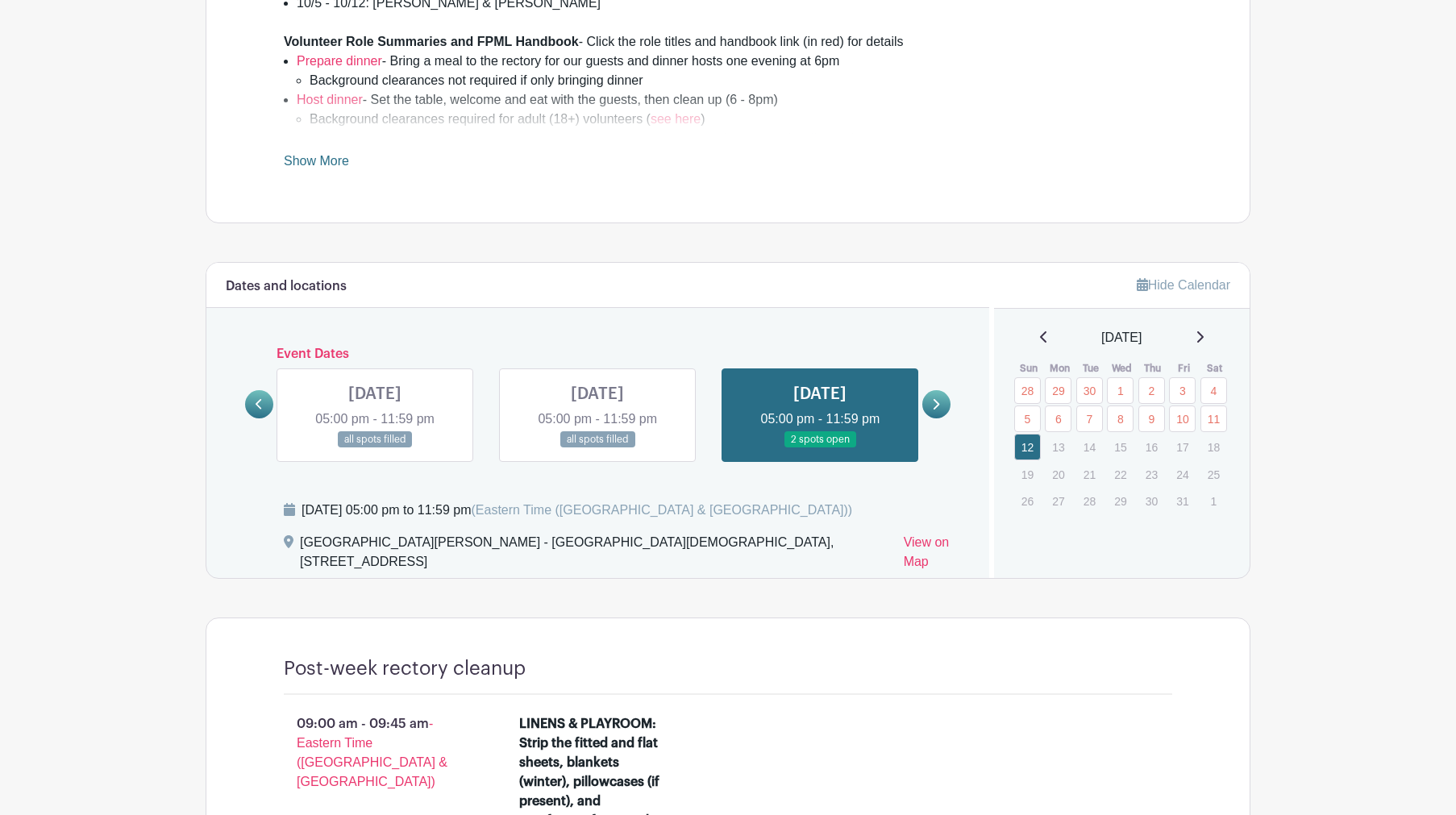
click at [246, 403] on link at bounding box center [259, 404] width 28 height 28
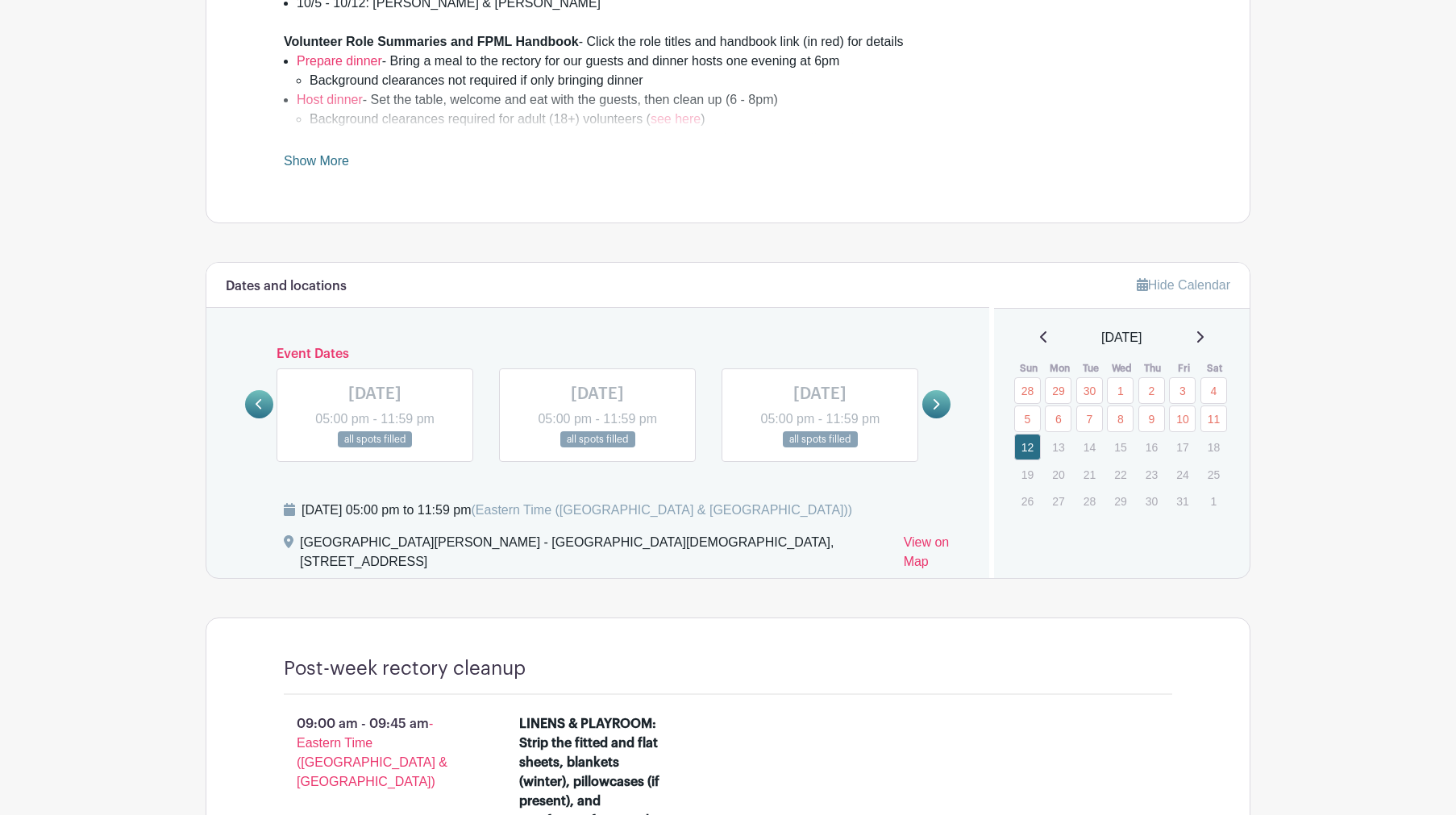
click at [252, 403] on link at bounding box center [259, 404] width 28 height 28
click at [598, 448] on link at bounding box center [598, 448] width 0 height 0
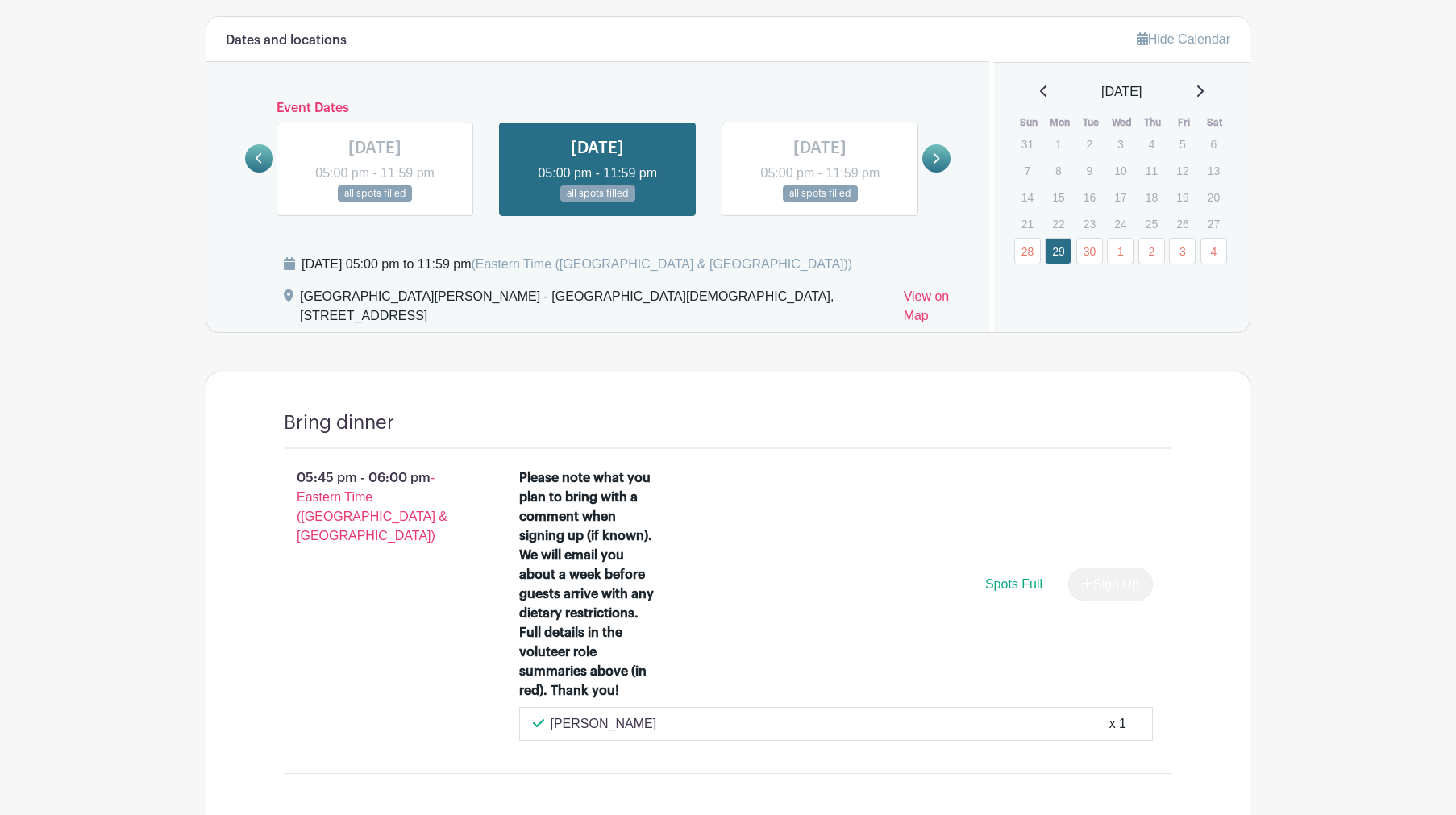
scroll to position [886, 0]
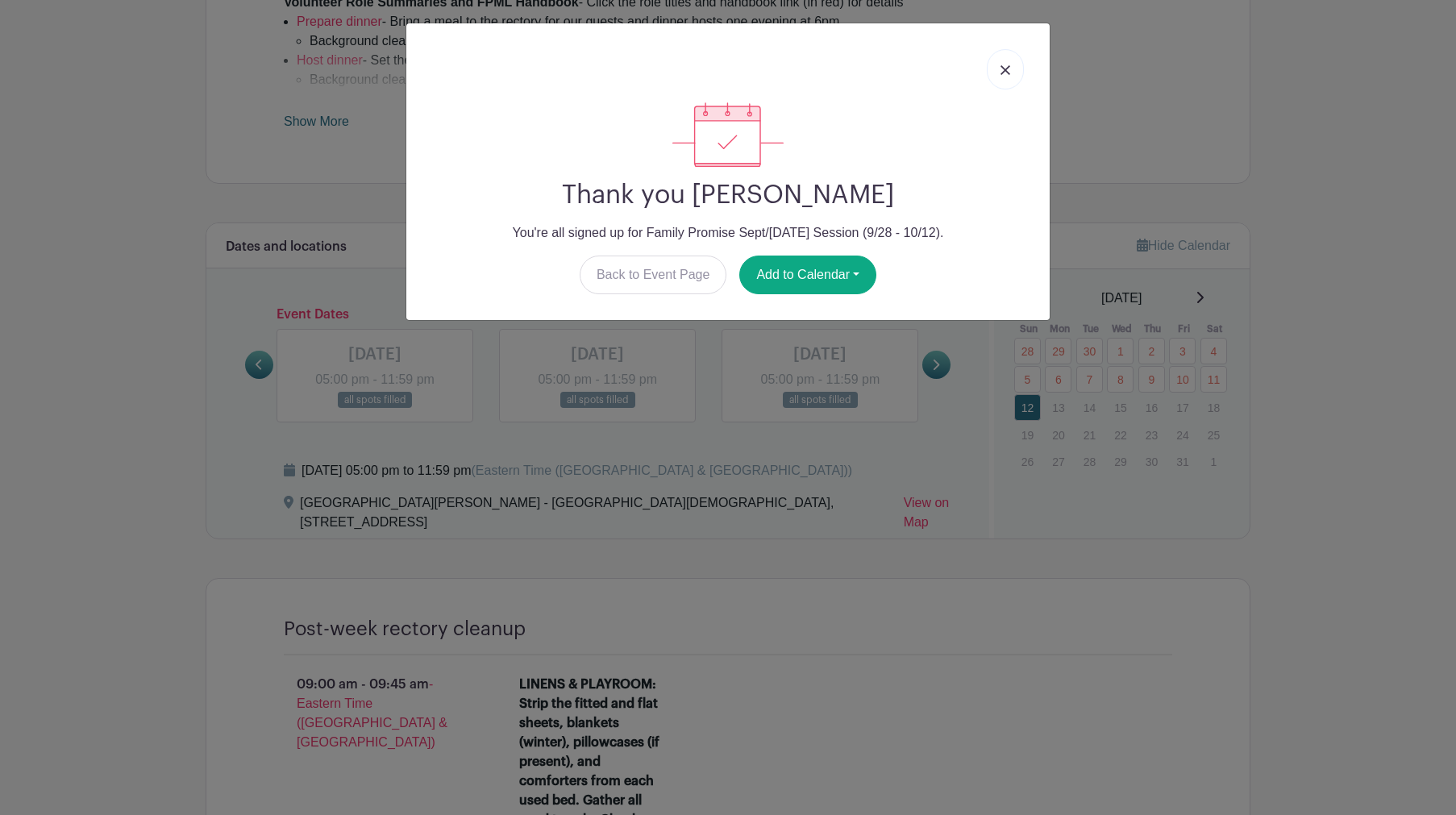
scroll to position [650, 0]
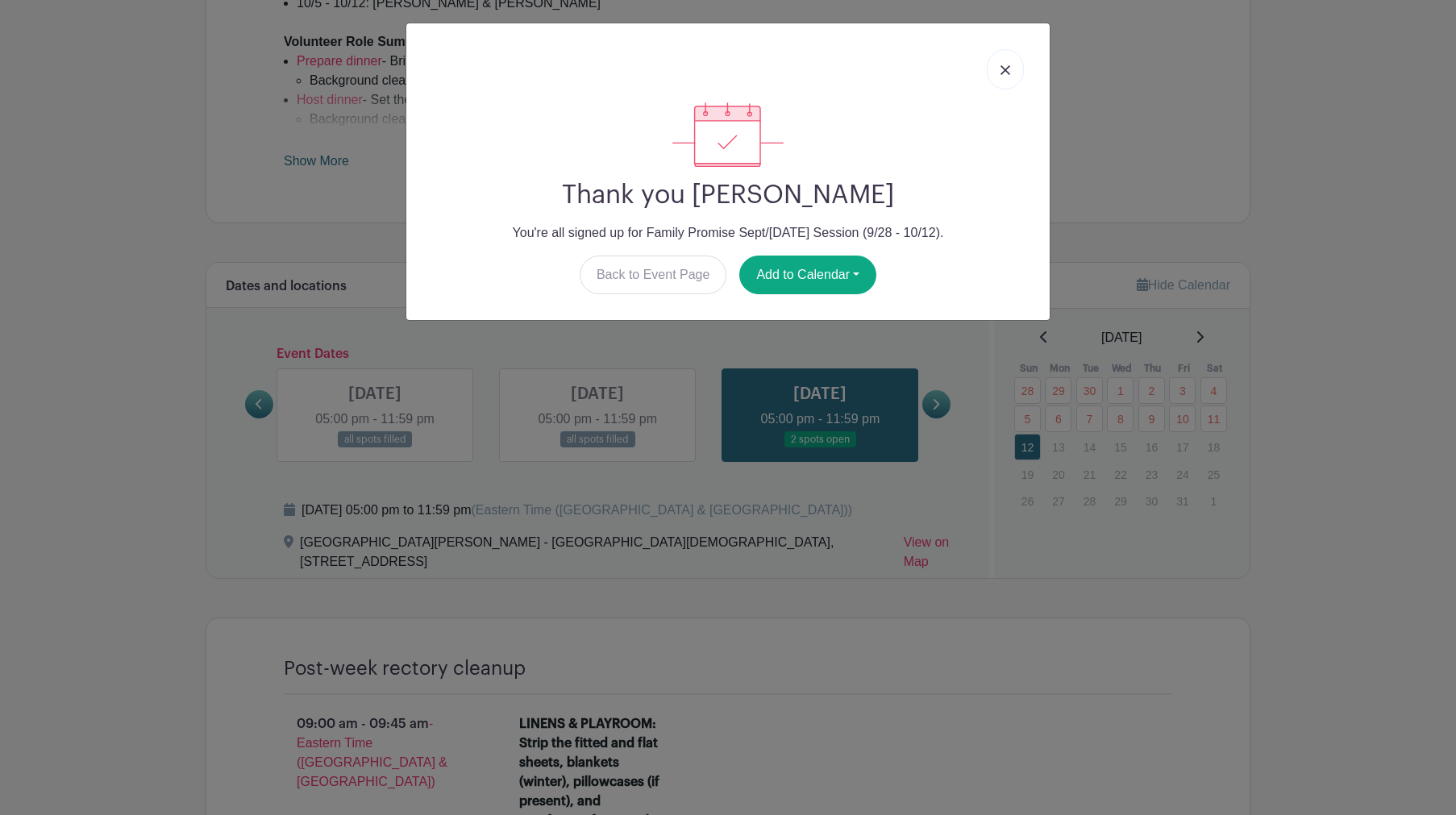
click at [1008, 67] on img at bounding box center [1004, 70] width 9 height 9
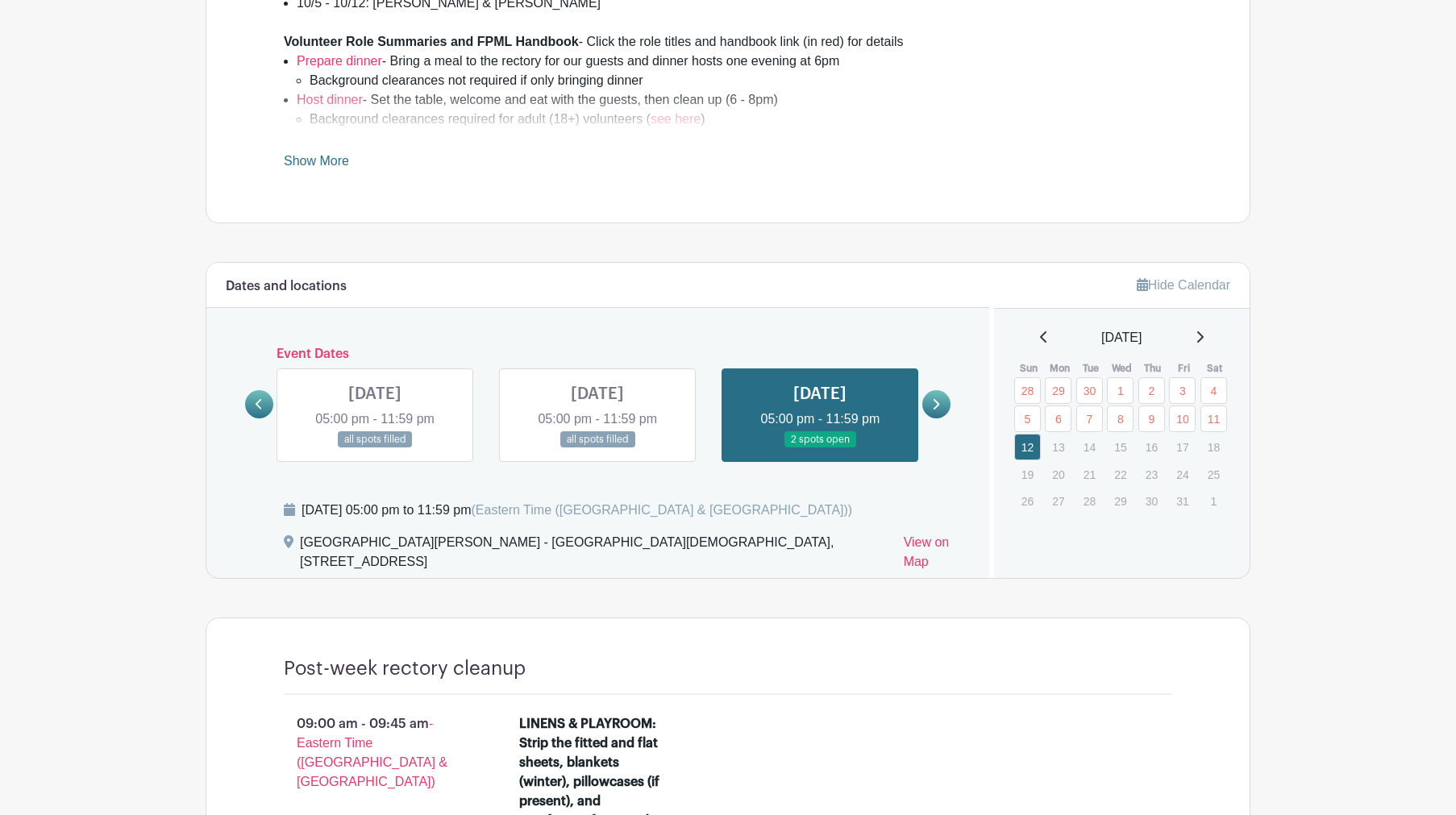
click at [256, 399] on icon at bounding box center [259, 404] width 7 height 12
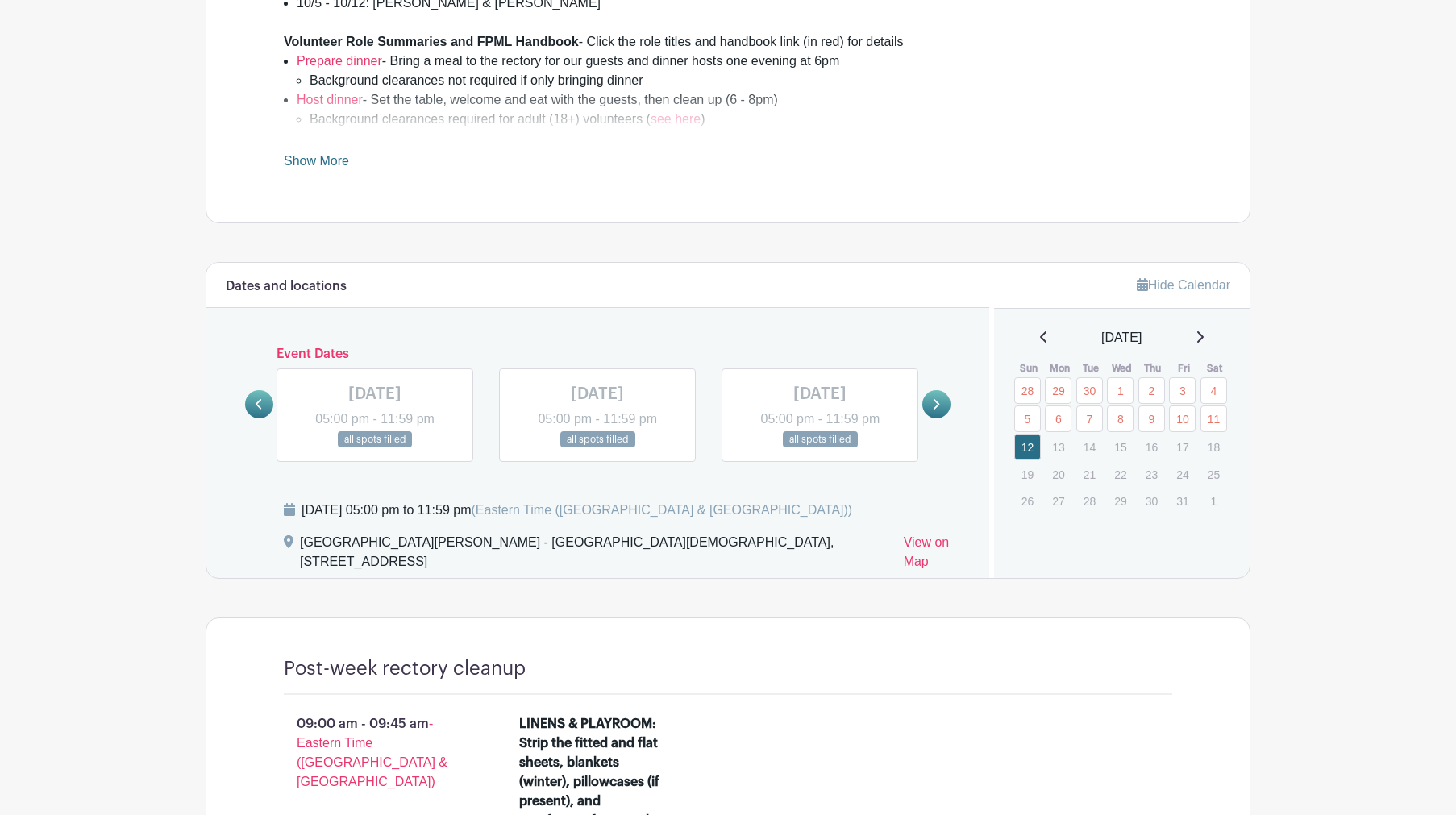
click at [256, 399] on icon at bounding box center [259, 404] width 7 height 12
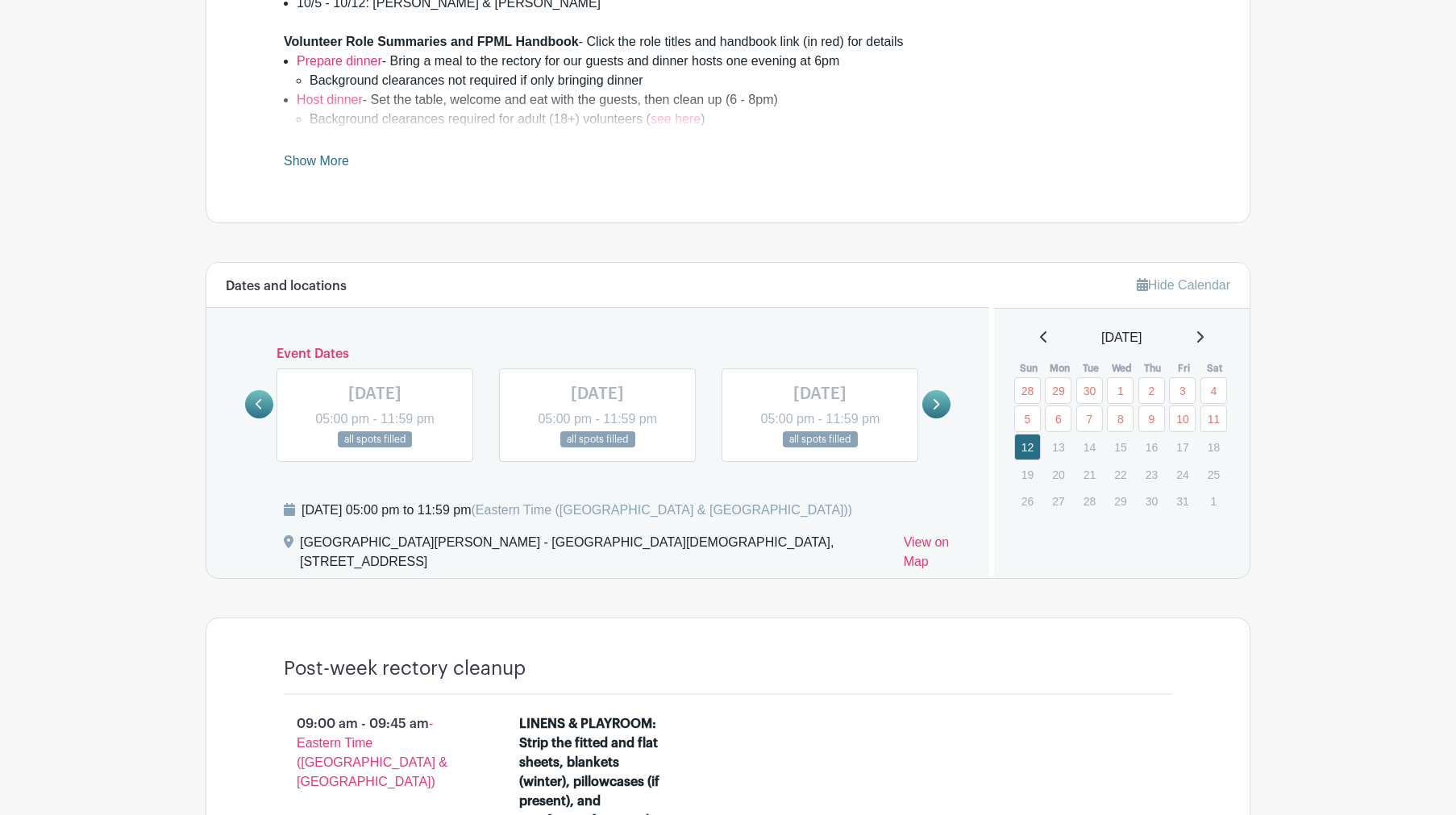
click at [256, 399] on icon at bounding box center [259, 404] width 7 height 12
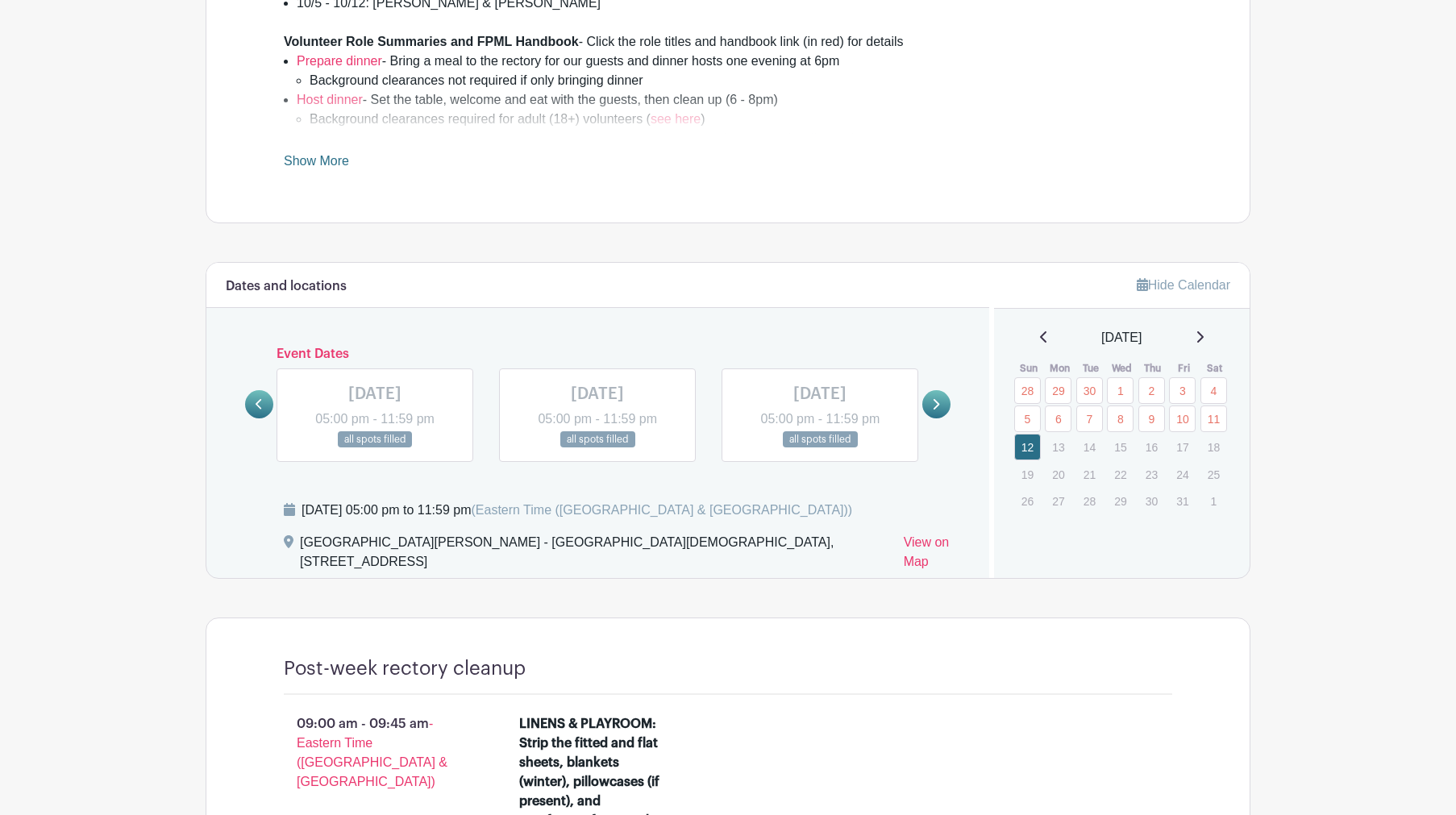
click at [256, 399] on icon at bounding box center [259, 404] width 7 height 12
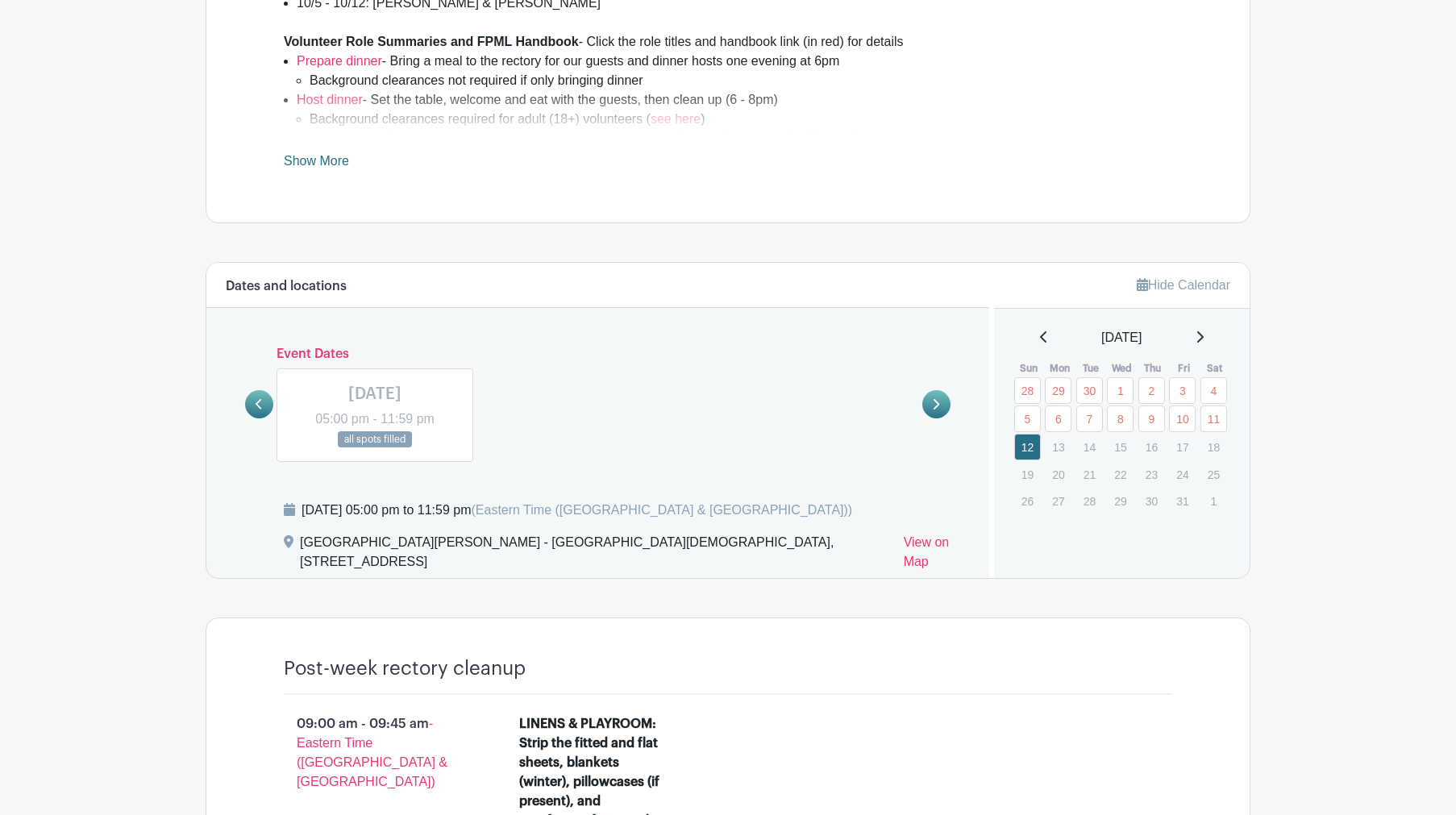
click at [943, 400] on link at bounding box center [936, 404] width 28 height 28
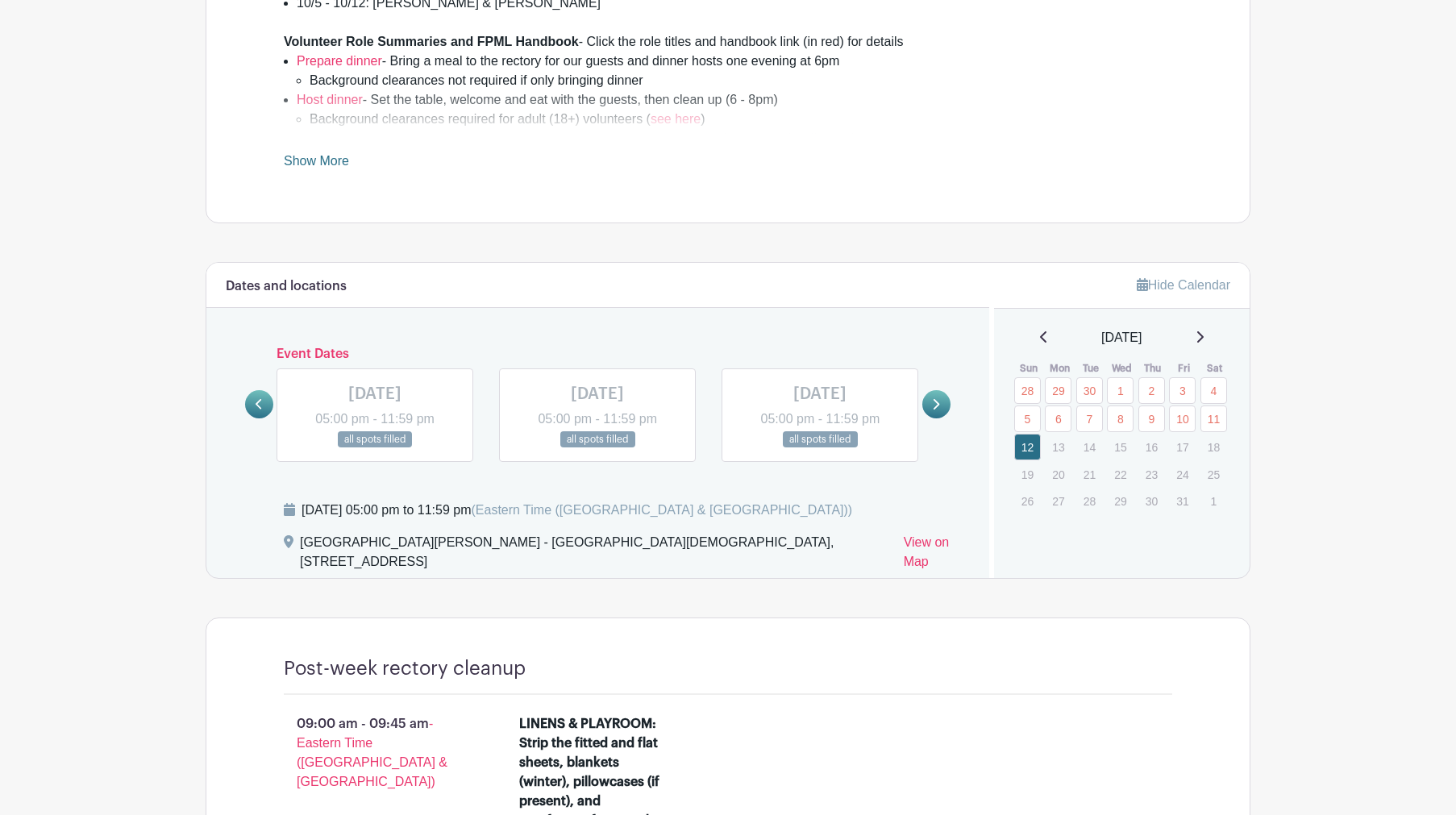
click at [375, 448] on link at bounding box center [375, 448] width 0 height 0
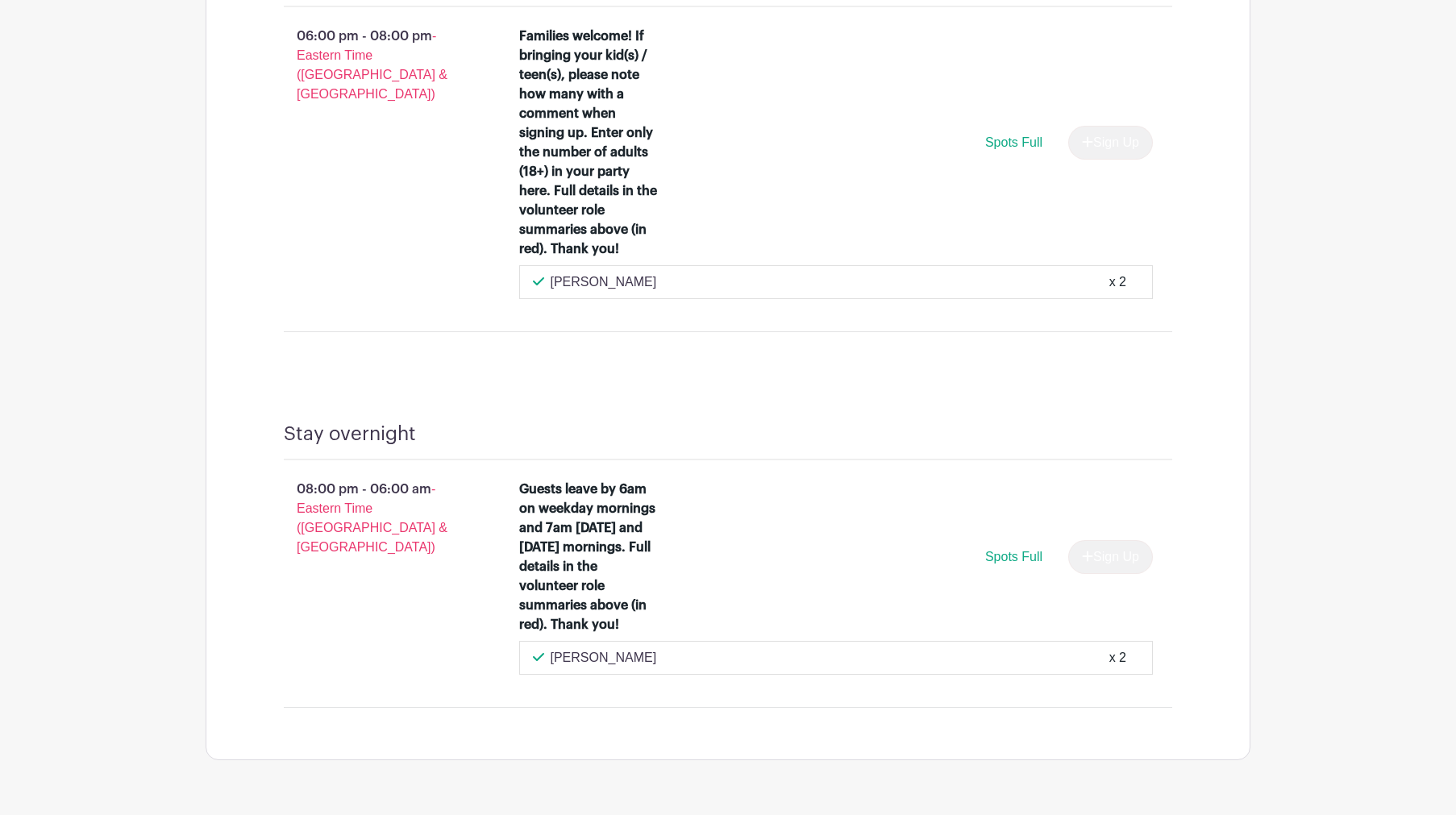
scroll to position [2848, 0]
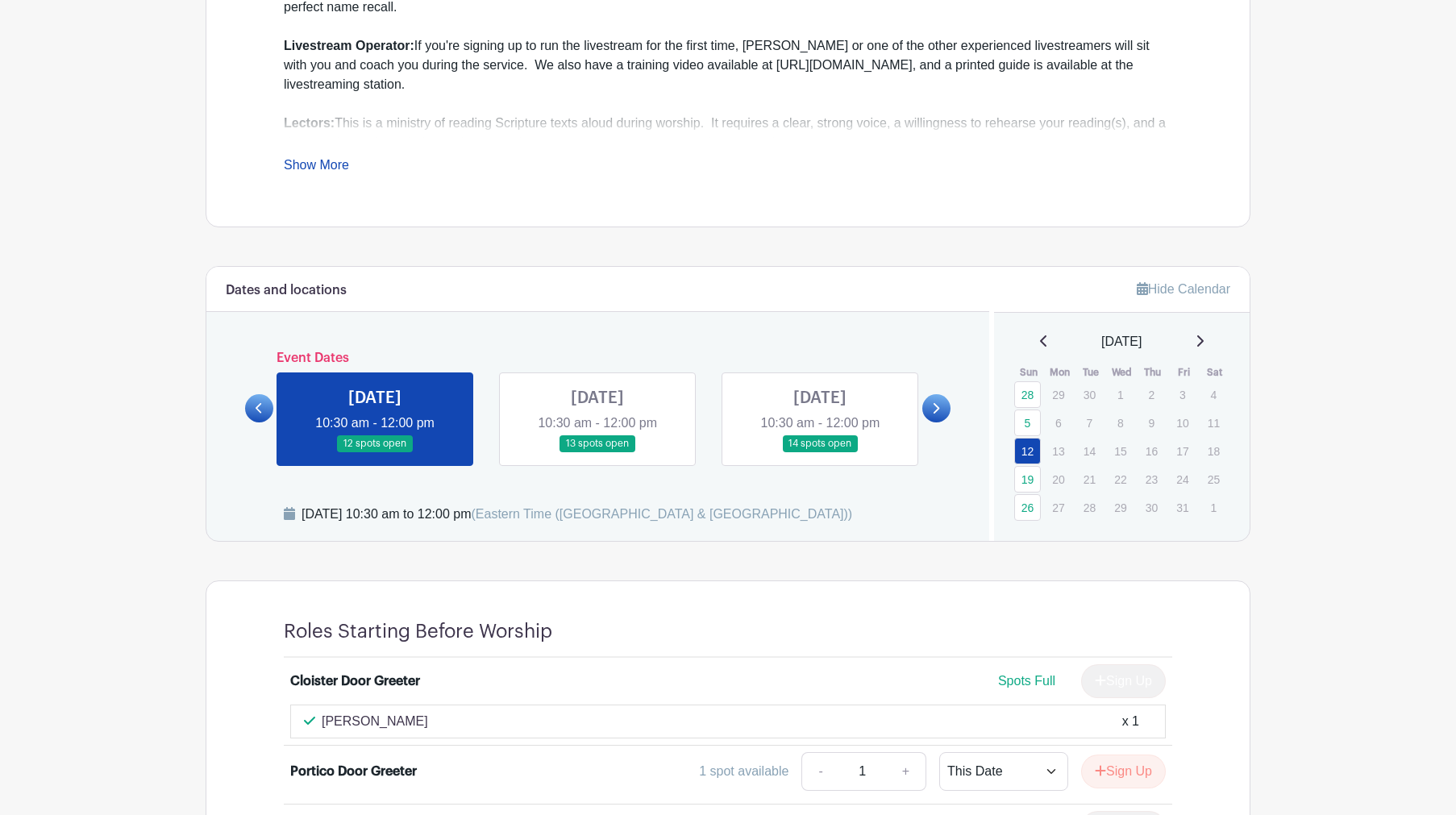
scroll to position [426, 0]
